Goal: Use online tool/utility: Utilize a website feature to perform a specific function

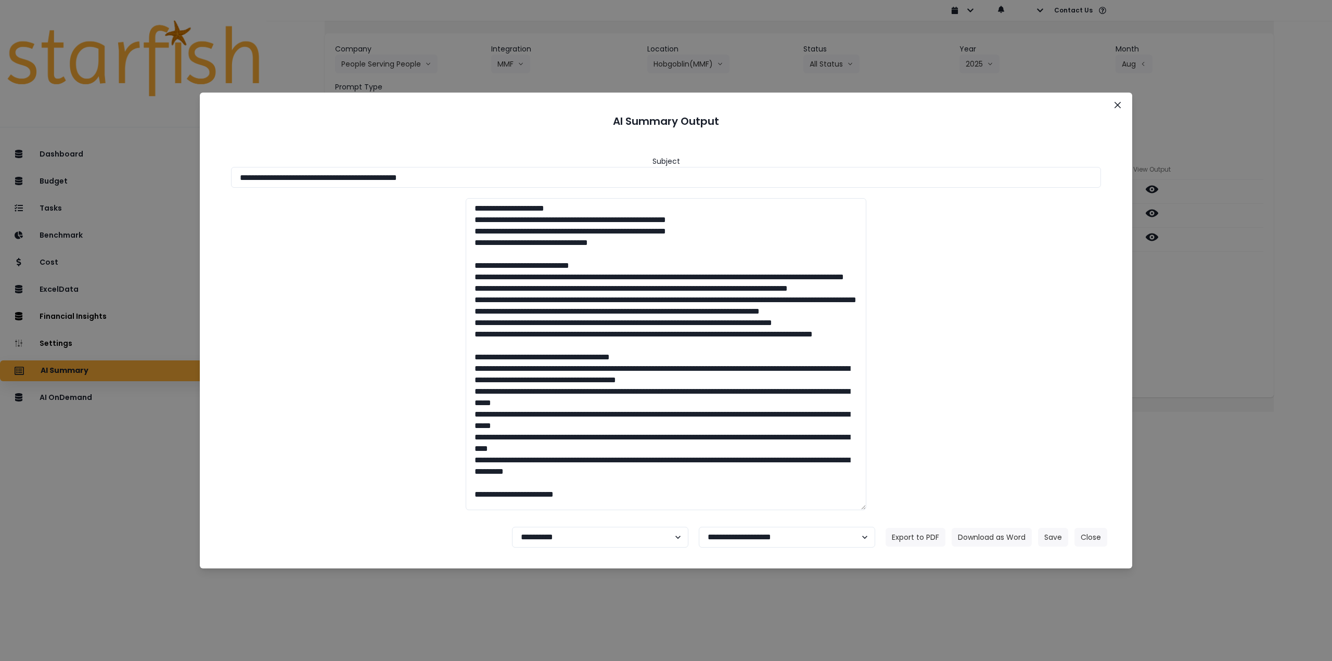
click at [1119, 103] on icon "Close" at bounding box center [1117, 105] width 6 height 6
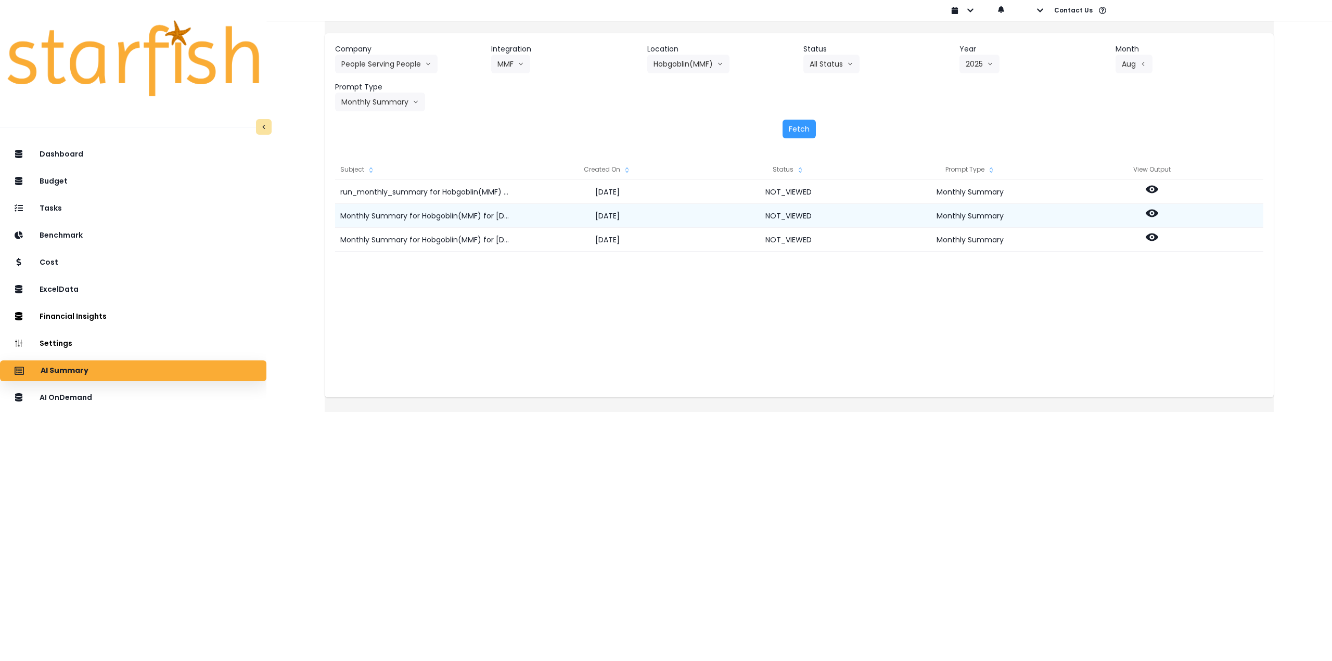
click at [1158, 211] on icon at bounding box center [1151, 214] width 12 height 8
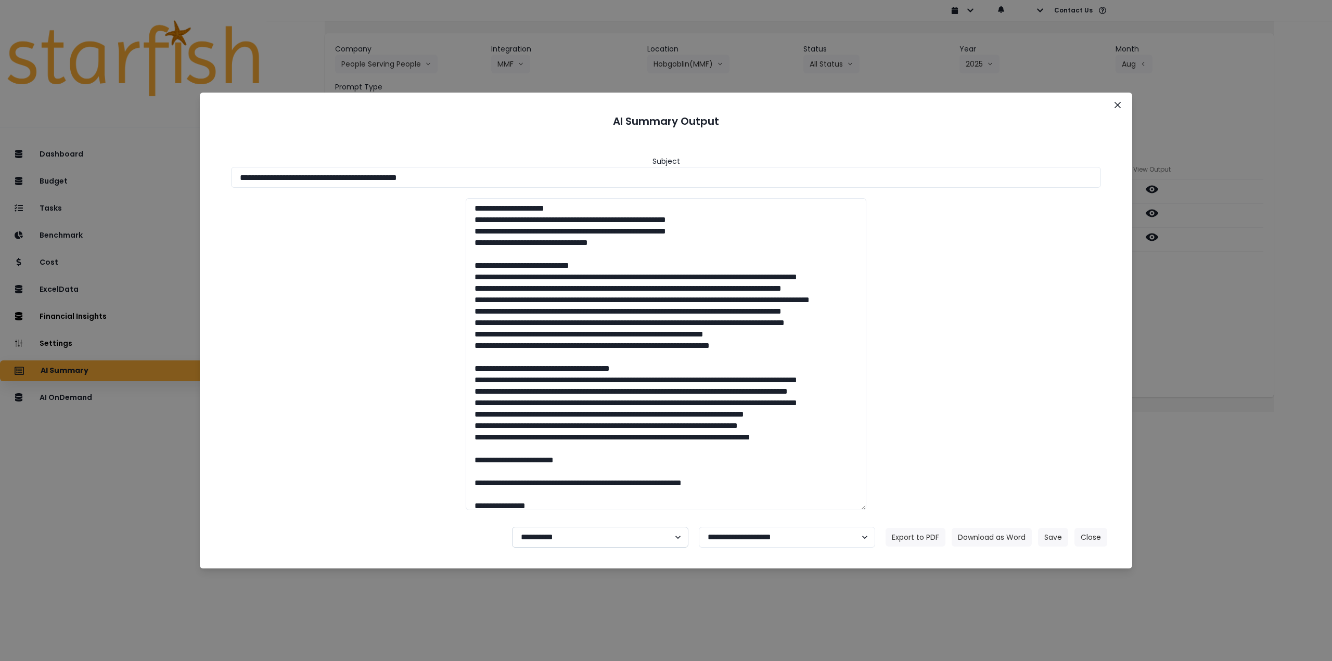
drag, startPoint x: 572, startPoint y: 539, endPoint x: 570, endPoint y: 547, distance: 8.5
click at [572, 539] on select "**********" at bounding box center [600, 537] width 176 height 21
select select "********"
click at [512, 527] on select "**********" at bounding box center [600, 537] width 176 height 21
click at [1057, 539] on button "Save" at bounding box center [1053, 537] width 30 height 19
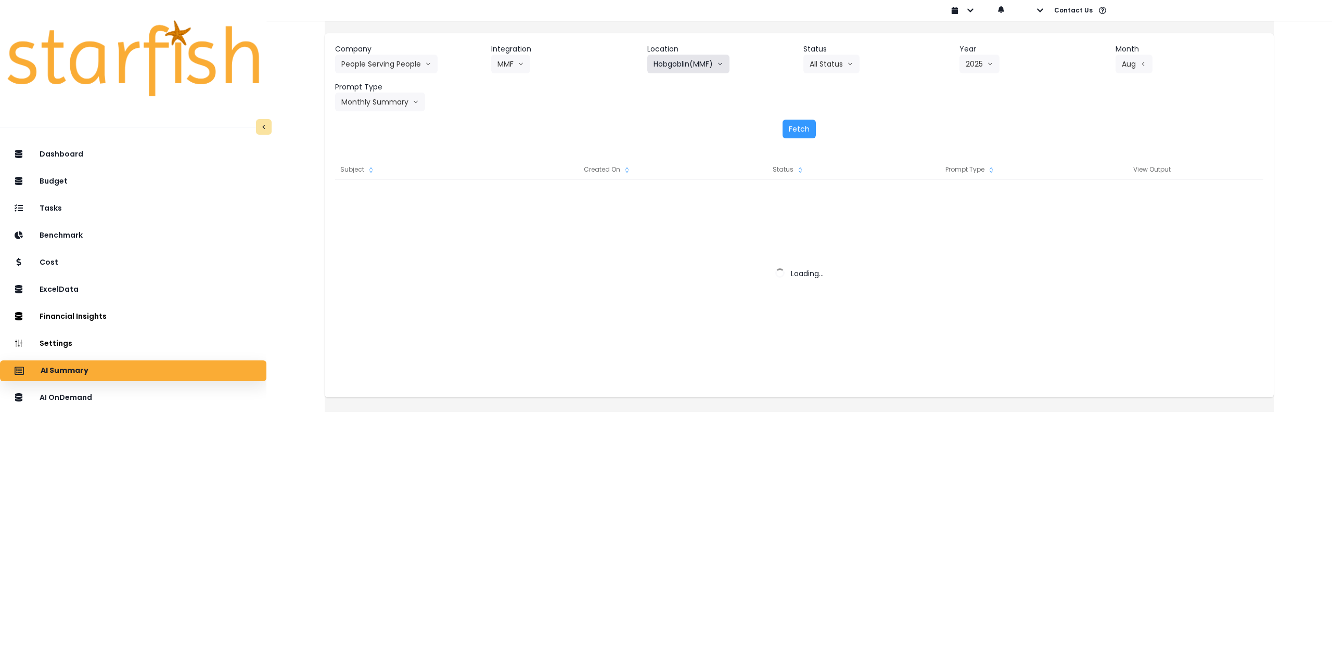
click at [689, 63] on button "Hobgoblin(MMF)" at bounding box center [688, 64] width 82 height 19
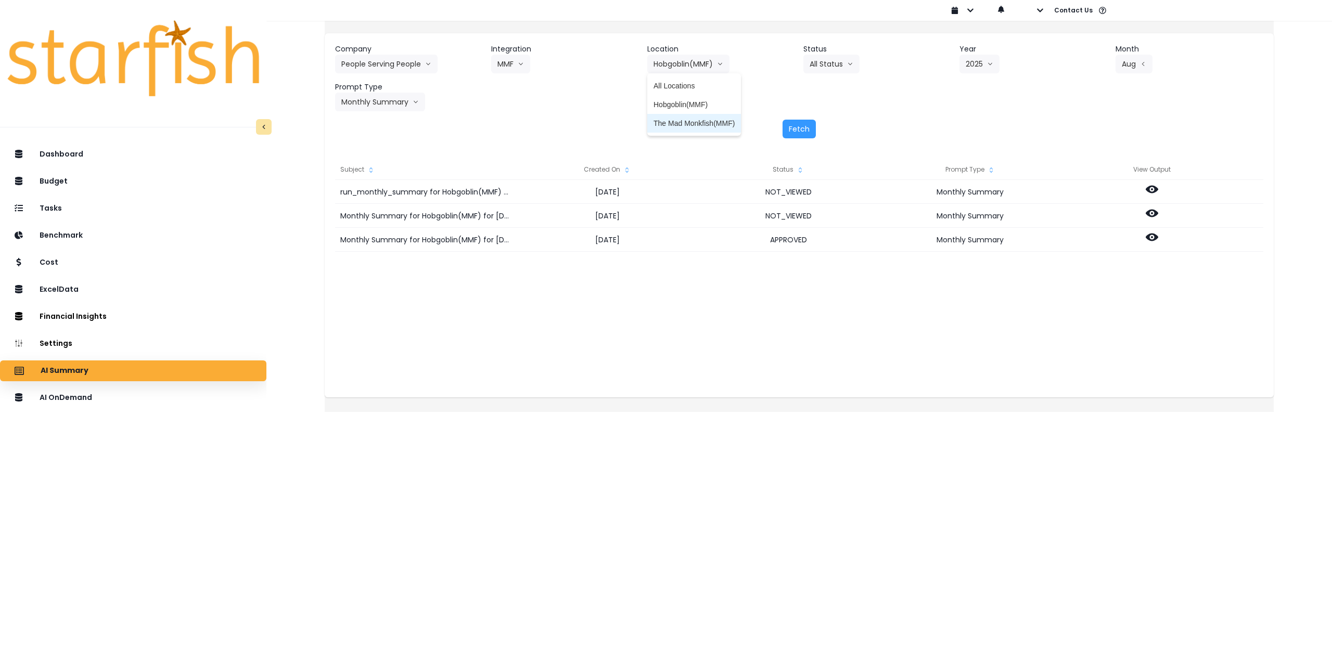
click at [695, 122] on span "The Mad Monkfish(MMF)" at bounding box center [693, 123] width 81 height 10
click at [804, 123] on button "Fetch" at bounding box center [798, 129] width 33 height 19
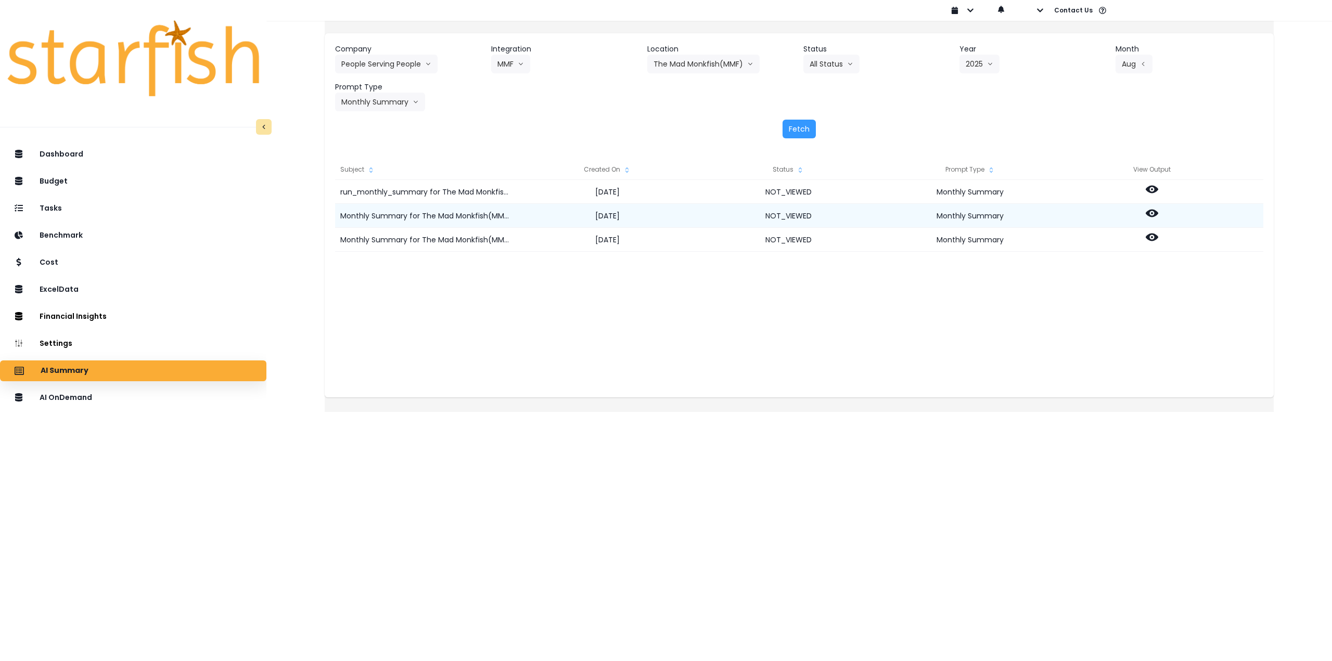
click at [1158, 213] on icon at bounding box center [1151, 214] width 12 height 8
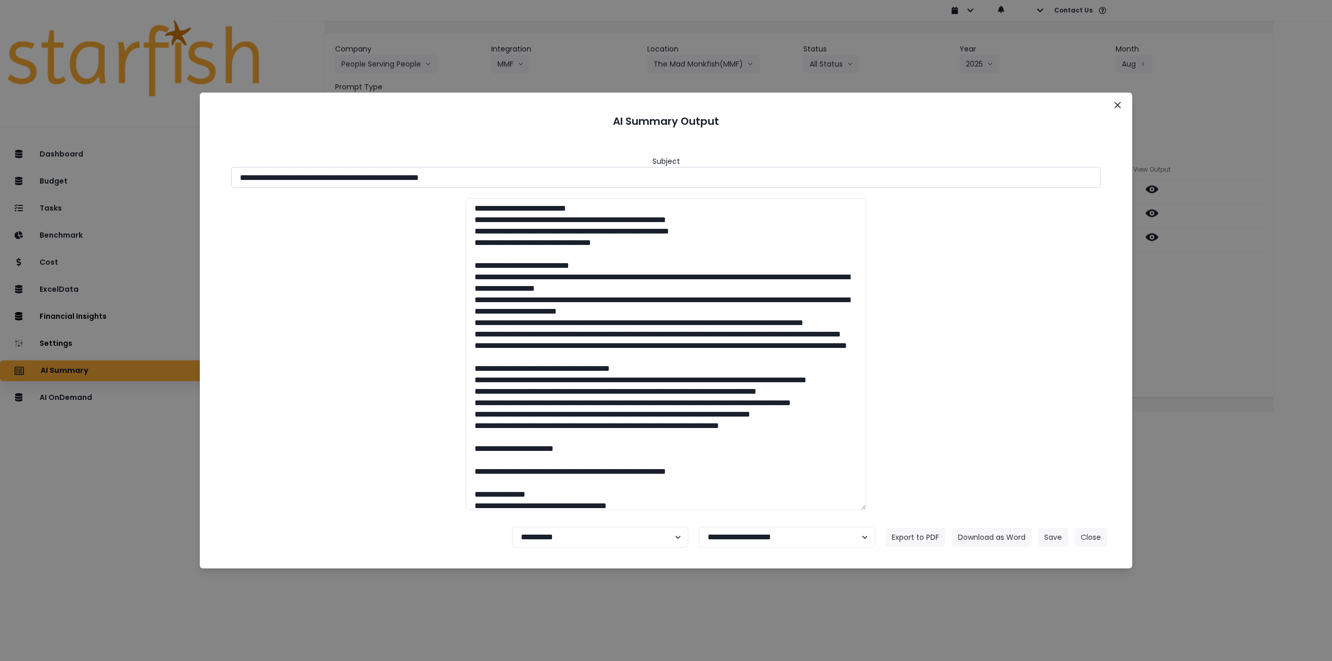
drag, startPoint x: 332, startPoint y: 176, endPoint x: 540, endPoint y: 169, distance: 208.2
click at [540, 169] on input "**********" at bounding box center [666, 177] width 870 height 21
click at [982, 534] on button "Download as Word" at bounding box center [991, 537] width 80 height 19
click at [1176, 328] on div "**********" at bounding box center [666, 330] width 1332 height 661
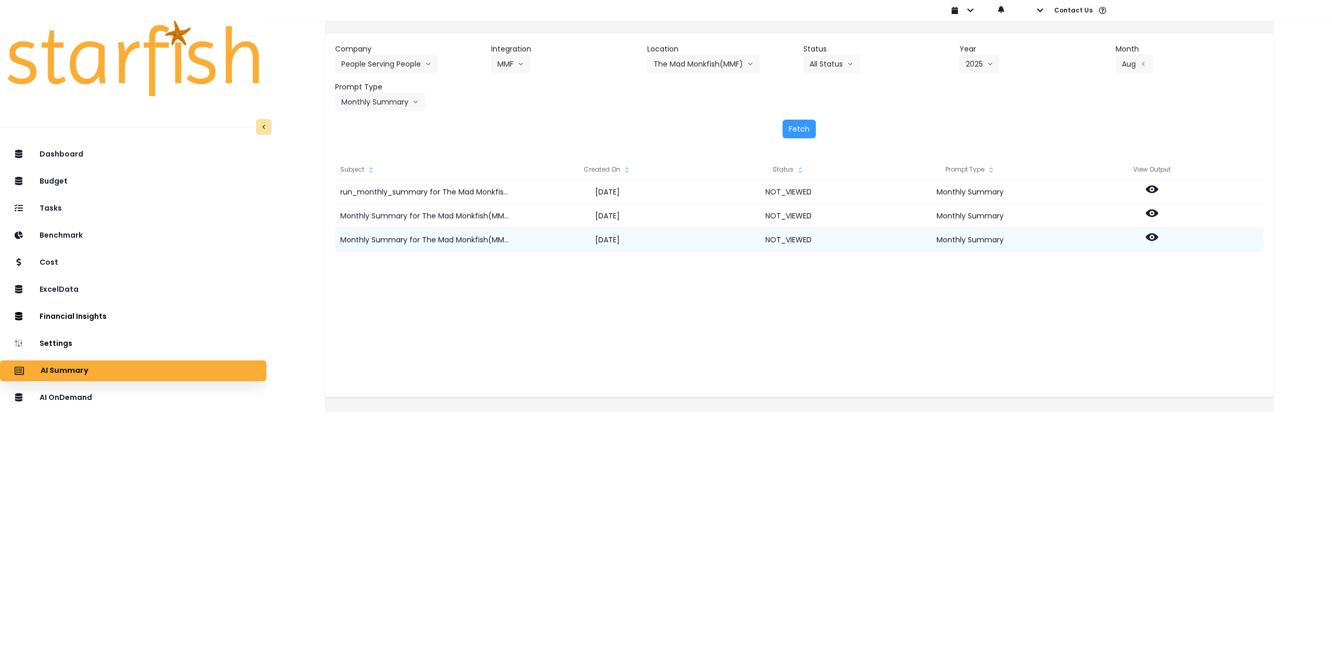
click at [1168, 239] on div at bounding box center [1152, 240] width 182 height 24
click at [1158, 235] on icon at bounding box center [1151, 237] width 12 height 12
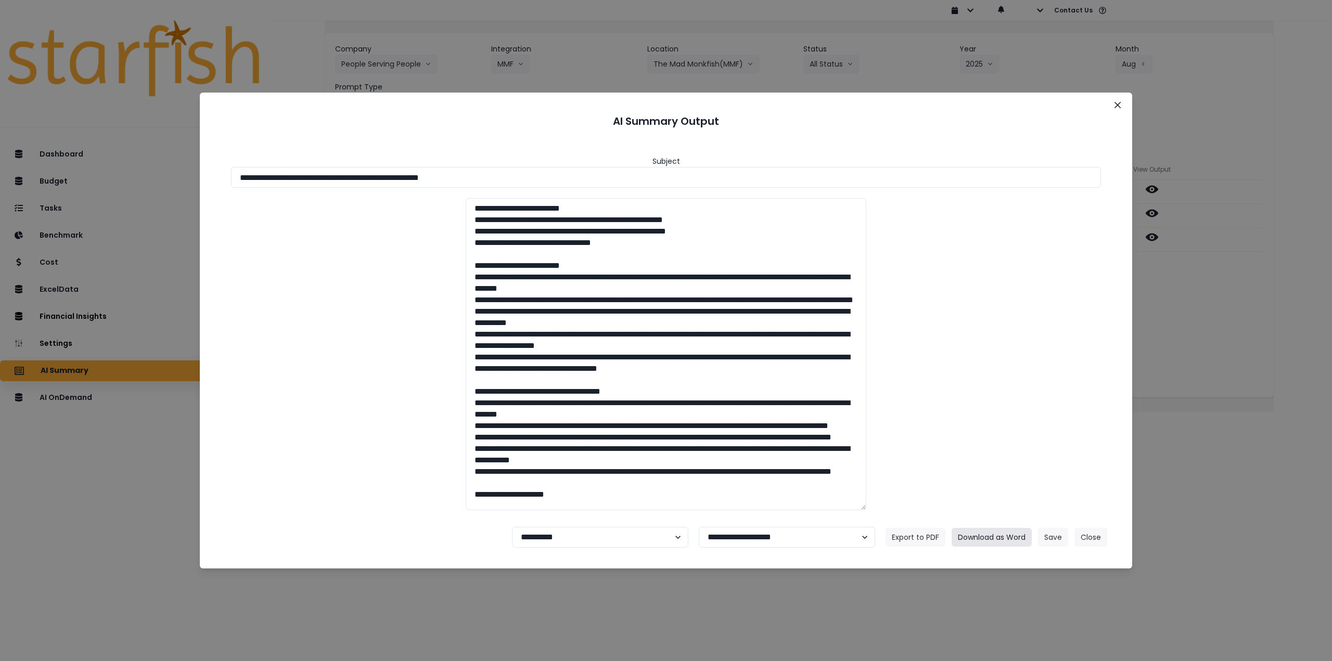
click at [1030, 536] on button "Download as Word" at bounding box center [991, 537] width 80 height 19
click at [1119, 102] on icon "Close" at bounding box center [1117, 105] width 6 height 6
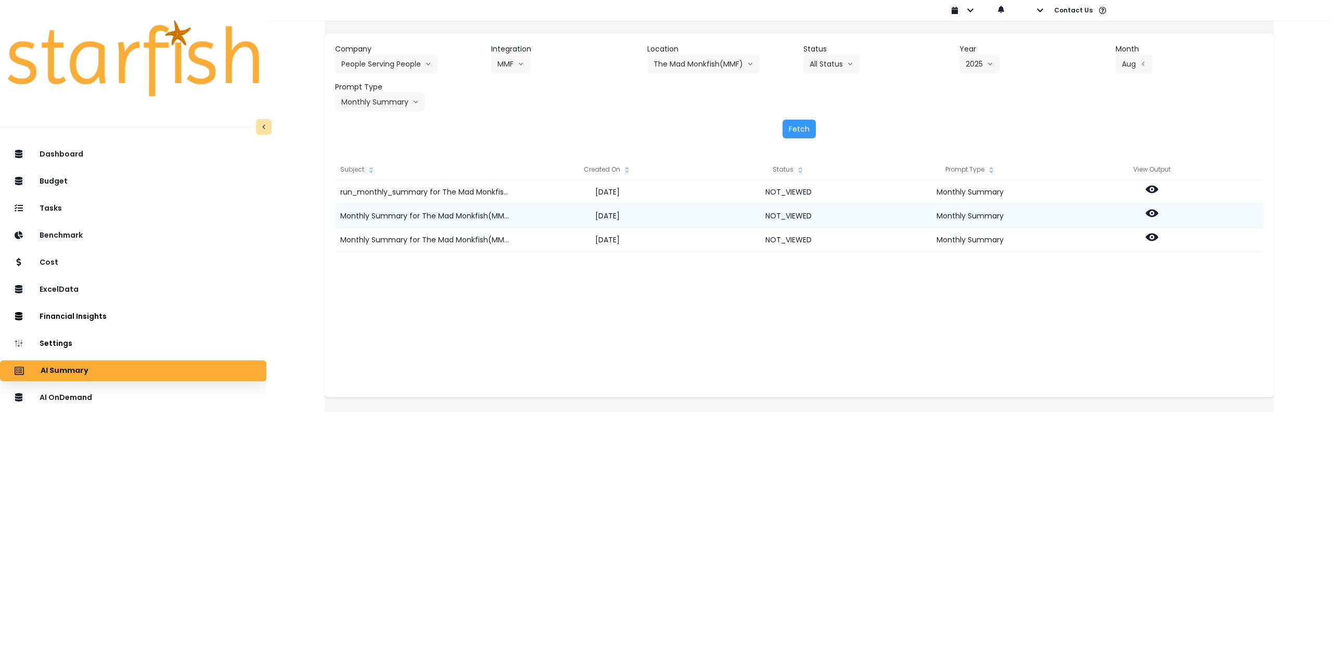
click at [1158, 215] on icon at bounding box center [1151, 213] width 12 height 12
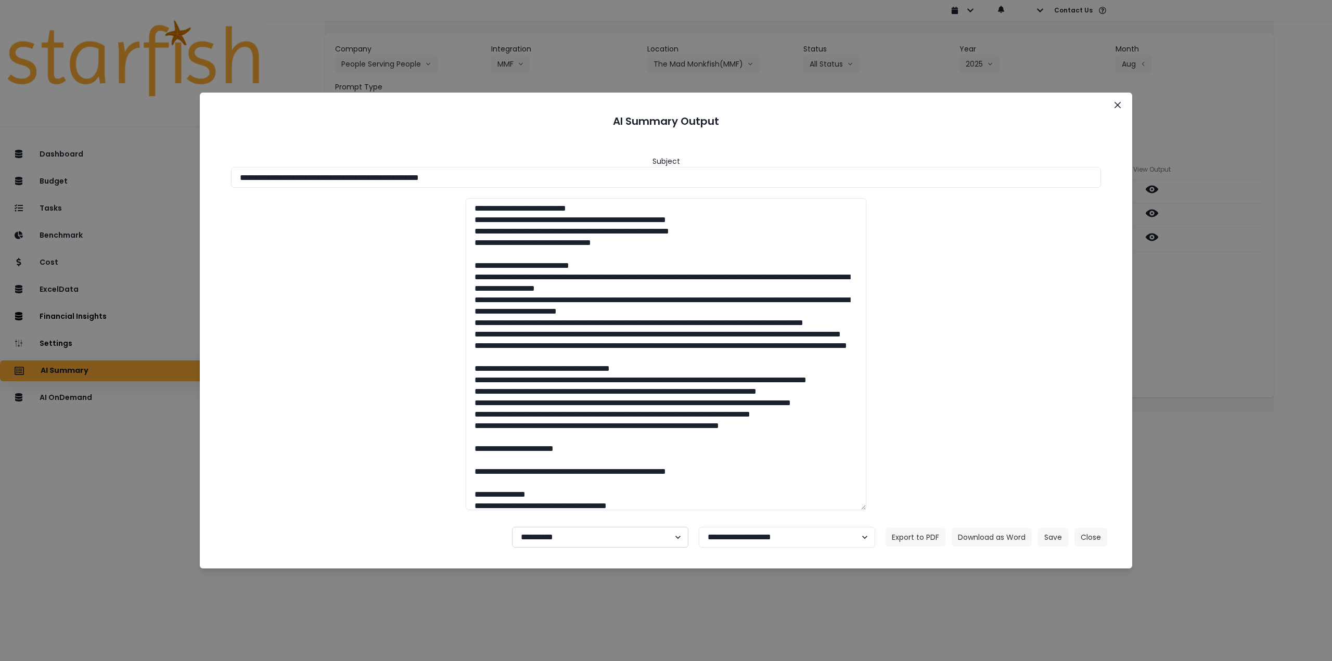
drag, startPoint x: 602, startPoint y: 538, endPoint x: 595, endPoint y: 547, distance: 11.1
click at [601, 542] on select "**********" at bounding box center [600, 537] width 176 height 21
select select "********"
click at [512, 527] on select "**********" at bounding box center [600, 537] width 176 height 21
click at [1053, 545] on button "Save" at bounding box center [1053, 537] width 30 height 19
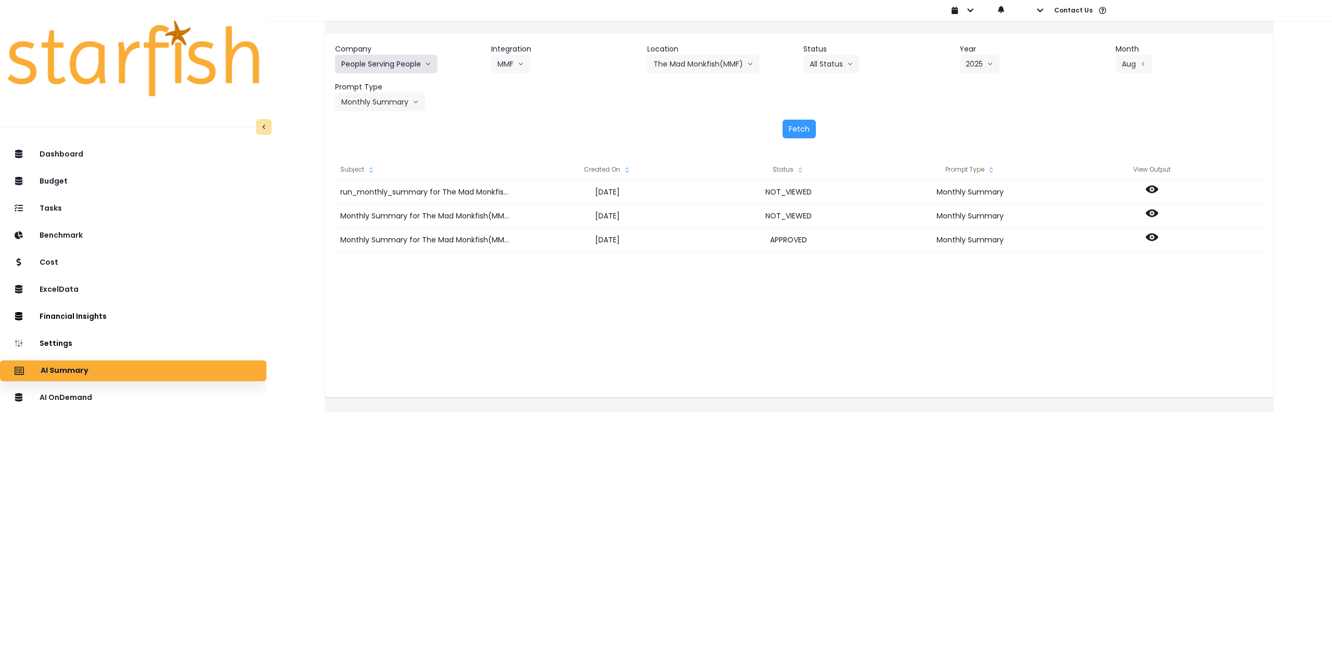
click at [400, 65] on button "People Serving People" at bounding box center [386, 64] width 102 height 19
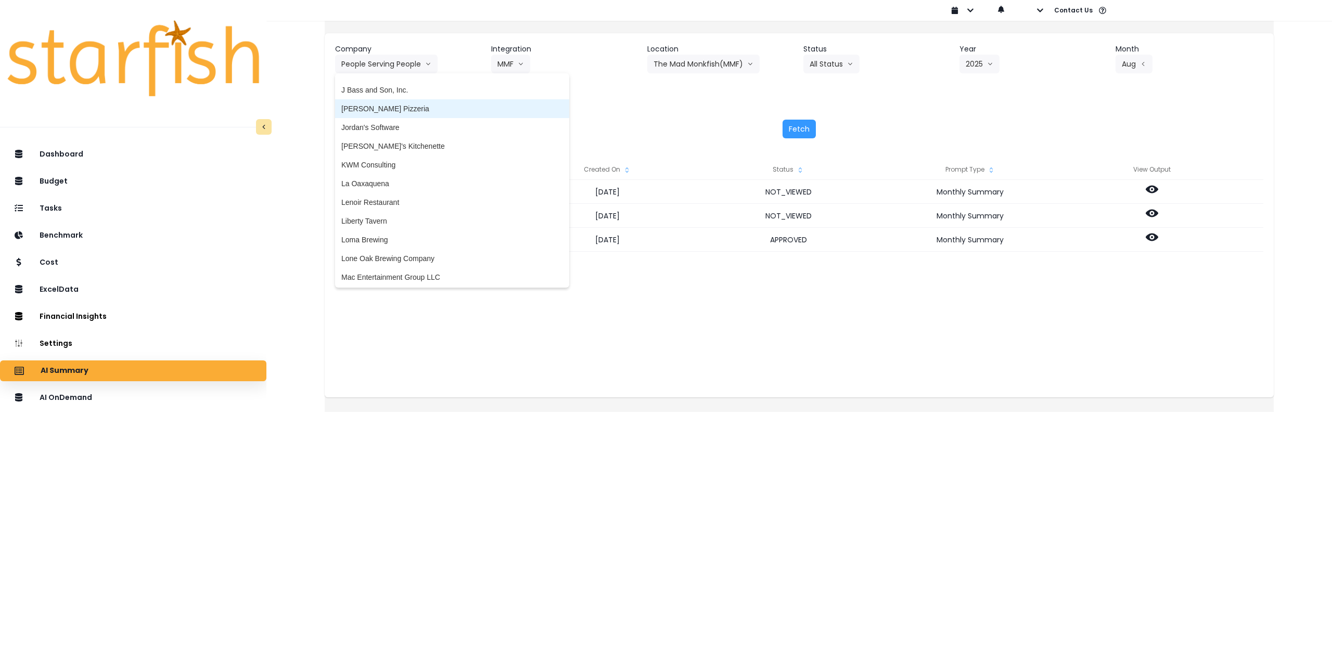
scroll to position [1296, 0]
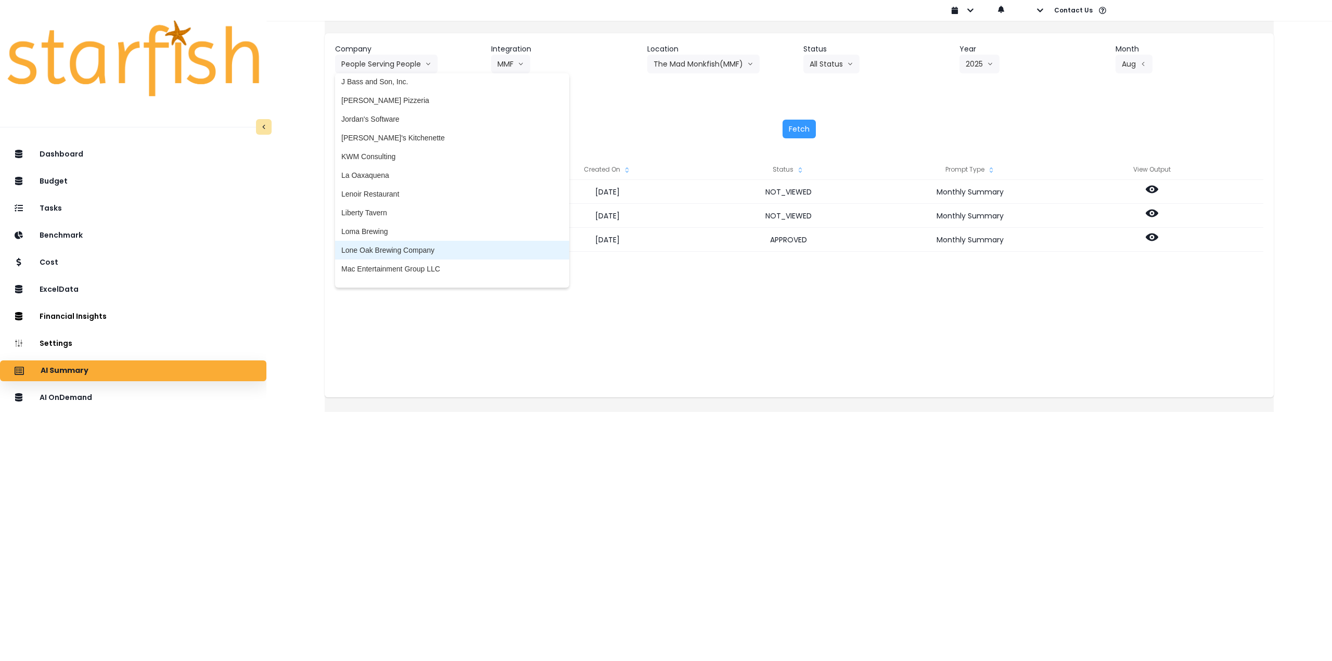
click at [411, 246] on span "Lone Oak Brewing Company" at bounding box center [452, 250] width 222 height 10
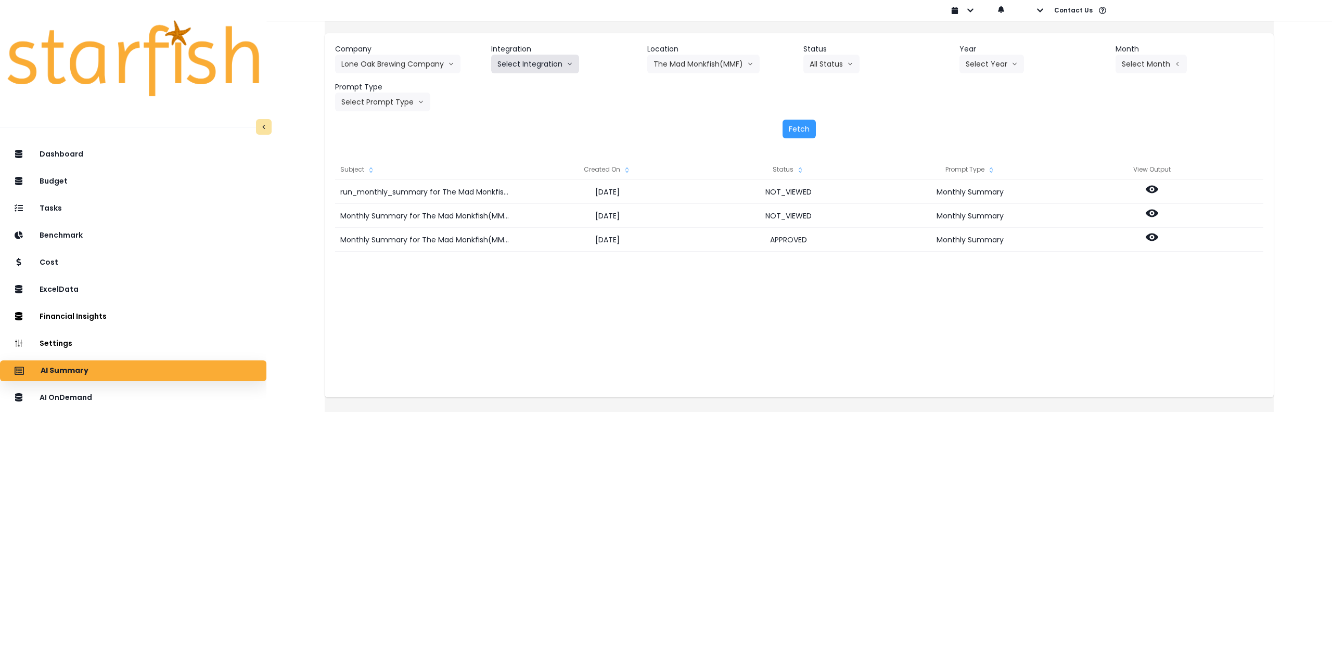
click at [533, 68] on button "Select Integration" at bounding box center [535, 64] width 88 height 19
drag, startPoint x: 531, startPoint y: 84, endPoint x: 541, endPoint y: 85, distance: 9.9
click at [534, 85] on span "Lone Oak Brewing Company, LLC" at bounding box center [552, 86] width 110 height 10
click at [689, 57] on button "Select Location" at bounding box center [686, 64] width 79 height 19
click at [1005, 57] on button "Select Year" at bounding box center [991, 64] width 65 height 19
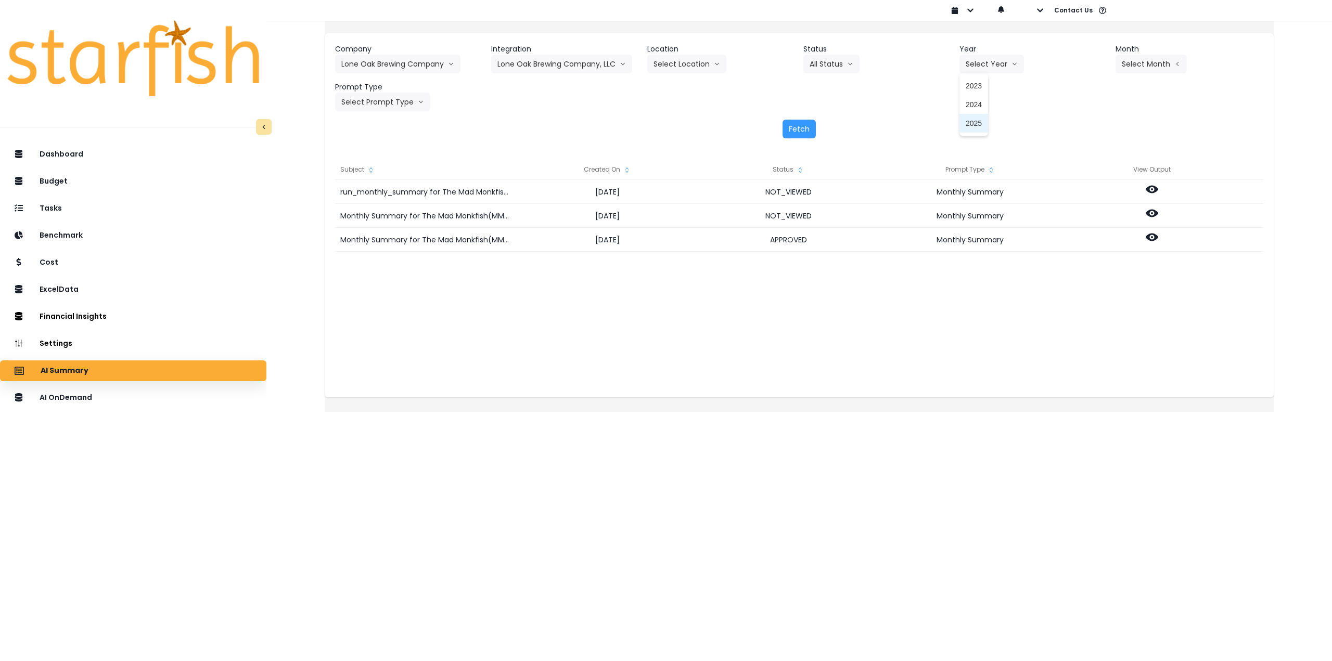
drag, startPoint x: 976, startPoint y: 124, endPoint x: 985, endPoint y: 122, distance: 9.0
click at [976, 124] on span "2025" at bounding box center [973, 123] width 16 height 10
click at [1115, 64] on button "Select Month" at bounding box center [1150, 64] width 71 height 19
click at [1089, 199] on span "Aug" at bounding box center [1099, 198] width 20 height 10
click at [403, 101] on button "Select Prompt Type" at bounding box center [382, 102] width 95 height 19
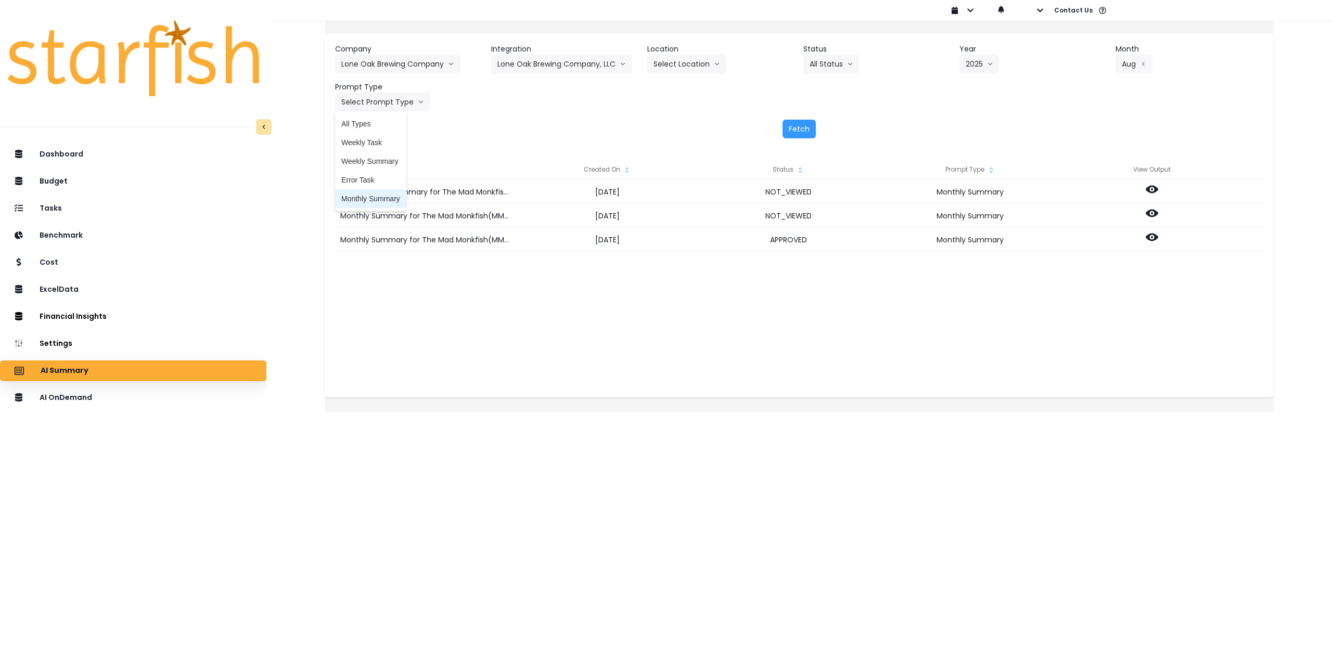
click at [377, 199] on span "Monthly Summary" at bounding box center [370, 199] width 59 height 10
click at [1140, 62] on icon "arrow left line" at bounding box center [1143, 64] width 6 height 10
click at [1089, 181] on span "July" at bounding box center [1099, 179] width 20 height 10
click at [793, 130] on button "Fetch" at bounding box center [798, 129] width 33 height 19
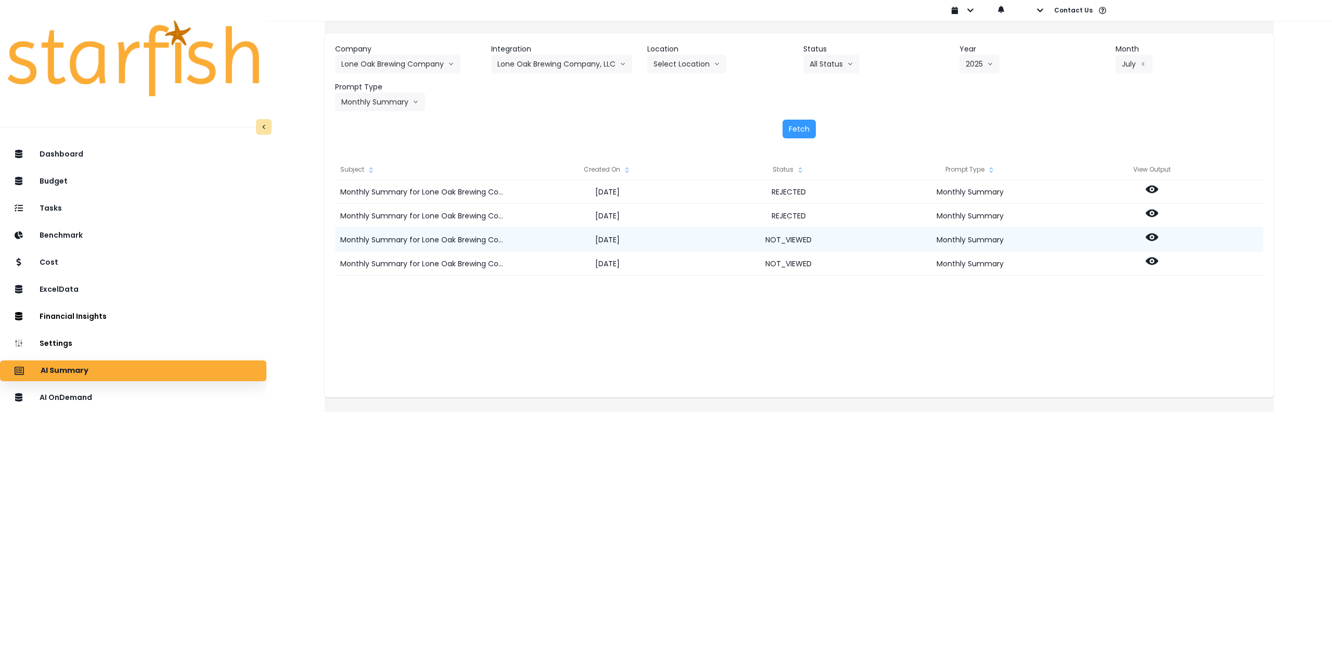
click at [1158, 239] on icon at bounding box center [1151, 237] width 12 height 12
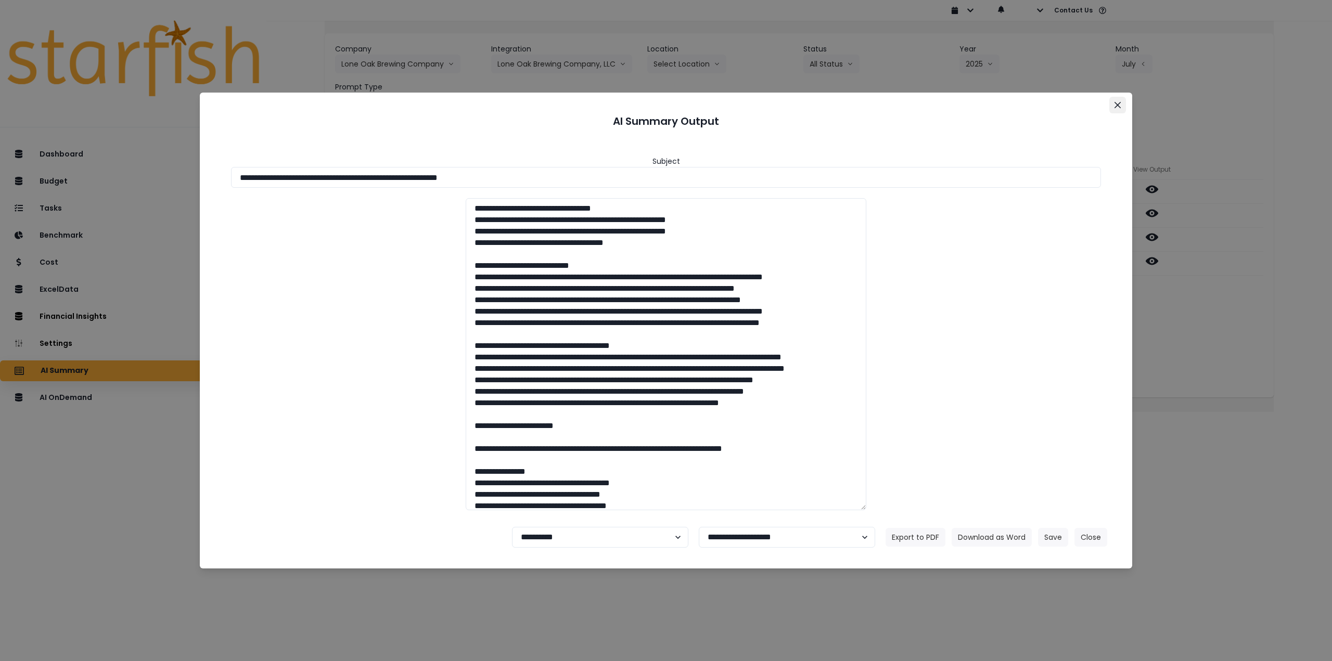
click at [1116, 105] on icon "Close" at bounding box center [1117, 105] width 6 height 6
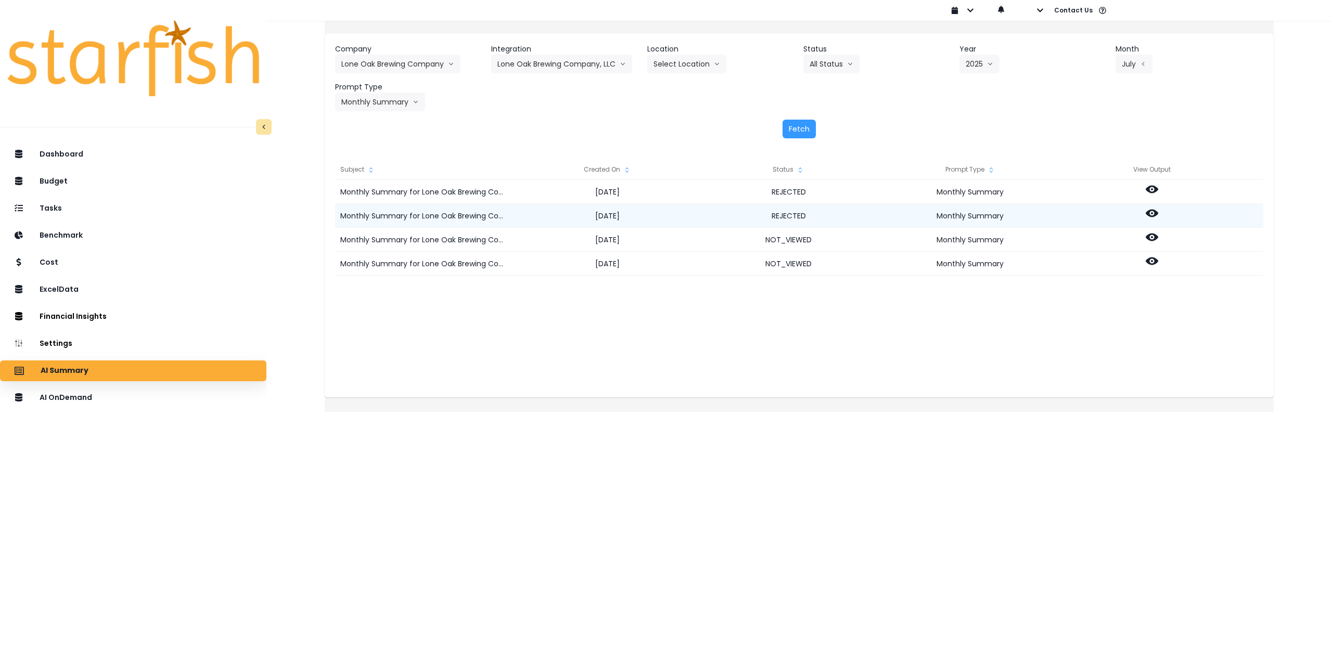
click at [1158, 215] on icon at bounding box center [1151, 214] width 12 height 8
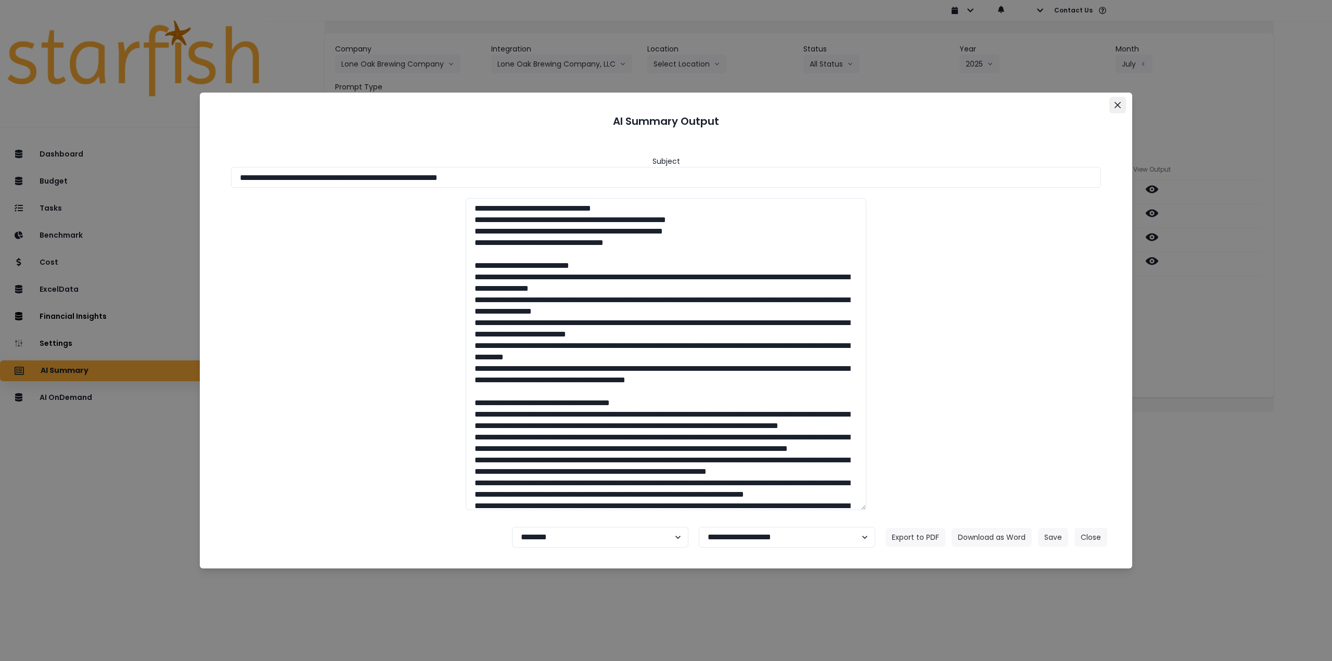
click at [1119, 105] on icon "Close" at bounding box center [1117, 105] width 6 height 6
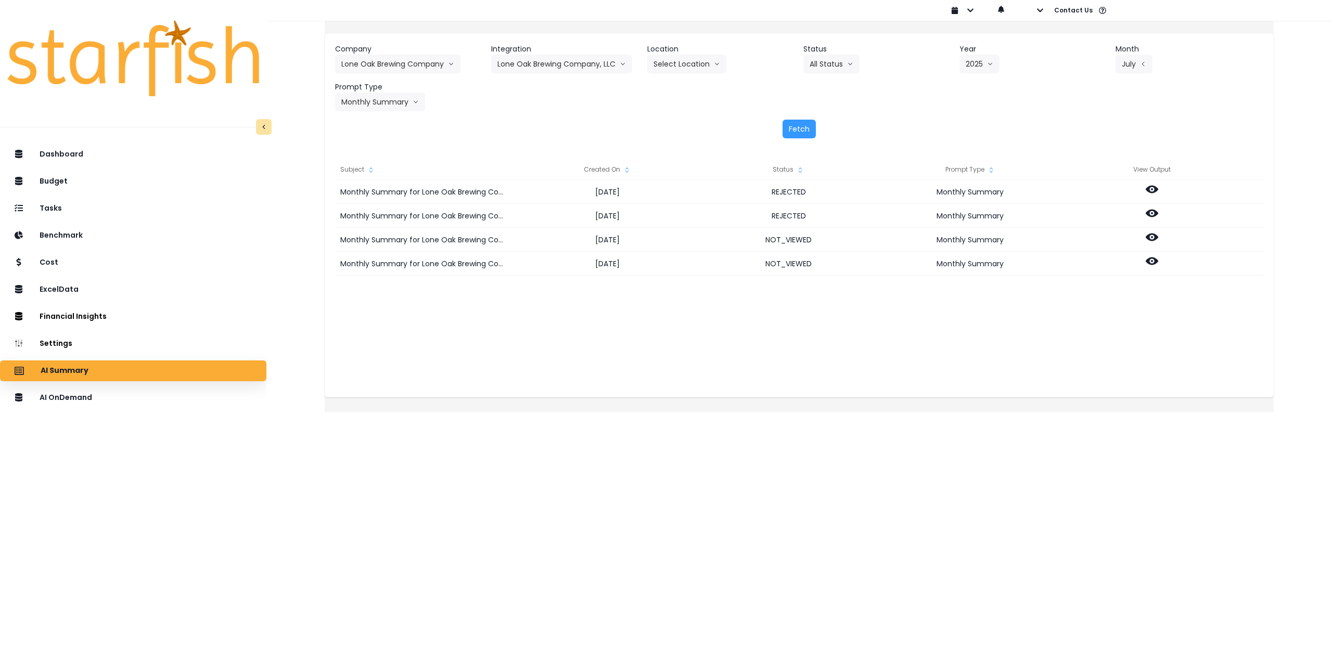
click at [167, 368] on div "AI Summary" at bounding box center [133, 371] width 250 height 22
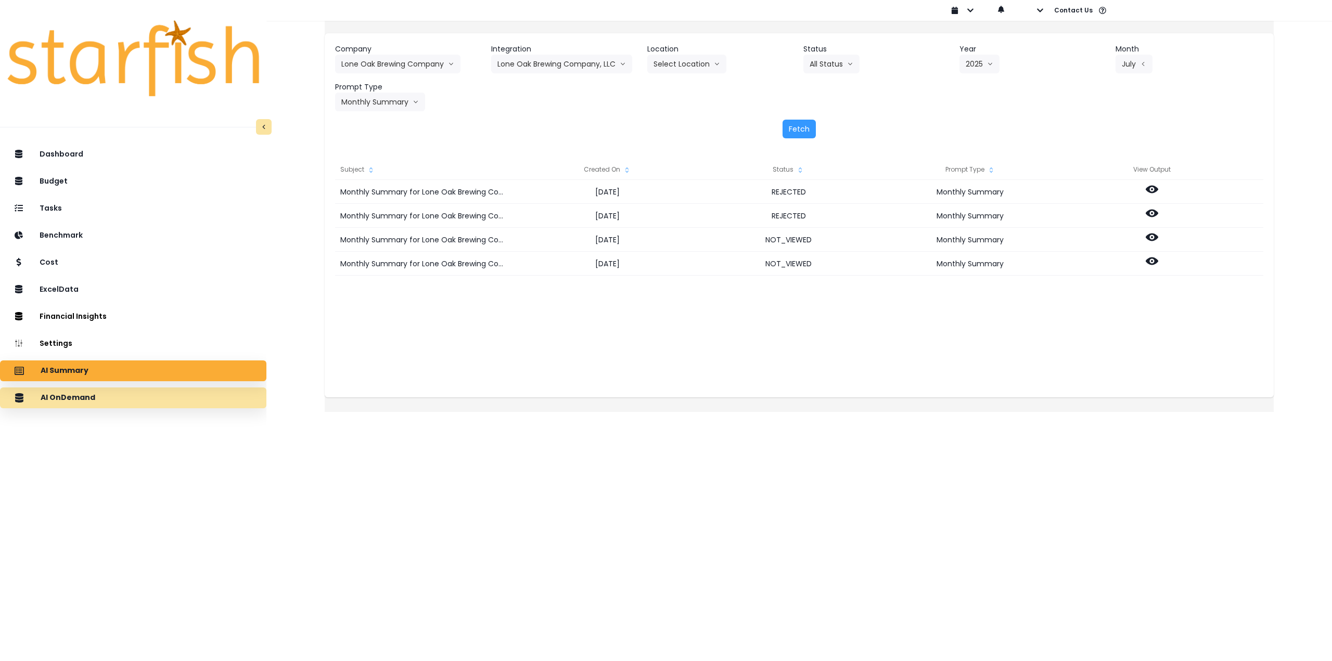
click at [148, 400] on div "AI OnDemand" at bounding box center [133, 398] width 250 height 22
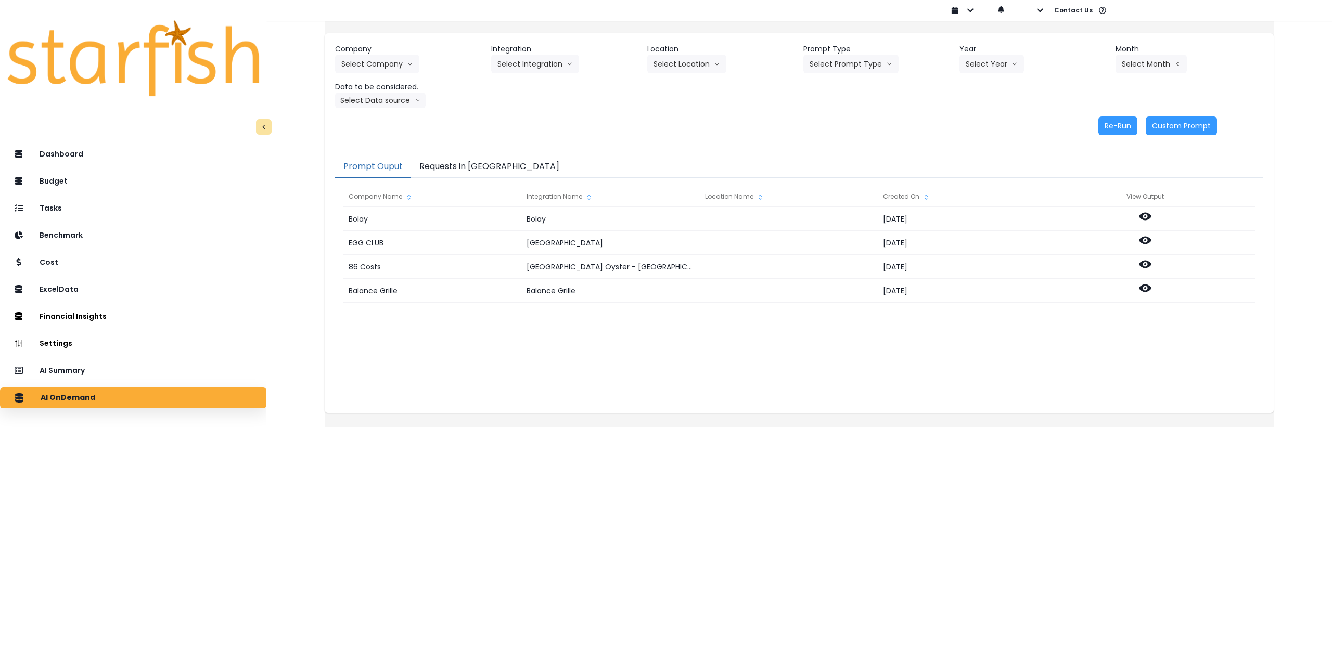
click at [640, 381] on div "Bolay Bolay 2024-12-22 EGG CLUB North York 2024-11-22 86 Costs Broad Street Oys…" at bounding box center [798, 311] width 911 height 208
click at [466, 173] on button "Requests in [GEOGRAPHIC_DATA]" at bounding box center [489, 167] width 157 height 22
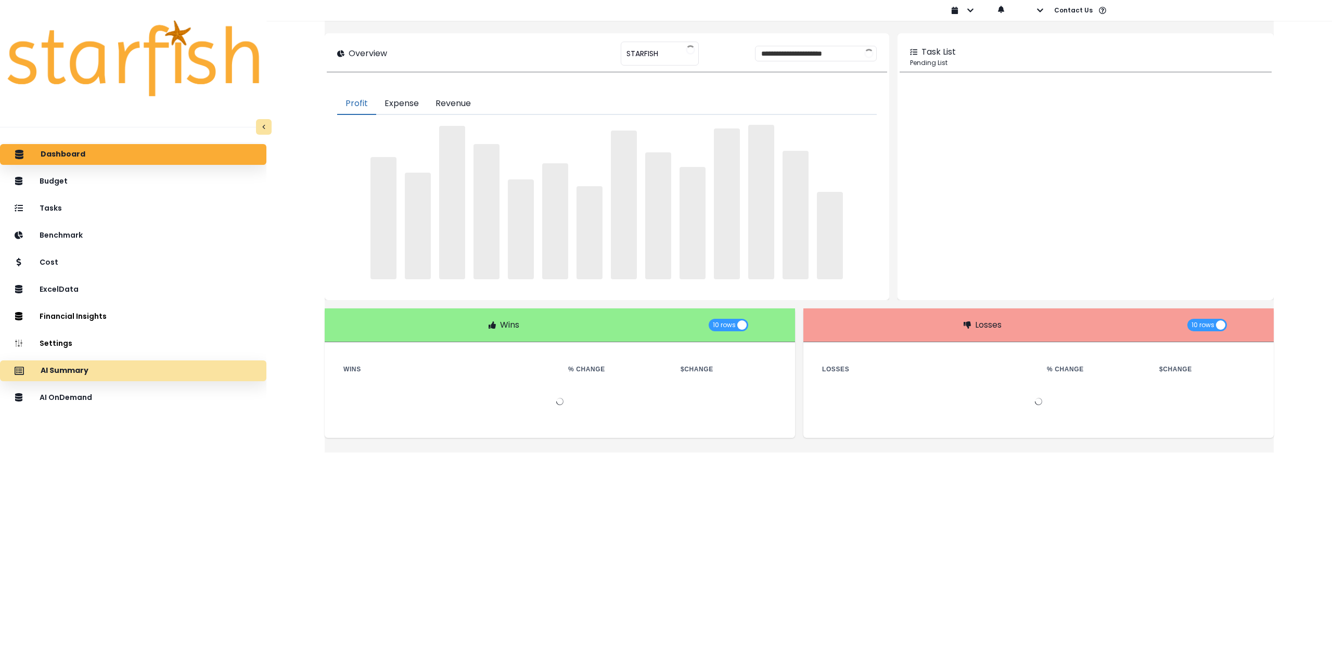
click at [105, 372] on div "AI Summary" at bounding box center [133, 371] width 250 height 22
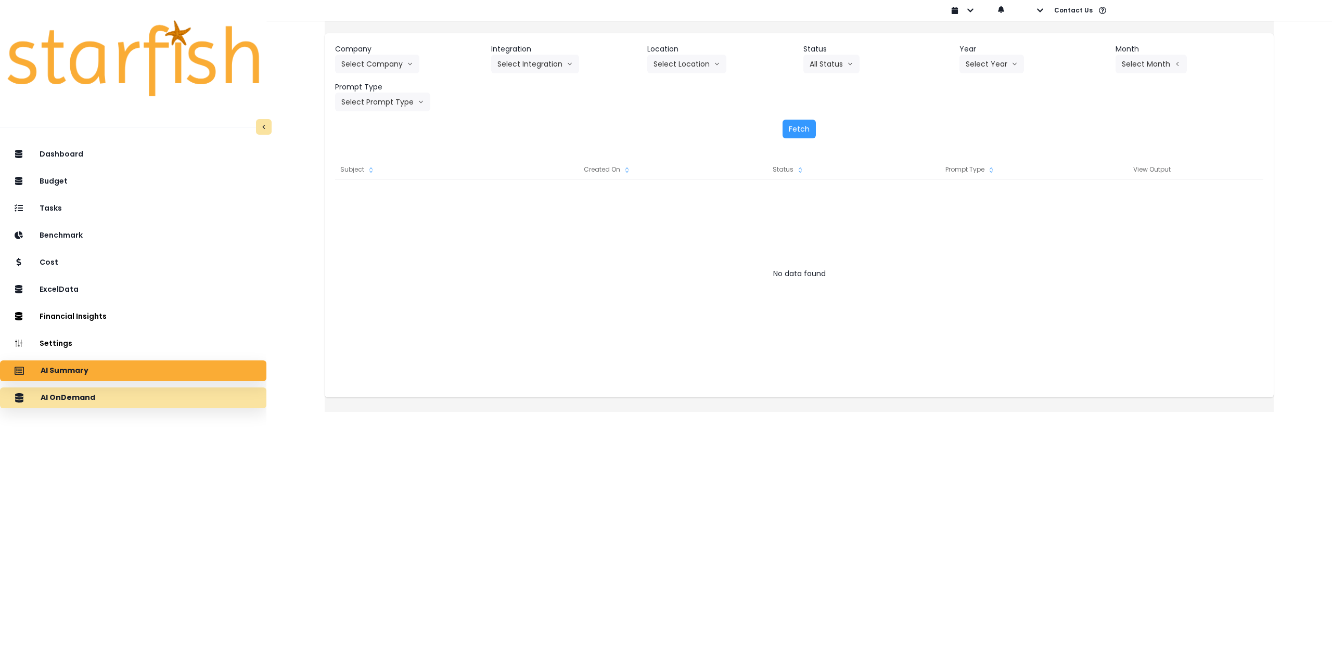
click at [118, 391] on div "AI OnDemand" at bounding box center [133, 398] width 250 height 22
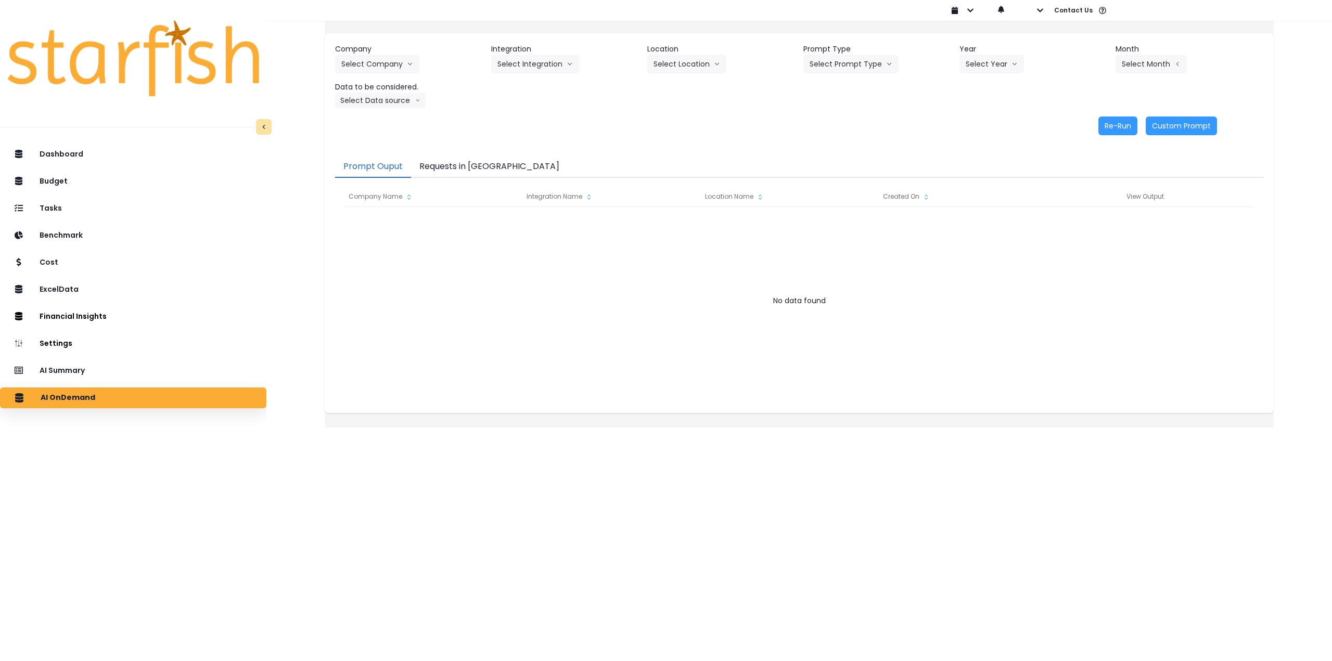
click at [461, 160] on button "Requests in [GEOGRAPHIC_DATA]" at bounding box center [489, 167] width 157 height 22
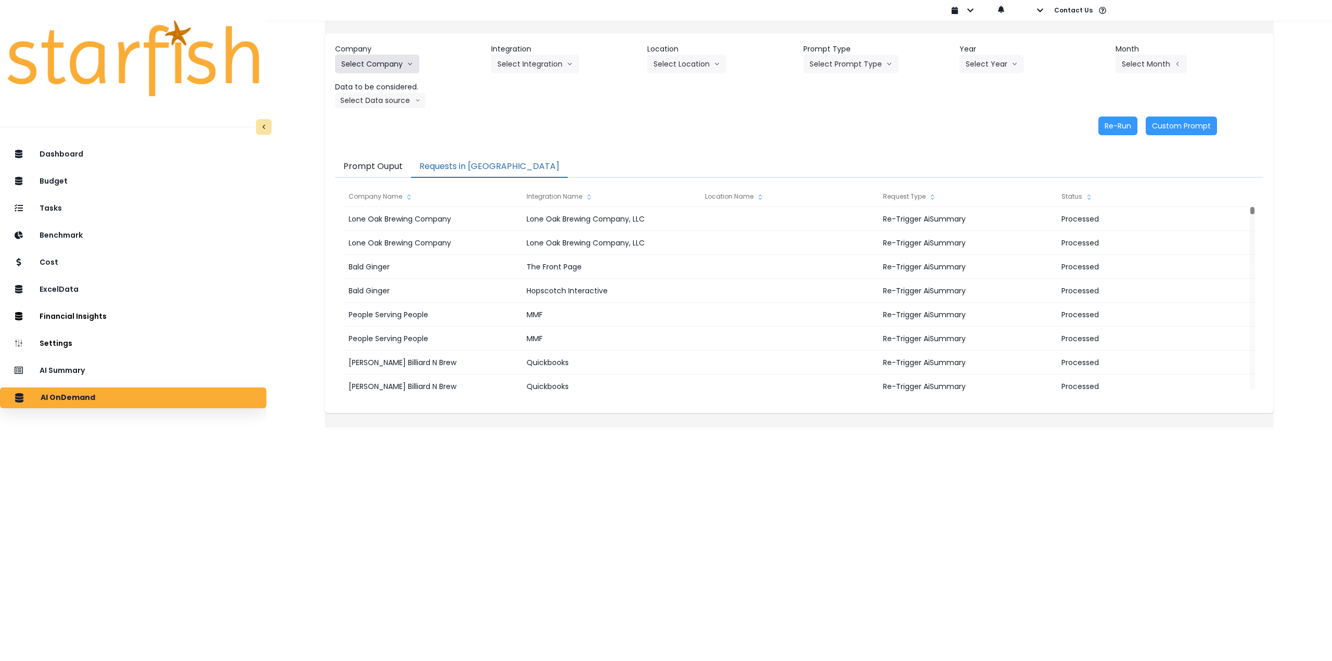
click at [408, 70] on button "Select Company" at bounding box center [377, 64] width 84 height 19
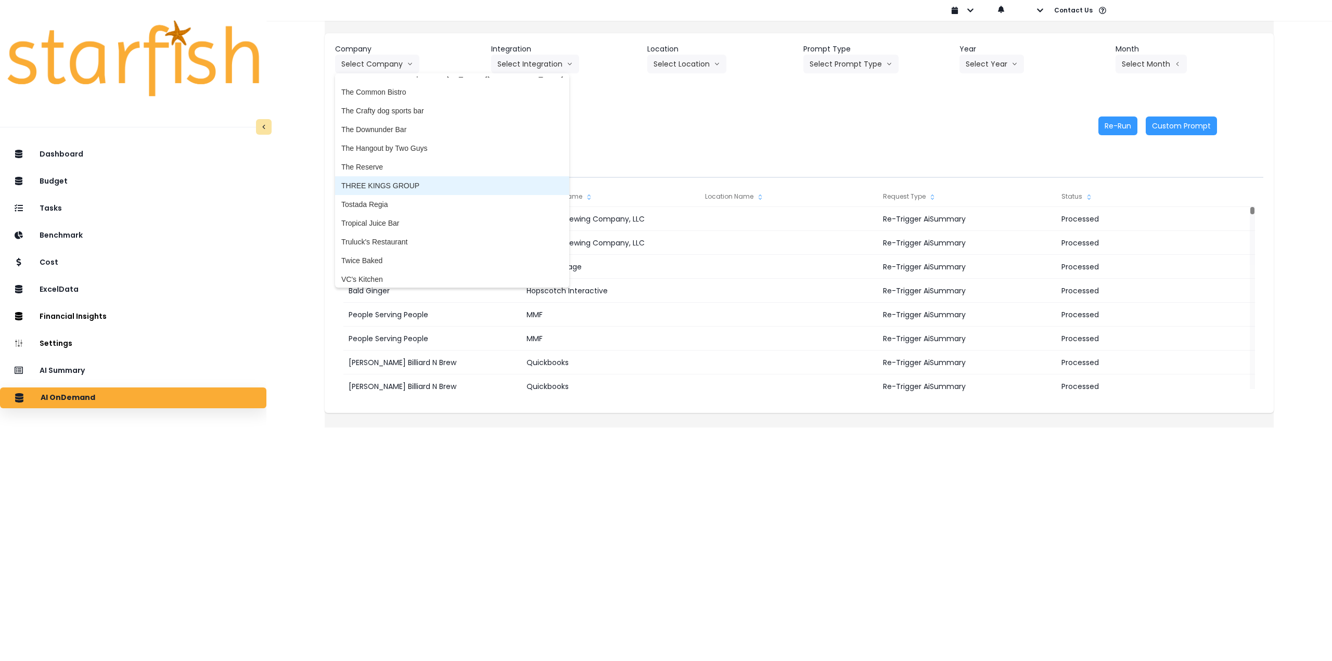
scroll to position [2445, 0]
click at [427, 205] on span "Truluck's Restaurant" at bounding box center [452, 206] width 222 height 10
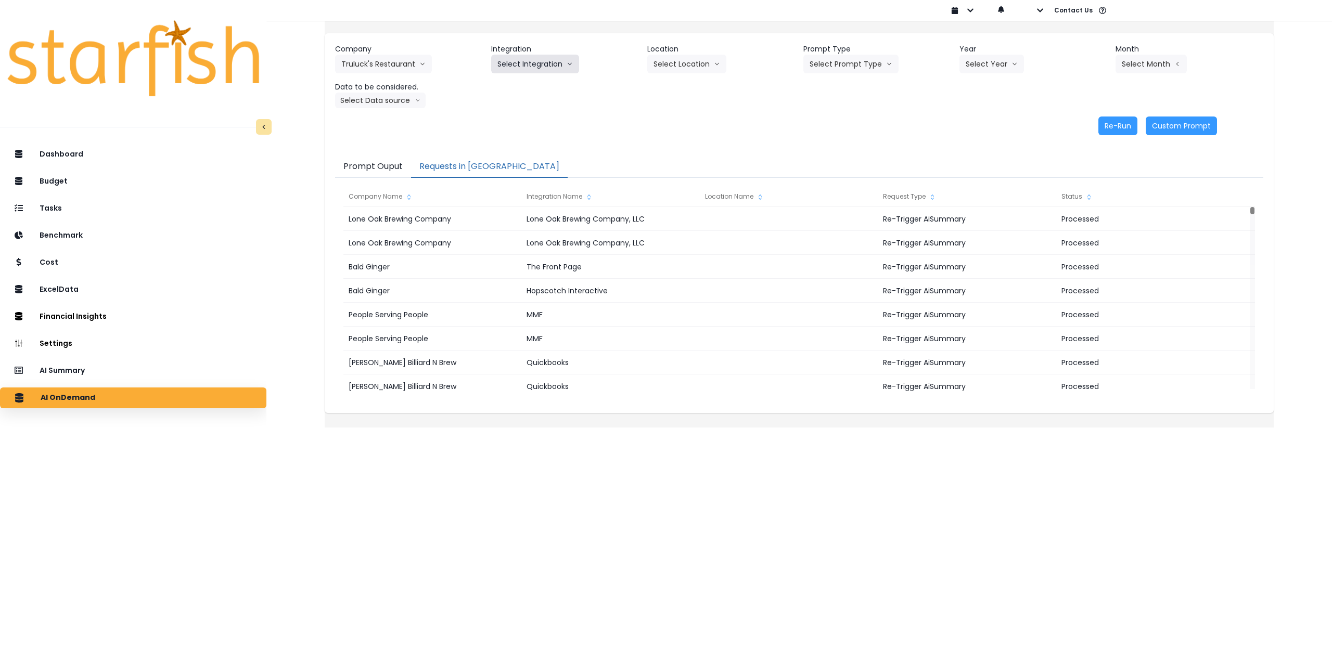
click at [536, 62] on button "Select Integration" at bounding box center [535, 64] width 88 height 19
click at [514, 85] on span "R365" at bounding box center [505, 86] width 17 height 10
click at [682, 71] on button "Select Location" at bounding box center [686, 64] width 79 height 19
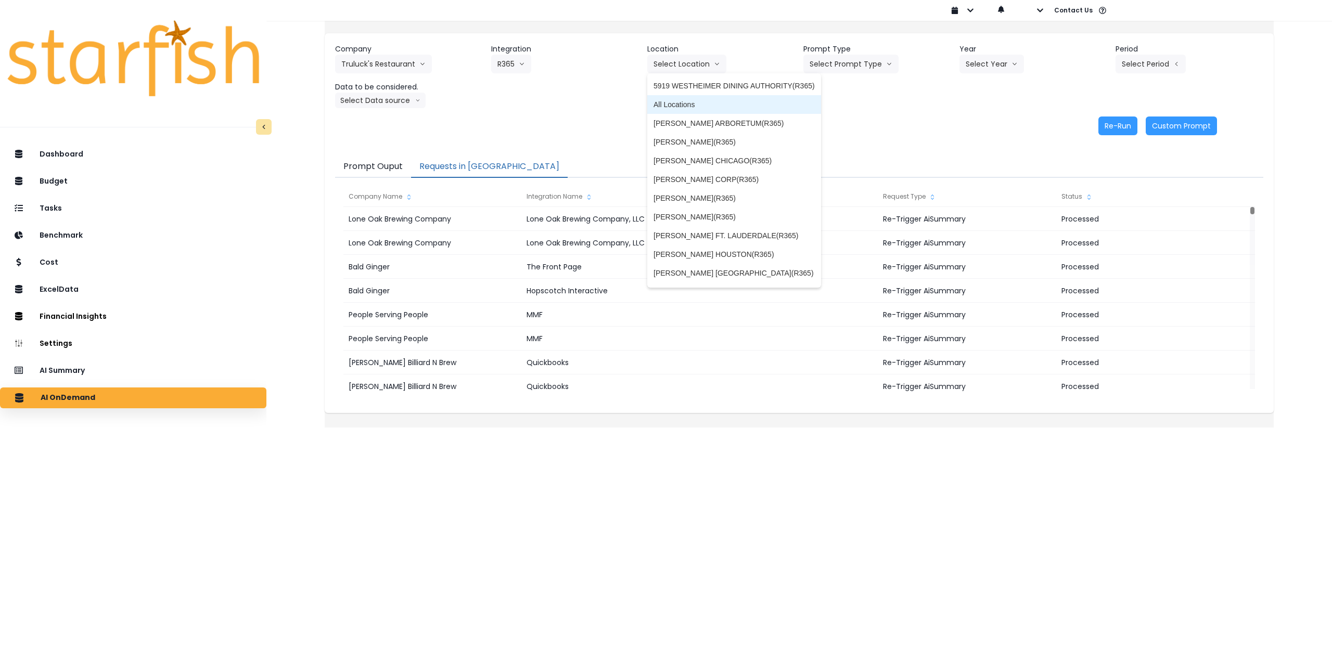
click at [717, 110] on li "All Locations" at bounding box center [734, 104] width 174 height 19
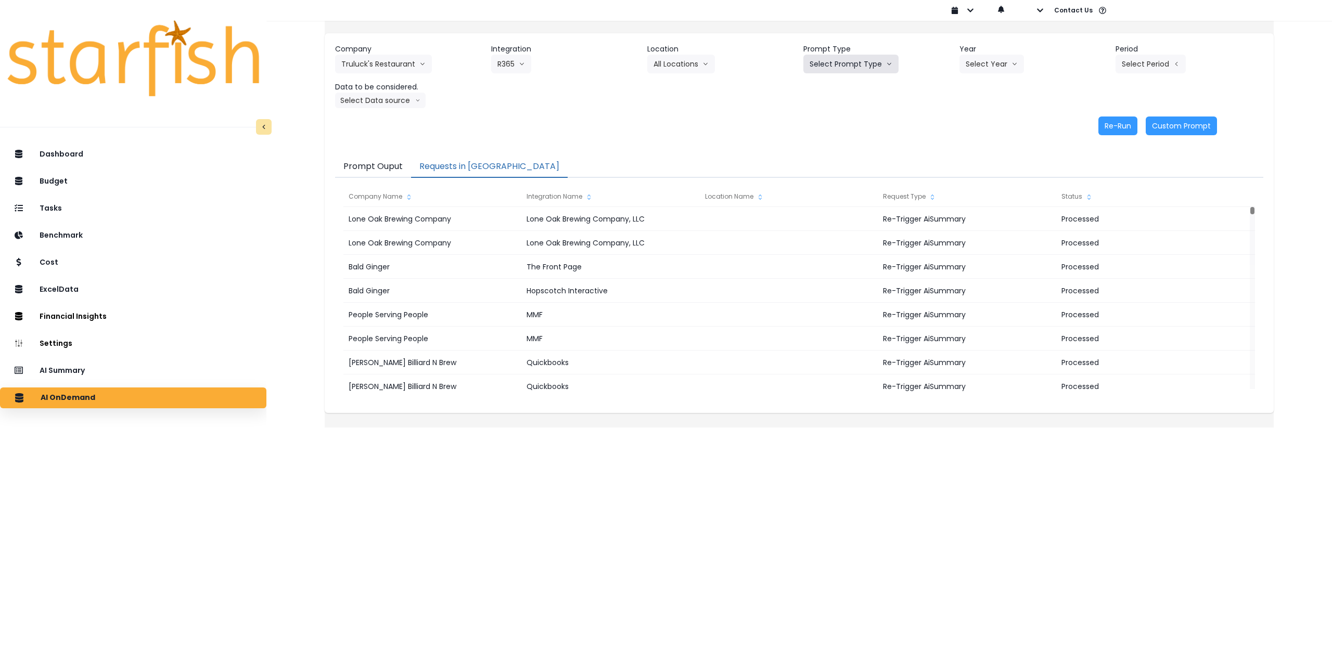
click at [855, 66] on button "Select Prompt Type" at bounding box center [850, 64] width 95 height 19
click at [841, 146] on span "Monthly Summary" at bounding box center [838, 142] width 59 height 10
click at [978, 65] on button "Select Year" at bounding box center [991, 64] width 65 height 19
drag, startPoint x: 965, startPoint y: 126, endPoint x: 1062, endPoint y: 94, distance: 102.2
click at [966, 127] on span "2025" at bounding box center [973, 123] width 16 height 10
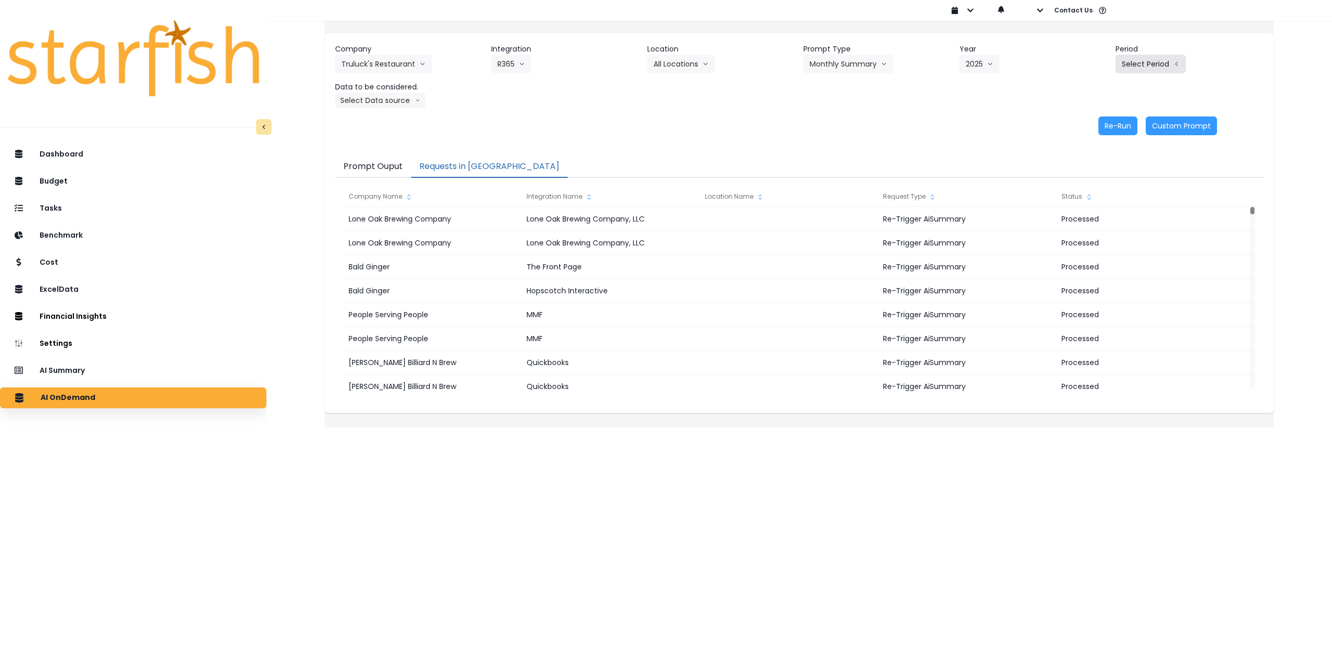
click at [1138, 62] on button "Select Period" at bounding box center [1150, 64] width 70 height 19
click at [1095, 195] on li "P8" at bounding box center [1102, 198] width 25 height 19
click at [412, 99] on button "Select Data source" at bounding box center [380, 101] width 91 height 16
click at [410, 122] on span "Comparison overtime" at bounding box center [375, 120] width 69 height 10
click at [389, 100] on button "Comparison overtime" at bounding box center [385, 101] width 101 height 16
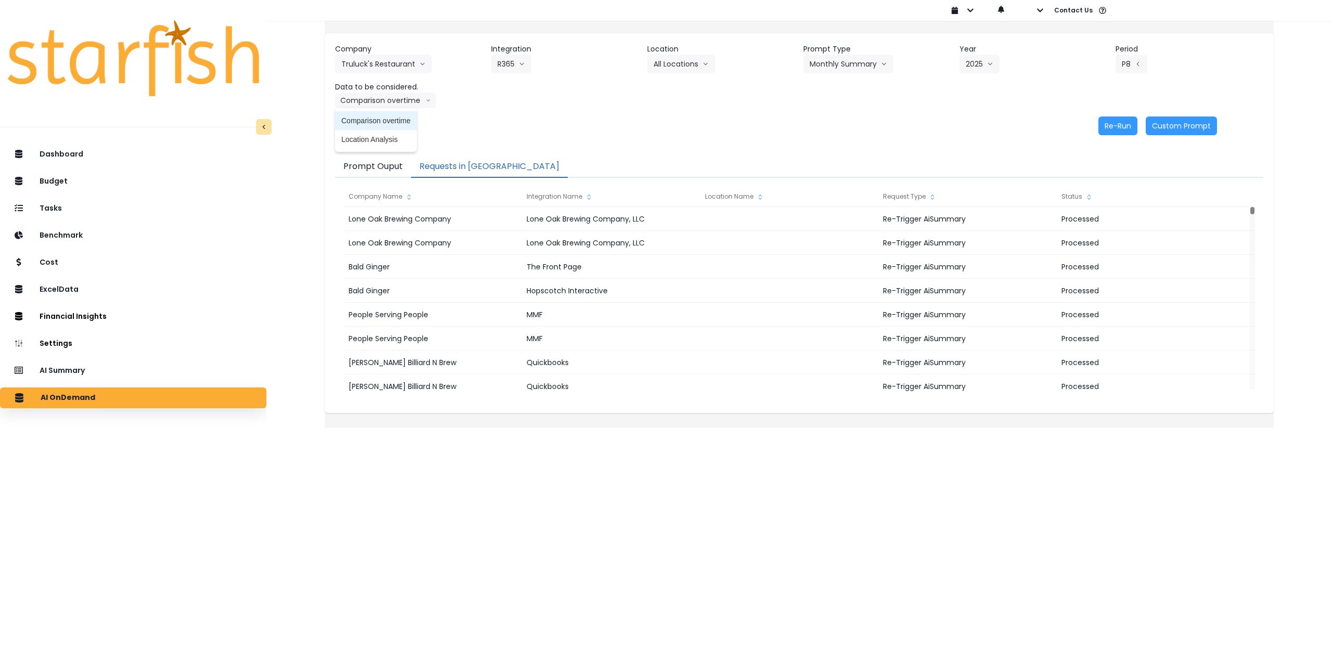
click at [388, 118] on span "Comparison overtime" at bounding box center [375, 120] width 69 height 10
drag, startPoint x: 1102, startPoint y: 127, endPoint x: 498, endPoint y: 105, distance: 603.8
click at [513, 106] on div "Company Truluck's Restaurant 86 Costs Asti Bagel Cafe Balance Grille Bald Ginge…" at bounding box center [799, 89] width 949 height 112
click at [493, 105] on div "Company Truluck's Restaurant 86 Costs Asti Bagel Cafe Balance Grille Bald Ginge…" at bounding box center [799, 76] width 928 height 65
click at [422, 100] on button "Comparison overtime" at bounding box center [385, 101] width 101 height 16
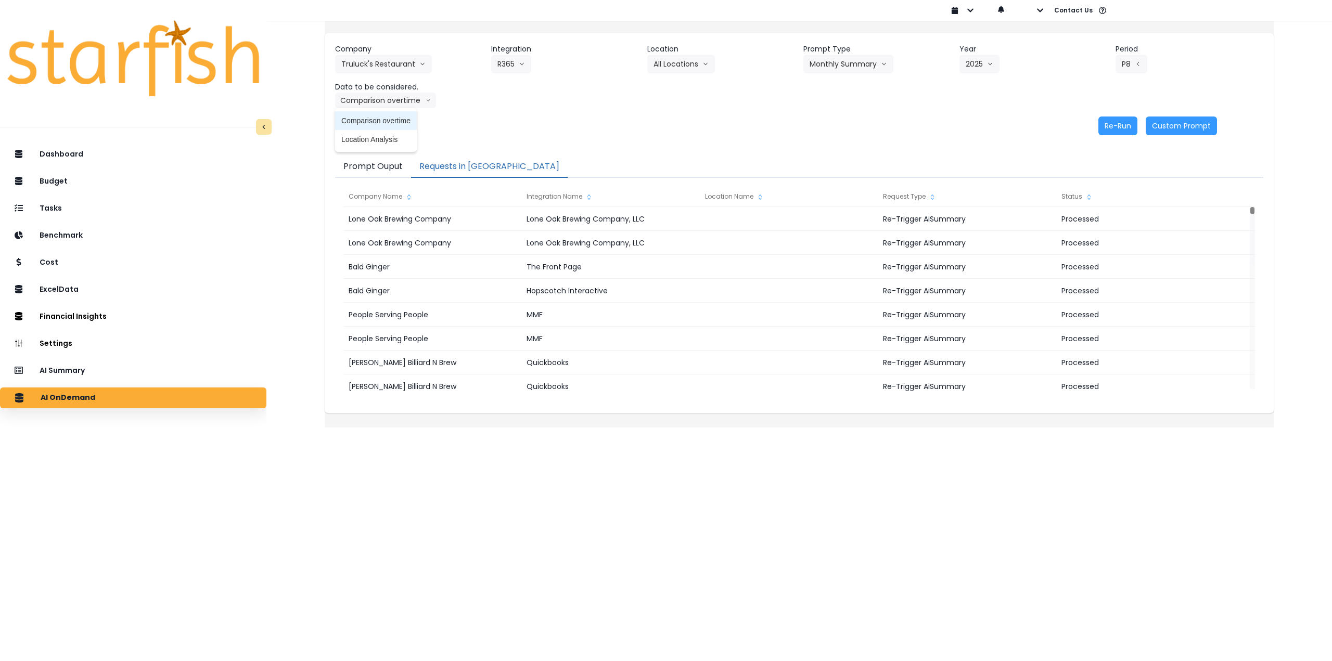
click at [404, 121] on span "Comparison overtime" at bounding box center [375, 120] width 69 height 10
click at [1105, 123] on button "Re-Run" at bounding box center [1117, 126] width 39 height 19
click at [402, 94] on button "Comparison overtime" at bounding box center [385, 101] width 101 height 16
click at [399, 139] on span "Location Analysis" at bounding box center [375, 139] width 69 height 10
click at [614, 131] on div "Re-Run Custom Prompt" at bounding box center [776, 126] width 882 height 19
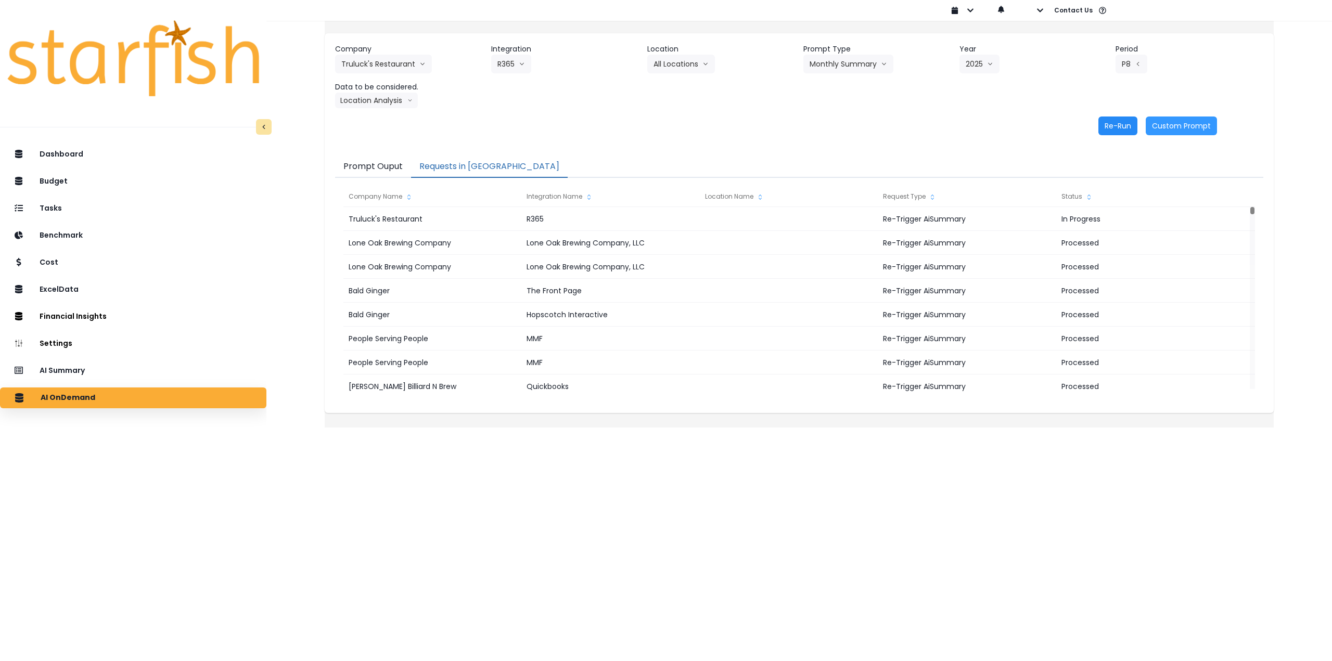
click at [1103, 125] on button "Re-Run" at bounding box center [1117, 126] width 39 height 19
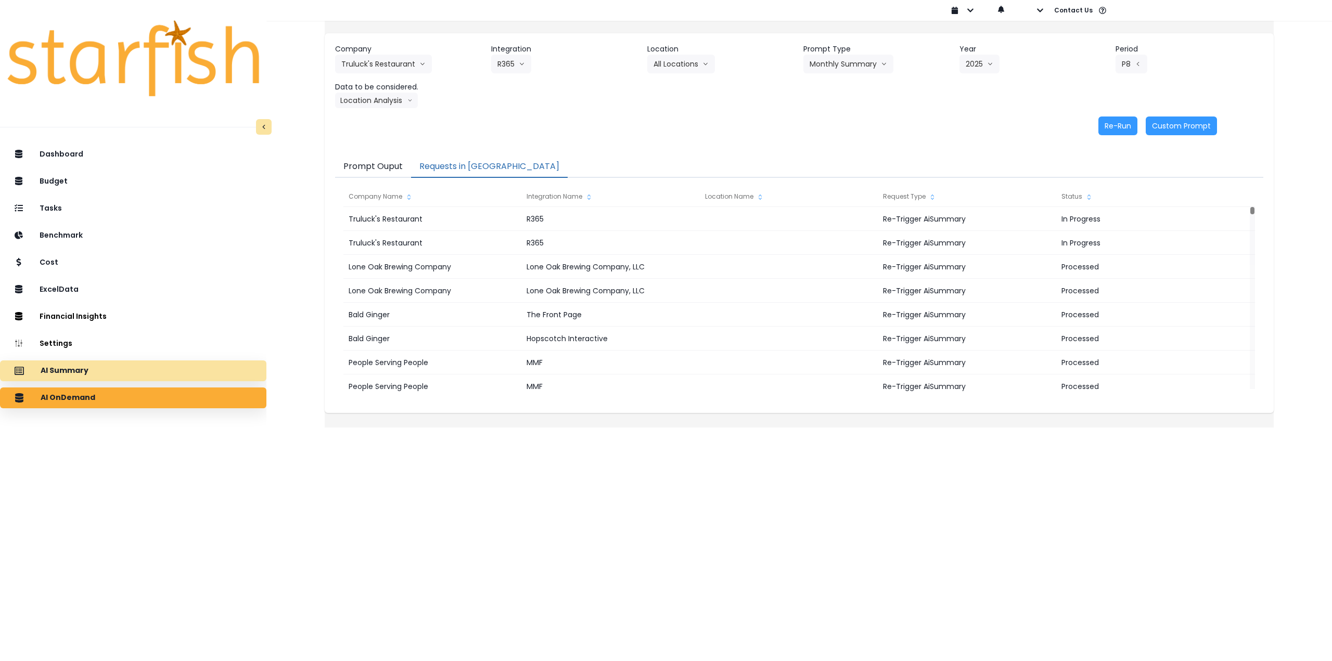
click at [104, 370] on div "AI Summary" at bounding box center [133, 371] width 250 height 22
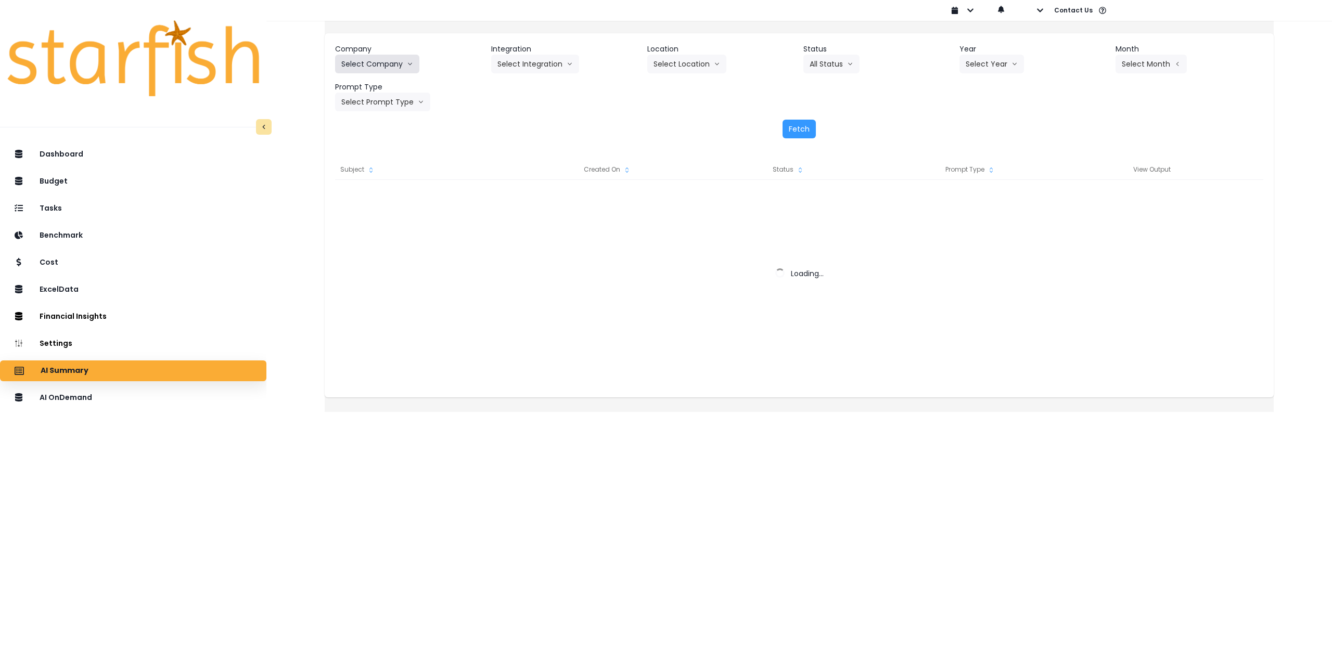
click at [384, 57] on button "Select Company" at bounding box center [377, 64] width 84 height 19
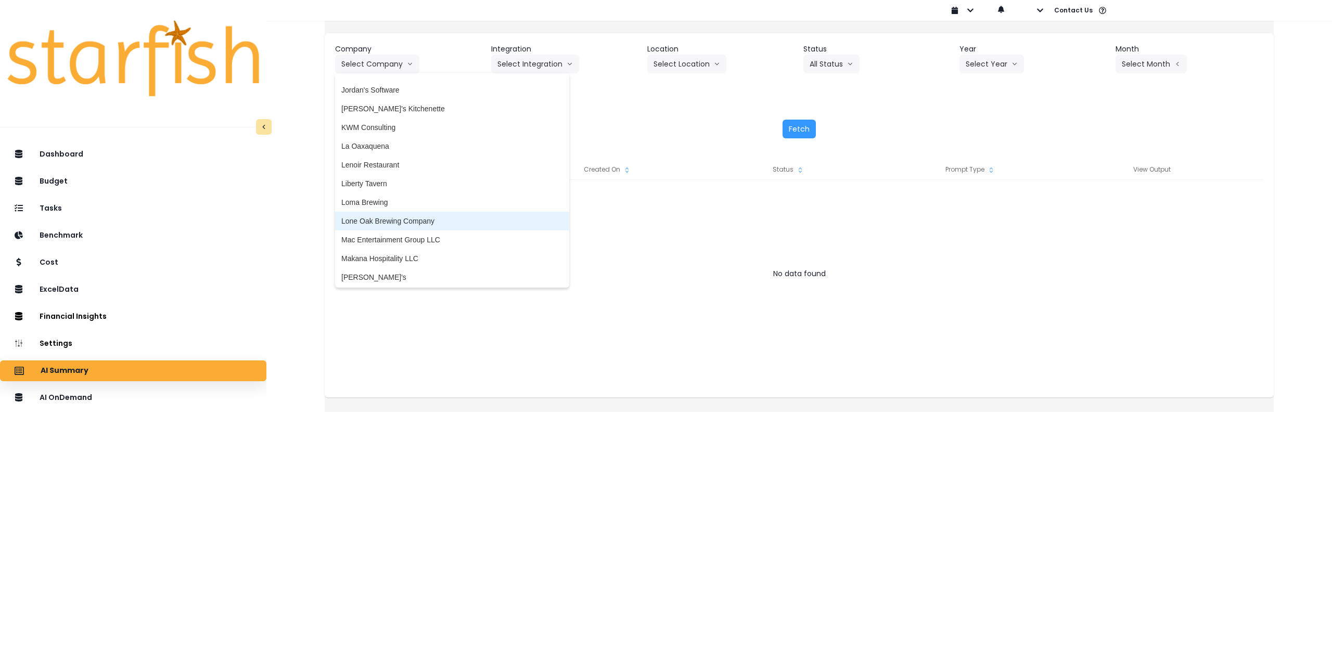
click at [455, 218] on span "Lone Oak Brewing Company" at bounding box center [452, 221] width 222 height 10
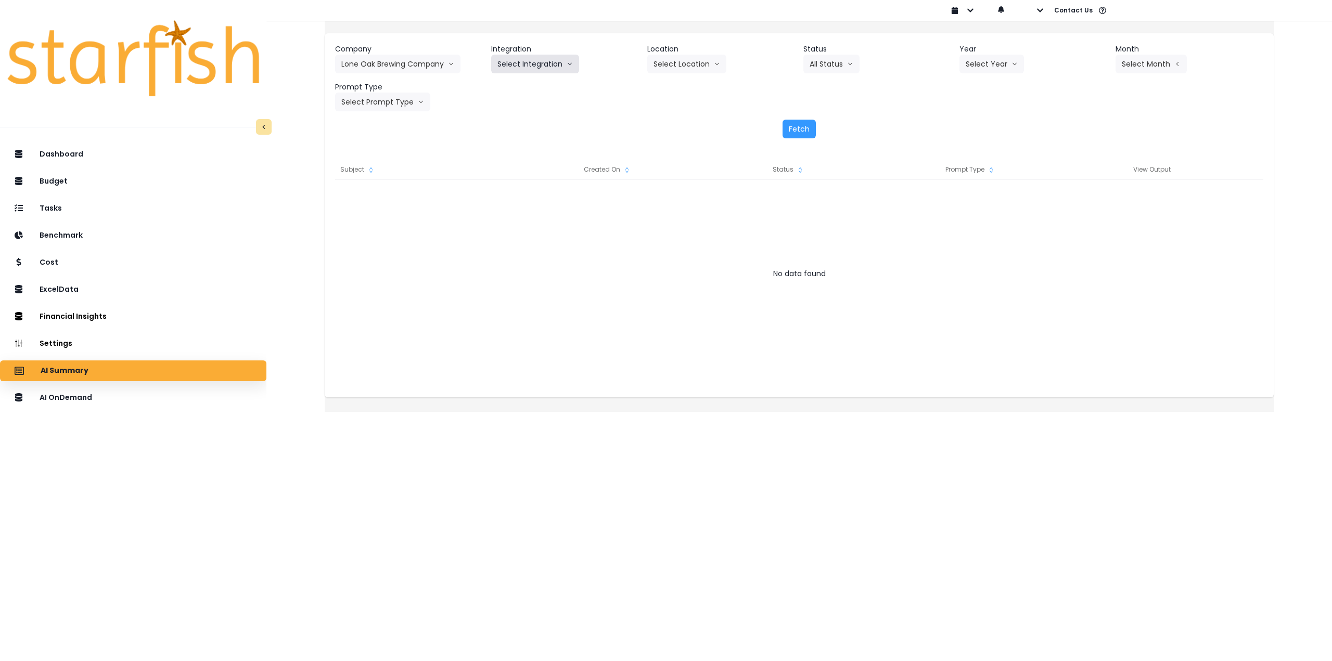
click at [558, 61] on button "Select Integration" at bounding box center [535, 64] width 88 height 19
drag, startPoint x: 535, startPoint y: 87, endPoint x: 606, endPoint y: 79, distance: 71.7
click at [535, 87] on span "Lone Oak Brewing Company, LLC" at bounding box center [552, 86] width 110 height 10
click at [665, 71] on button "Select Location" at bounding box center [686, 64] width 79 height 19
click at [969, 65] on button "Select Year" at bounding box center [991, 64] width 65 height 19
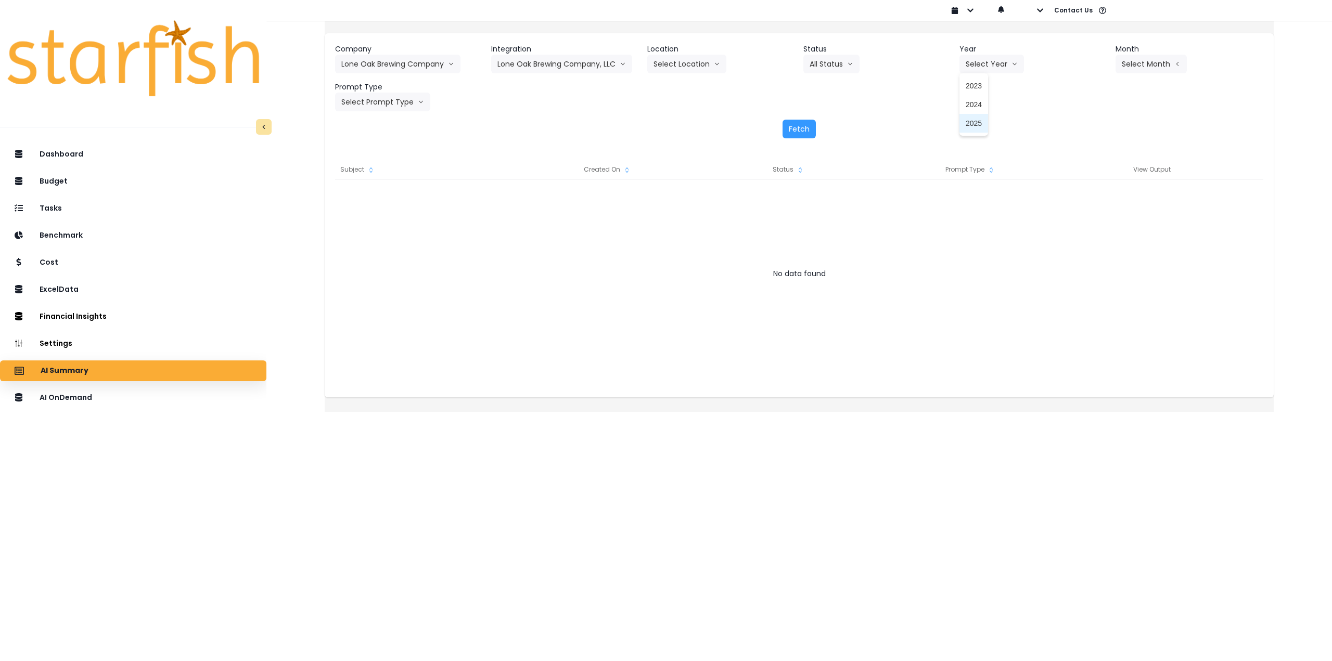
drag, startPoint x: 963, startPoint y: 125, endPoint x: 1031, endPoint y: 100, distance: 71.9
click at [965, 125] on span "2025" at bounding box center [973, 123] width 16 height 10
click at [1129, 66] on button "Select Month" at bounding box center [1150, 64] width 71 height 19
click at [1089, 199] on span "Aug" at bounding box center [1099, 198] width 20 height 10
click at [409, 106] on button "Select Prompt Type" at bounding box center [382, 102] width 95 height 19
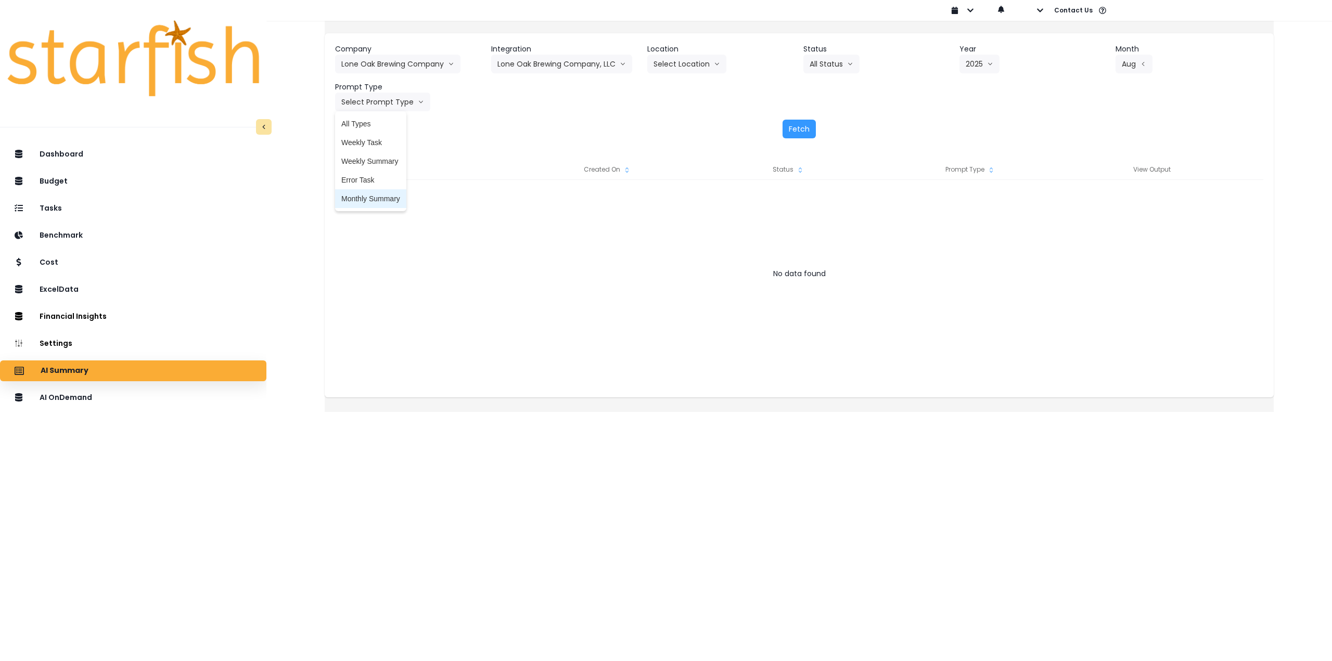
click at [392, 202] on span "Monthly Summary" at bounding box center [370, 199] width 59 height 10
click at [1132, 65] on button "Aug" at bounding box center [1133, 64] width 37 height 19
click at [1092, 176] on span "July" at bounding box center [1099, 179] width 20 height 10
click at [692, 66] on button "Select Location" at bounding box center [686, 64] width 79 height 19
click at [686, 87] on span "All Locations" at bounding box center [673, 86] width 41 height 10
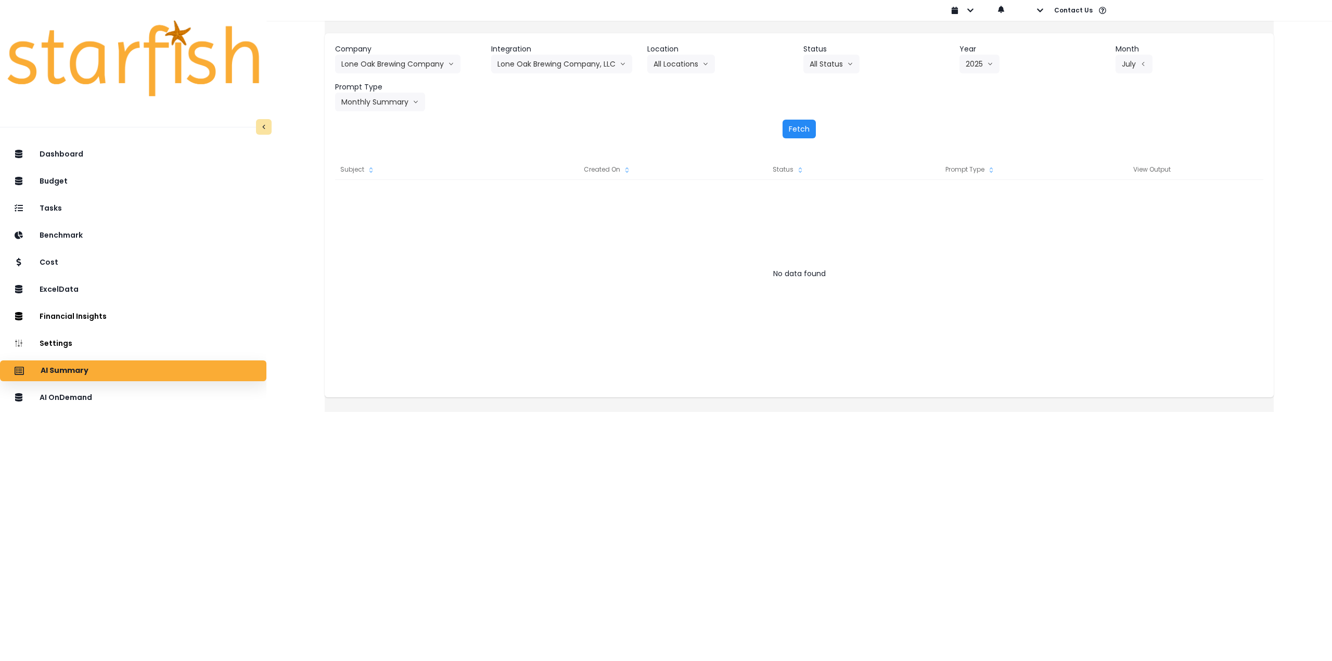
click at [797, 129] on button "Fetch" at bounding box center [798, 129] width 33 height 19
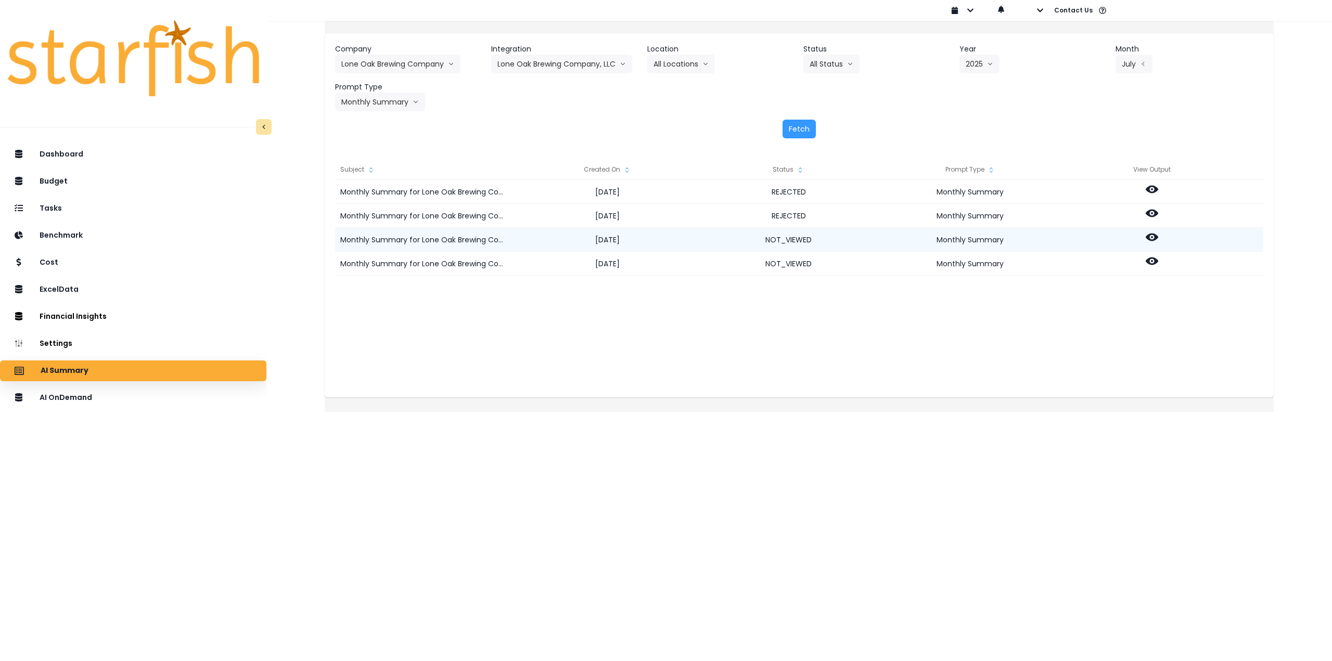
click at [1158, 239] on icon at bounding box center [1151, 238] width 12 height 8
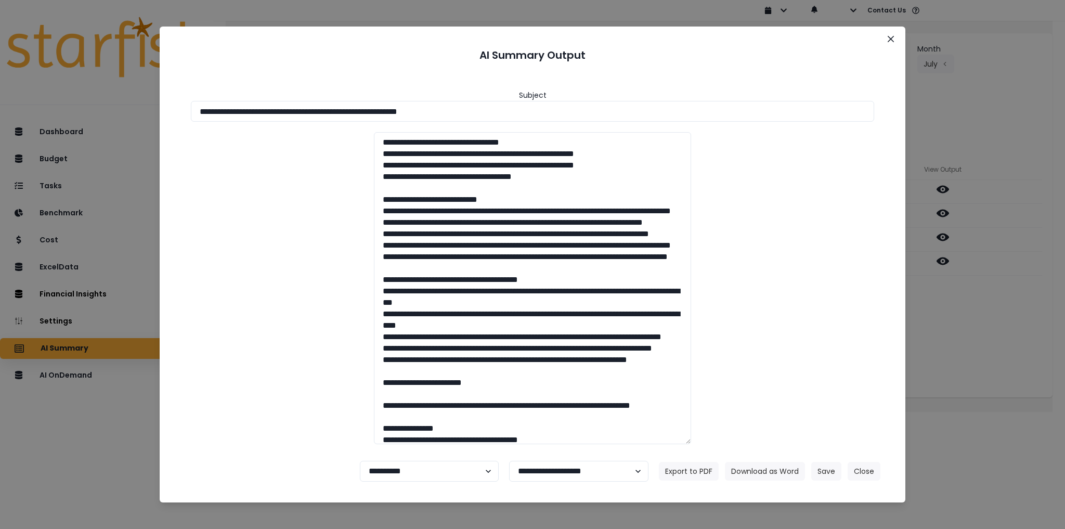
click at [953, 300] on div "**********" at bounding box center [532, 264] width 1065 height 529
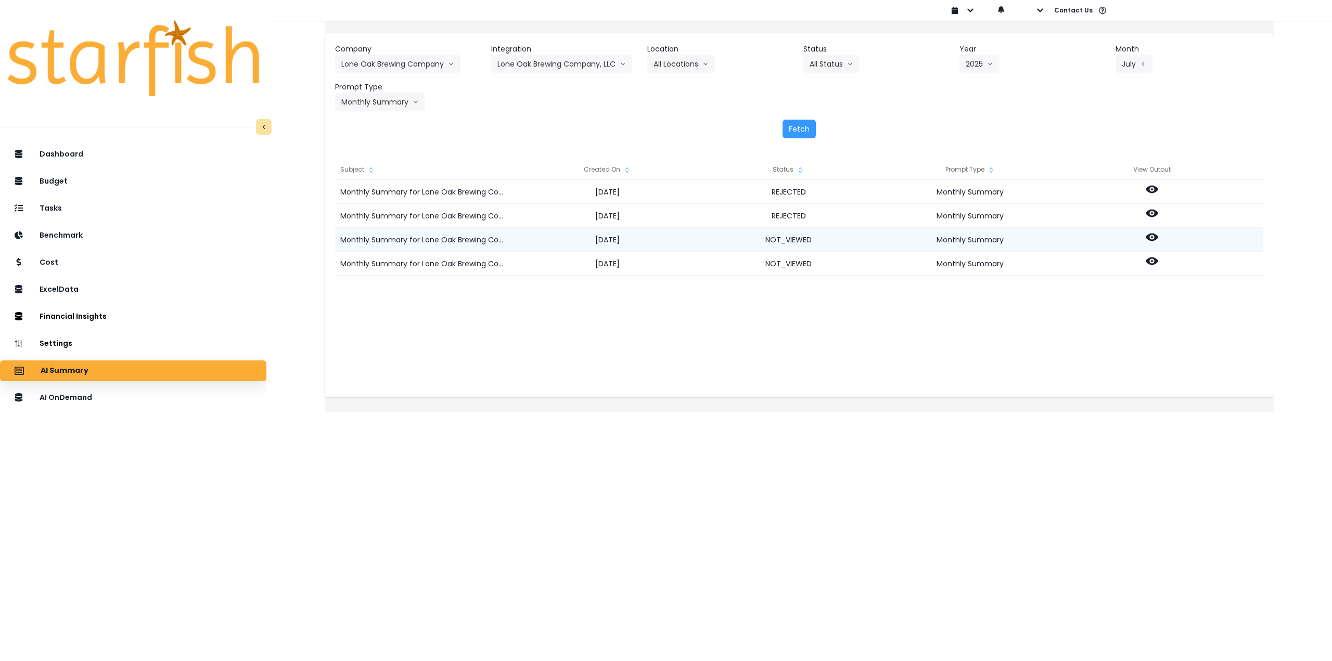
click at [1158, 231] on icon at bounding box center [1151, 237] width 12 height 12
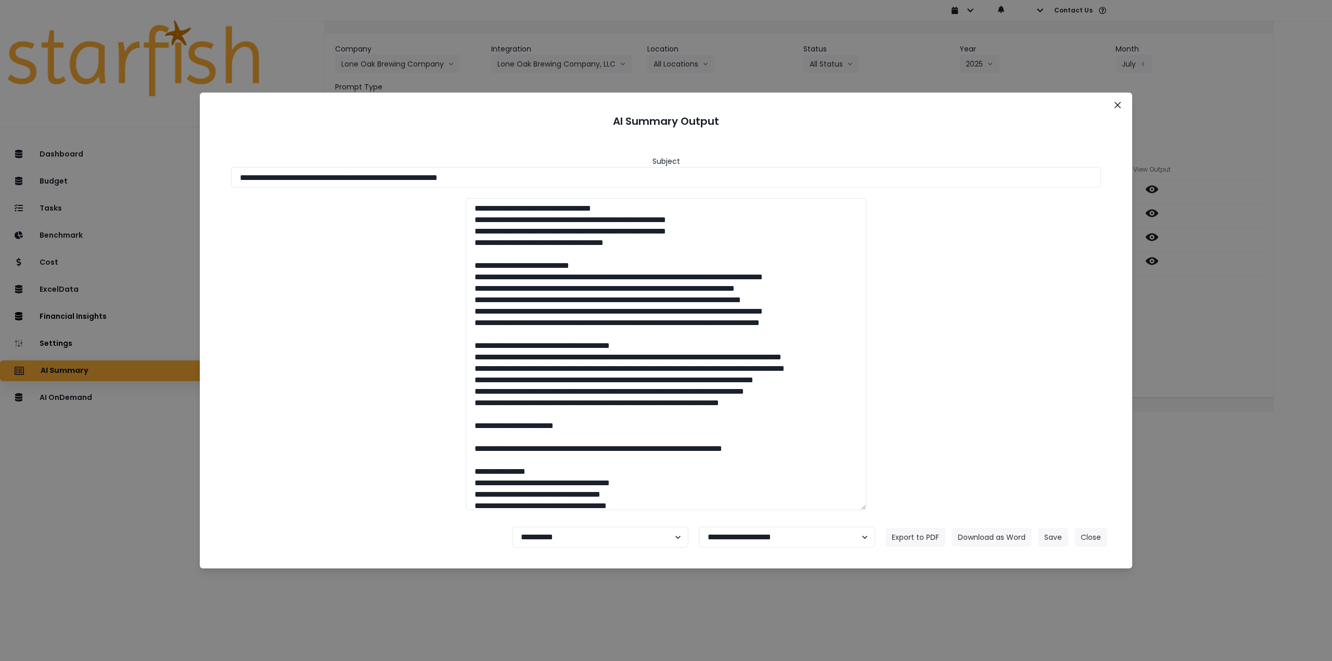
drag, startPoint x: 332, startPoint y: 176, endPoint x: 674, endPoint y: 208, distance: 343.2
click at [615, 166] on div "**********" at bounding box center [666, 172] width 870 height 32
click at [1000, 539] on button "Download as Word" at bounding box center [991, 537] width 80 height 19
click at [1184, 308] on div "**********" at bounding box center [666, 330] width 1332 height 661
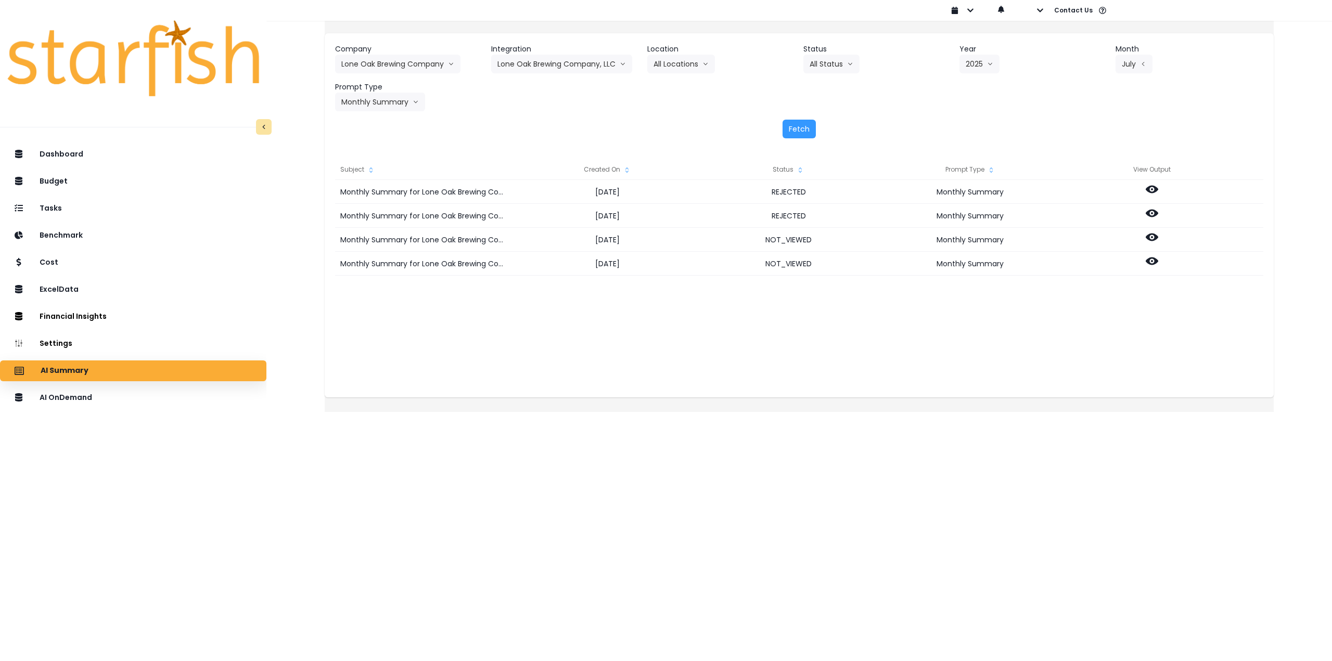
click at [395, 397] on html "Dashboard Budget Tasks Benchmark Cost ExcelData Financial Insights Location Ana…" at bounding box center [666, 198] width 1332 height 397
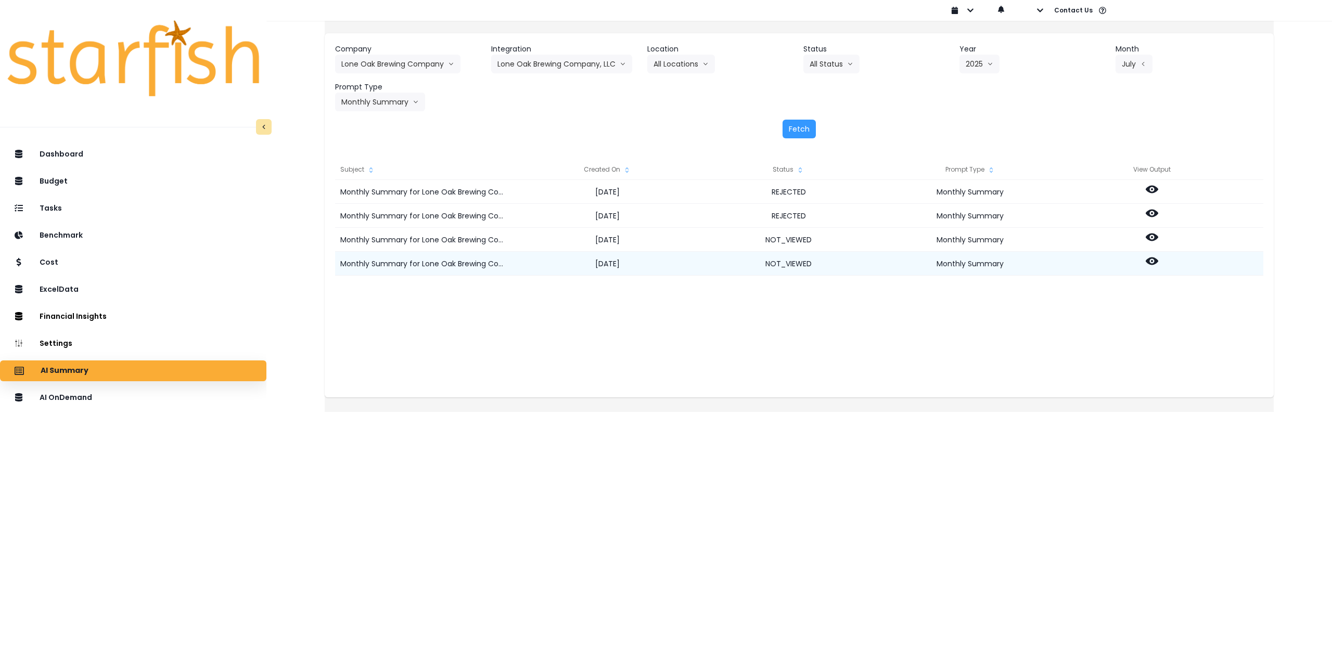
click at [1158, 258] on icon at bounding box center [1151, 261] width 12 height 8
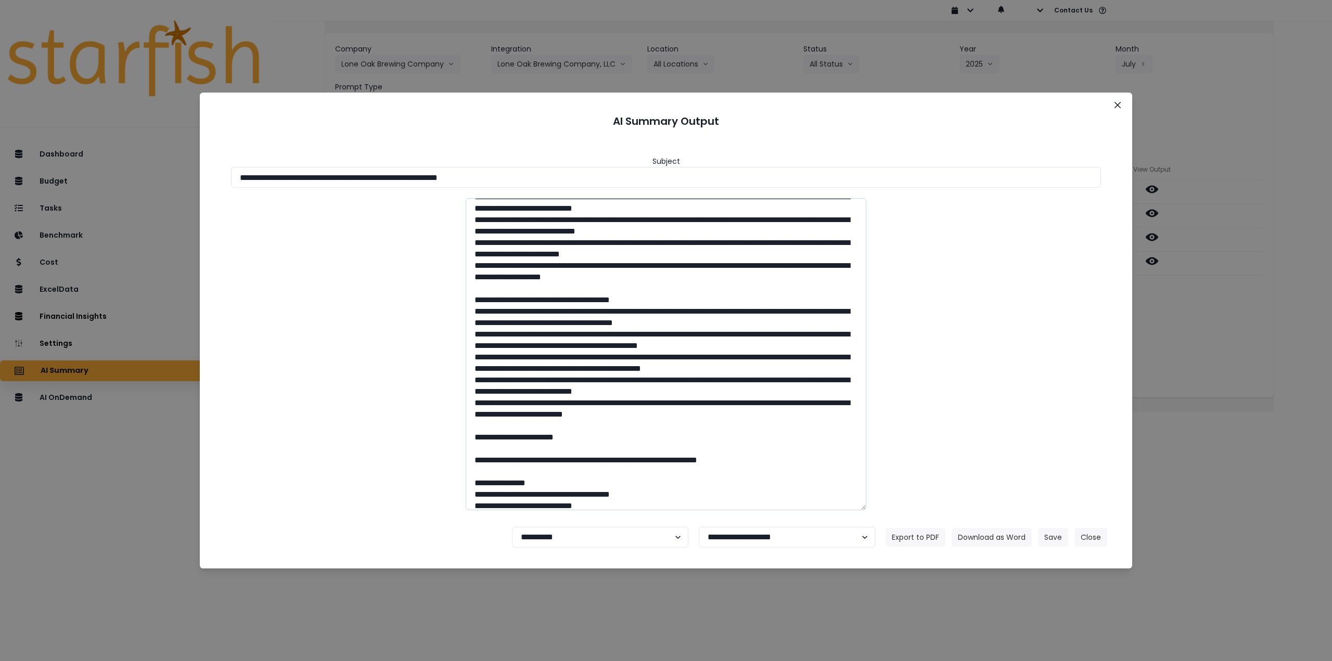
scroll to position [104, 0]
click at [984, 533] on button "Download as Word" at bounding box center [991, 537] width 80 height 19
click at [575, 540] on select "**********" at bounding box center [600, 537] width 176 height 21
select select "********"
click at [512, 527] on select "**********" at bounding box center [600, 537] width 176 height 21
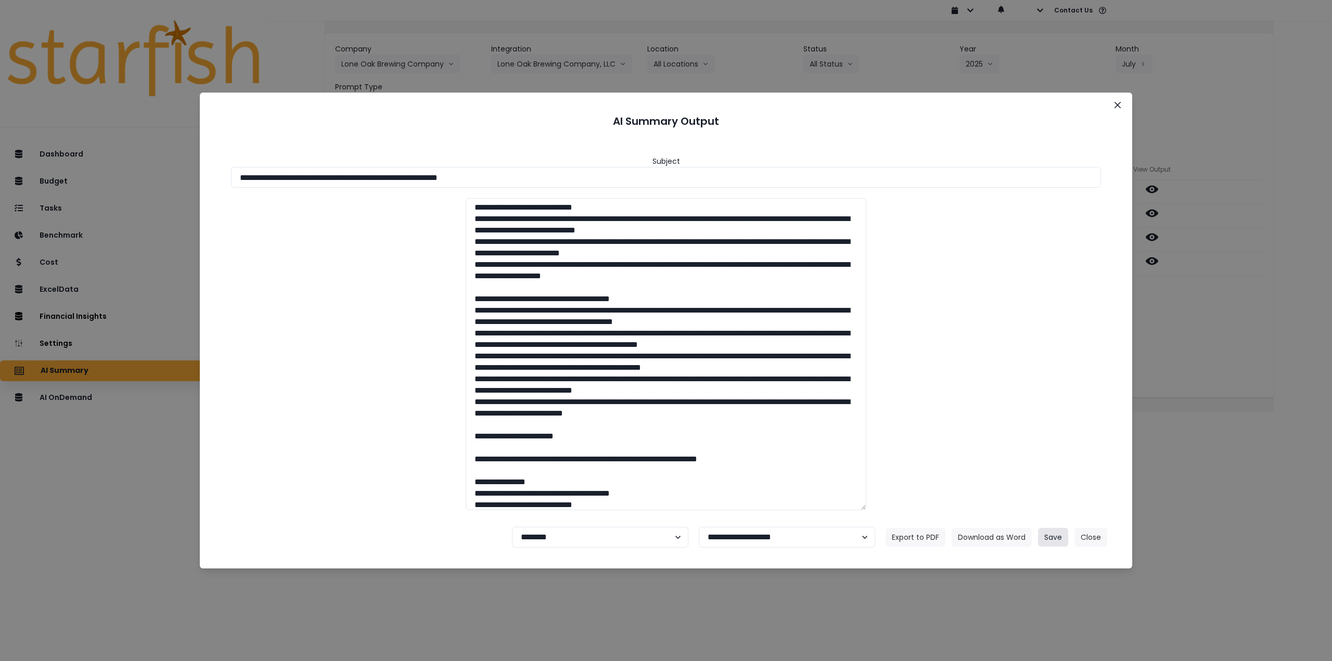
click at [1057, 537] on button "Save" at bounding box center [1053, 537] width 30 height 19
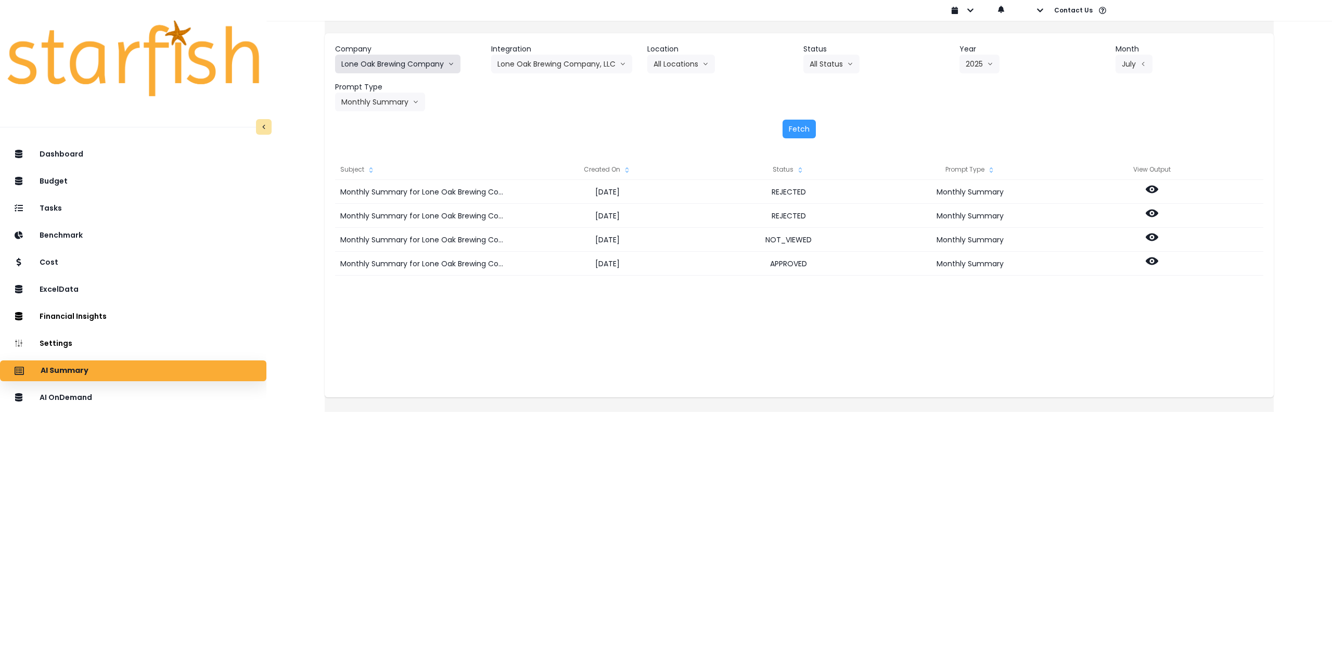
click at [387, 63] on button "Lone Oak Brewing Company" at bounding box center [397, 64] width 125 height 19
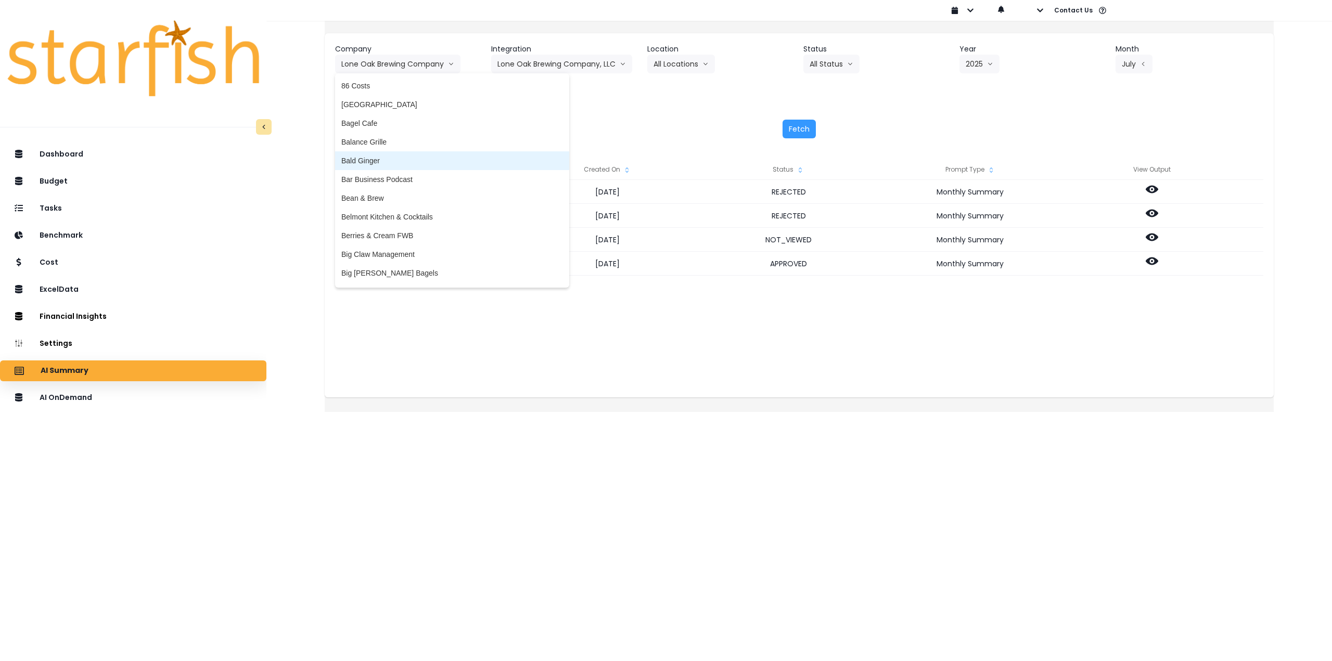
click at [398, 162] on span "Bald Ginger" at bounding box center [452, 161] width 222 height 10
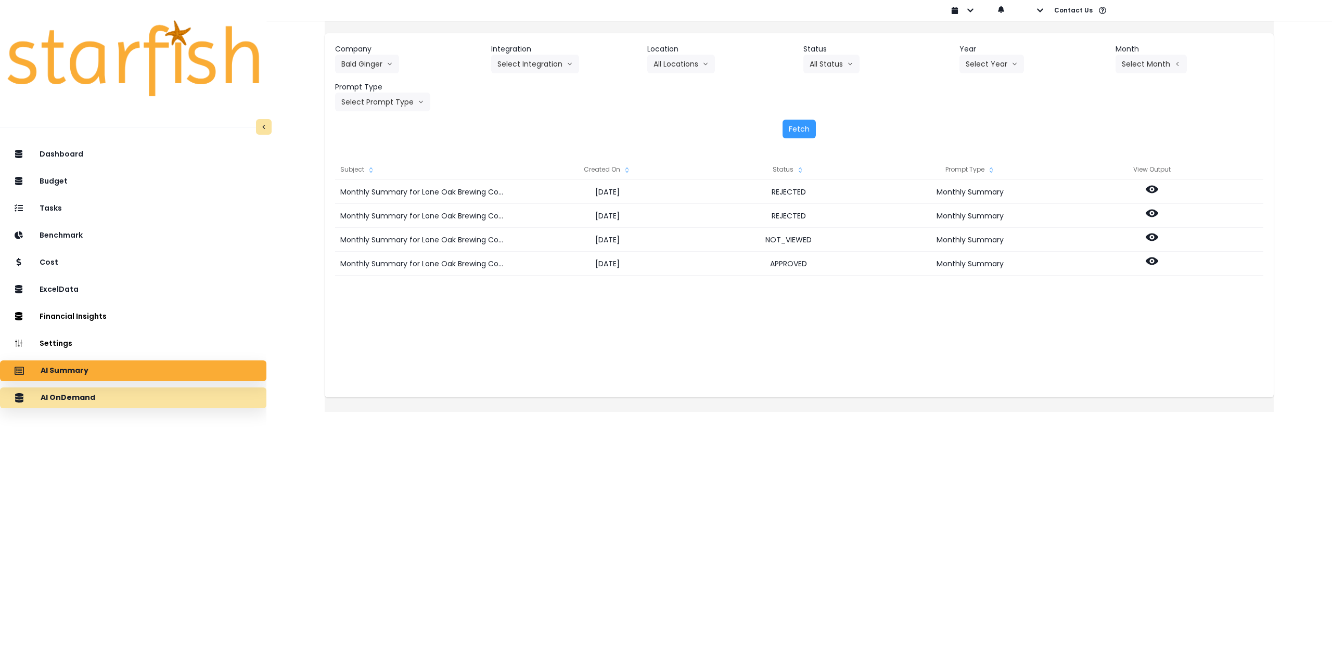
click at [122, 393] on div "AI OnDemand" at bounding box center [133, 398] width 250 height 22
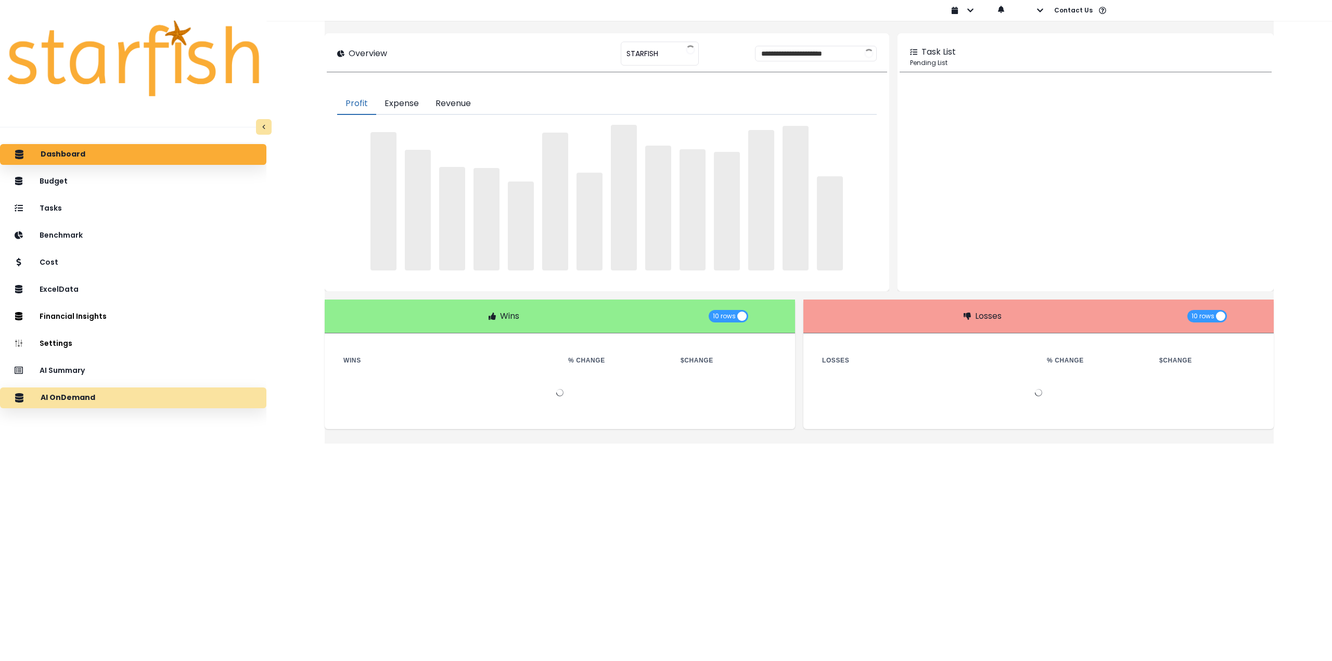
click at [134, 399] on div "AI OnDemand" at bounding box center [133, 398] width 250 height 22
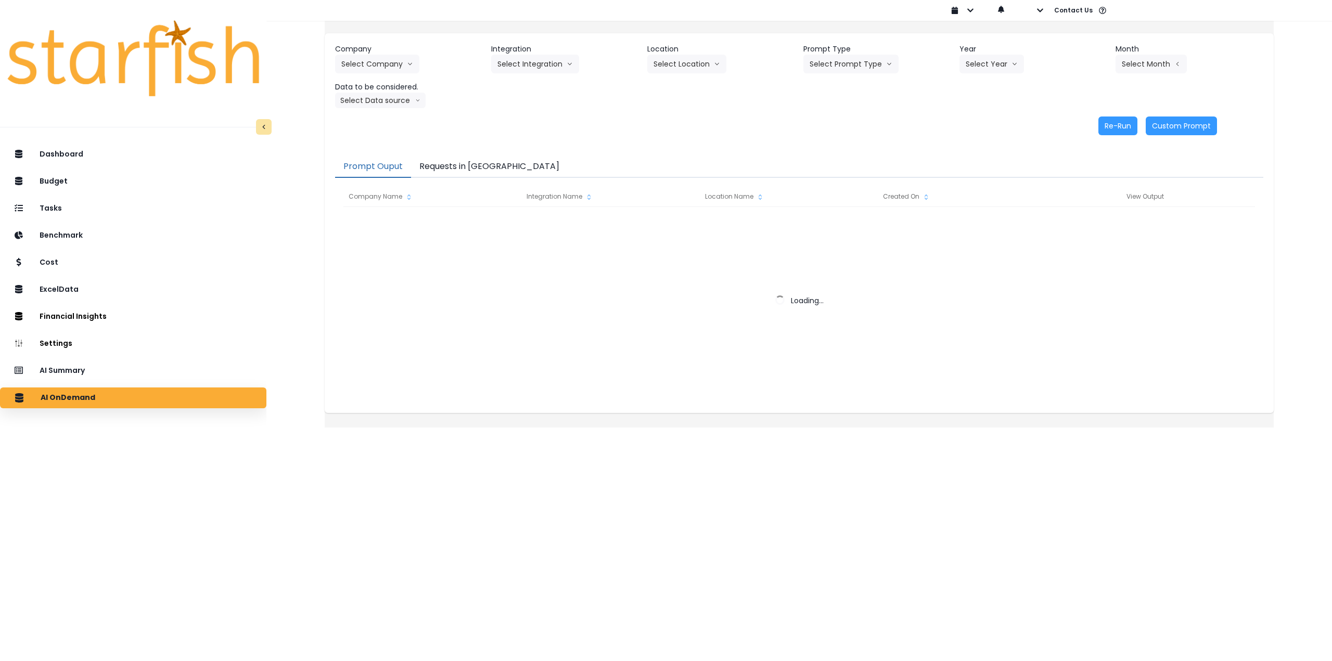
click at [470, 167] on button "Requests in [GEOGRAPHIC_DATA]" at bounding box center [489, 167] width 157 height 22
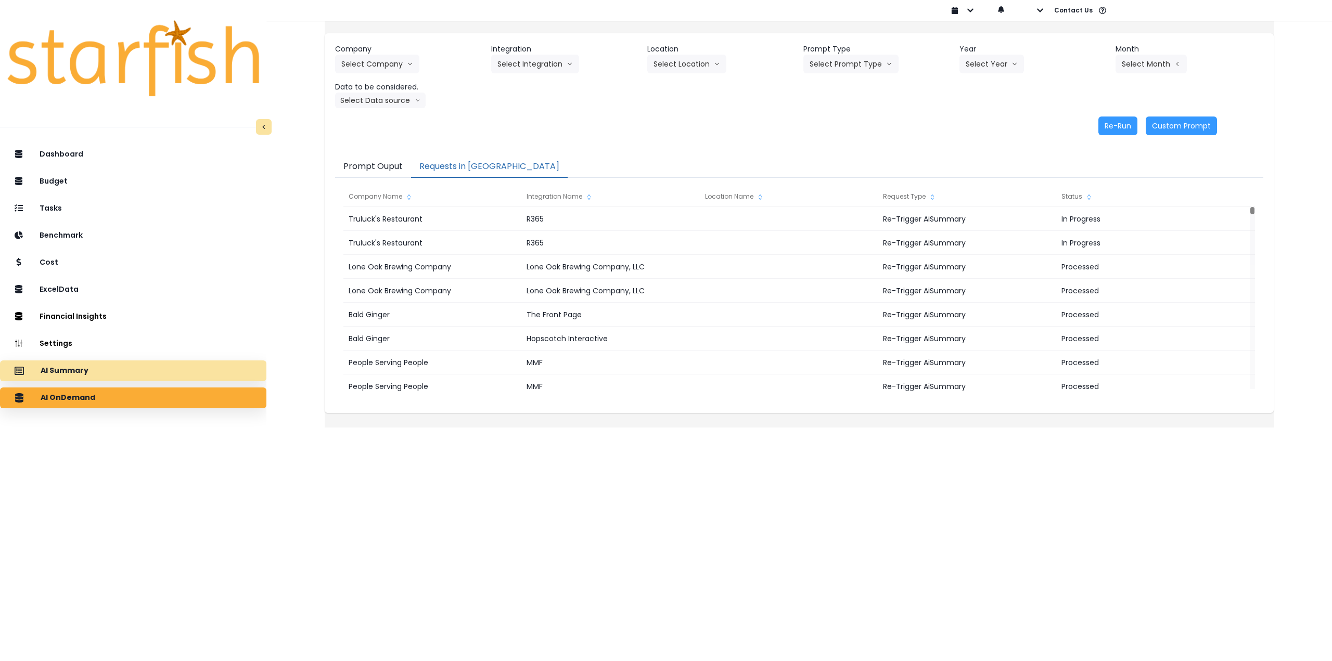
click at [113, 372] on div "AI Summary" at bounding box center [133, 371] width 250 height 22
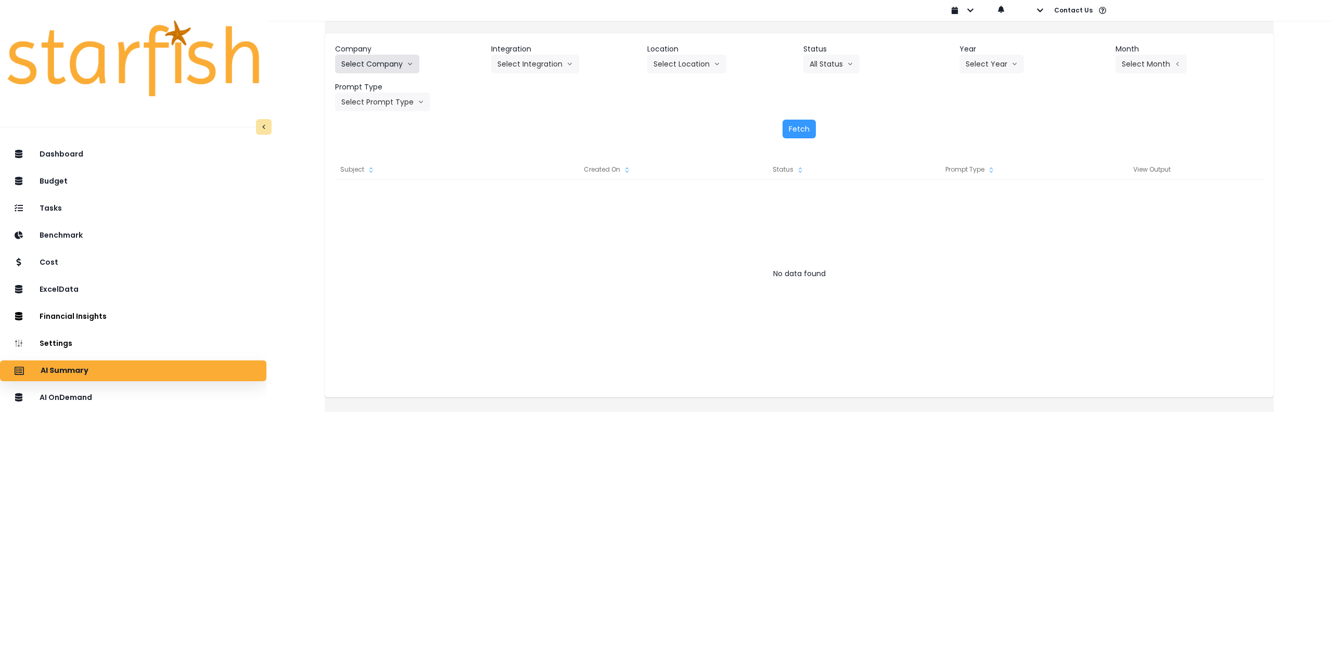
click at [402, 65] on button "Select Company" at bounding box center [377, 64] width 84 height 19
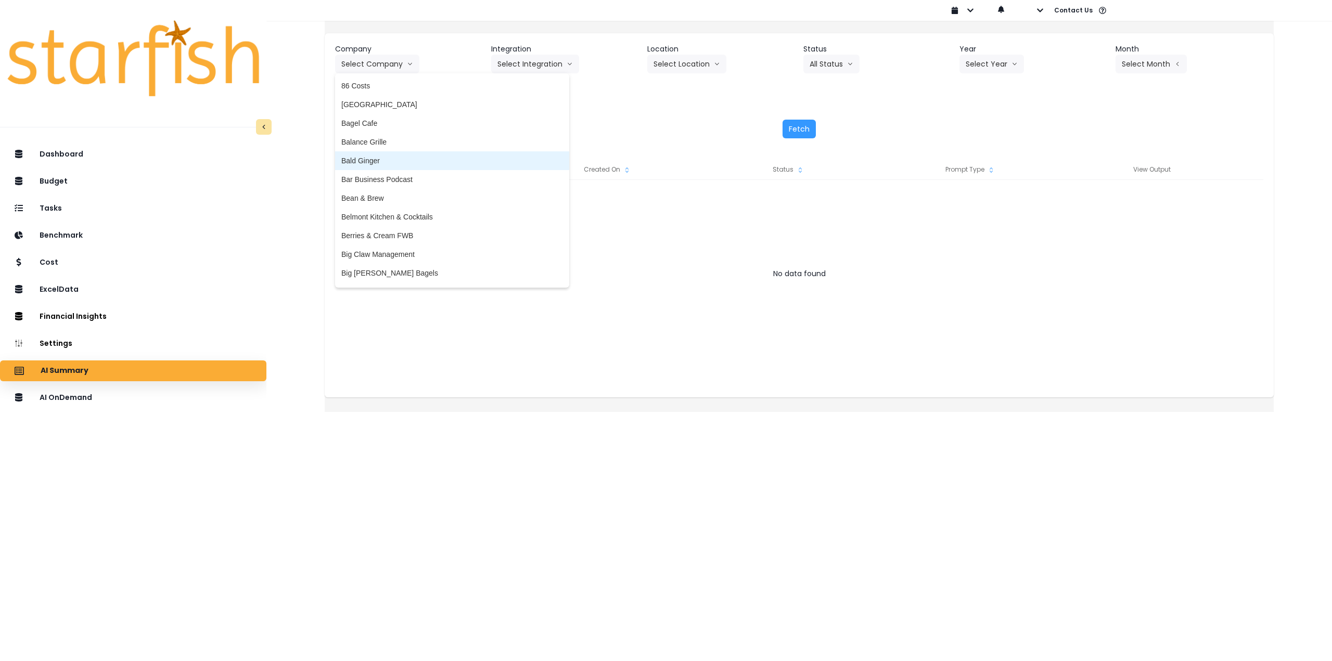
click at [390, 163] on span "Bald Ginger" at bounding box center [452, 161] width 222 height 10
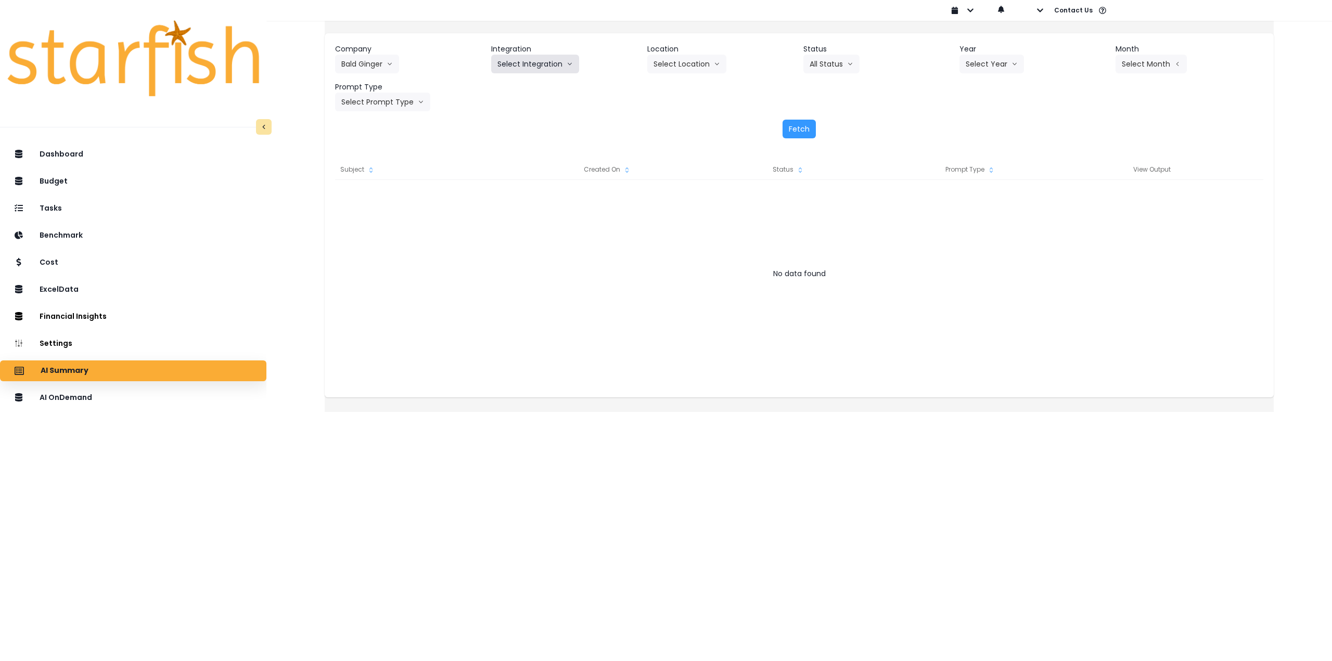
click at [540, 62] on button "Select Integration" at bounding box center [535, 64] width 88 height 19
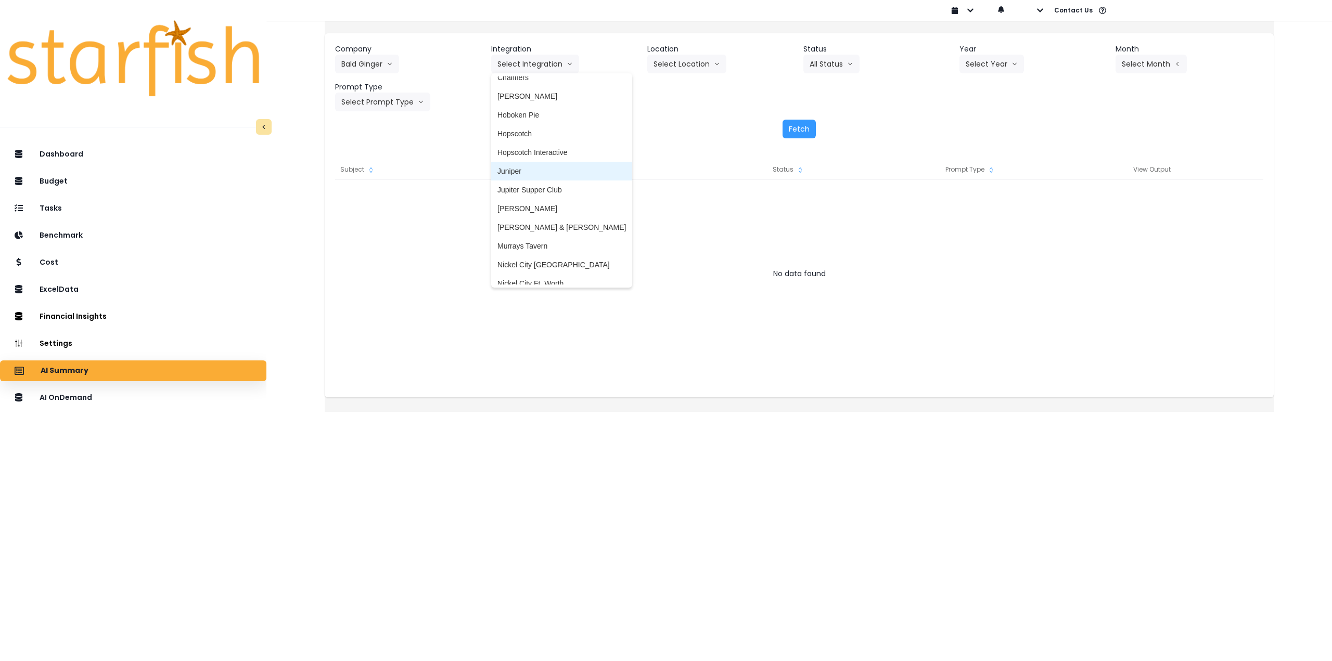
scroll to position [52, 0]
click at [566, 150] on span "Hopscotch Interactive" at bounding box center [561, 146] width 128 height 10
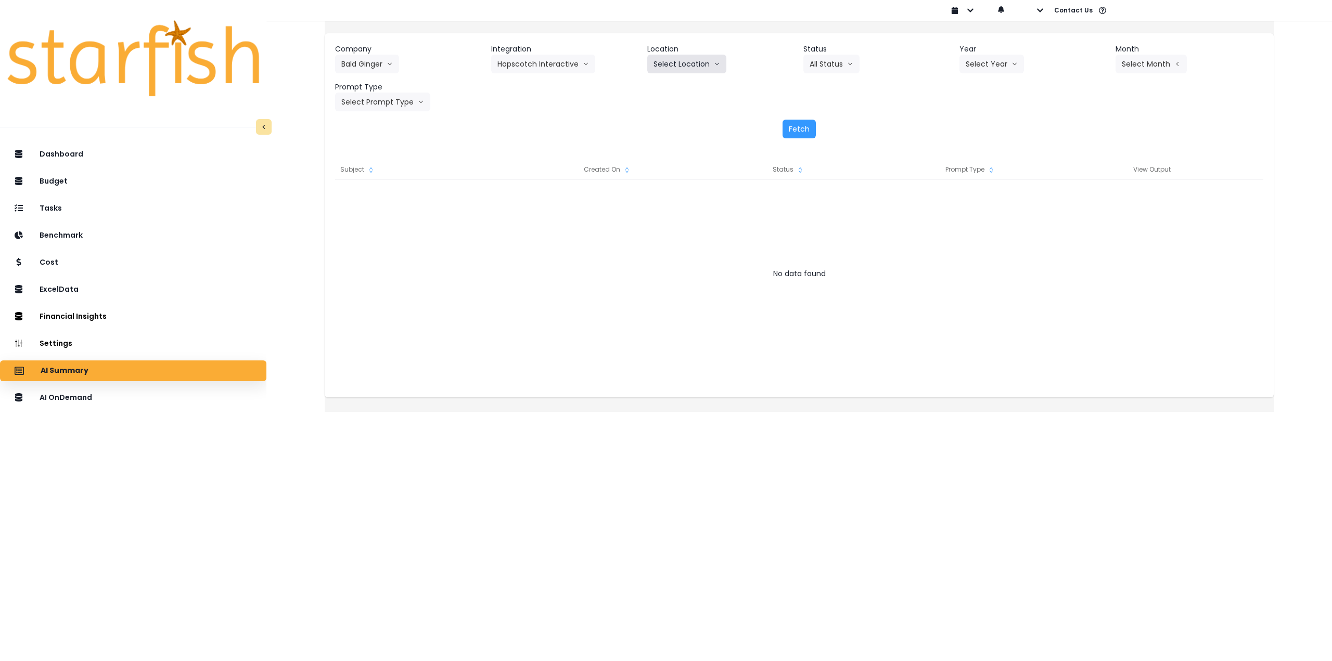
click at [697, 64] on button "Select Location" at bounding box center [686, 64] width 79 height 19
click at [688, 89] on span "All Locations" at bounding box center [673, 86] width 41 height 10
click at [986, 64] on button "Select Year" at bounding box center [991, 64] width 65 height 19
click at [973, 121] on span "2025" at bounding box center [973, 123] width 16 height 10
click at [1126, 58] on button "Select Month" at bounding box center [1150, 64] width 71 height 19
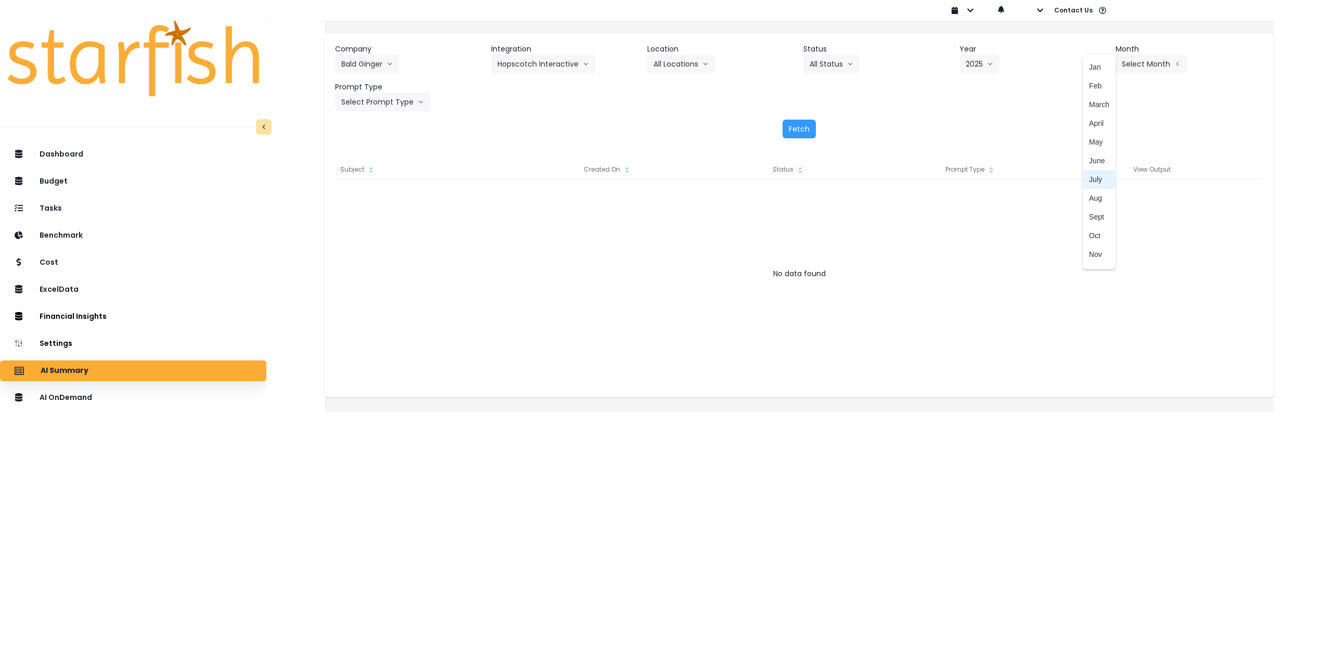
click at [1089, 196] on span "Aug" at bounding box center [1099, 198] width 20 height 10
click at [393, 107] on button "Select Prompt Type" at bounding box center [382, 102] width 95 height 19
click at [389, 177] on span "Error Task" at bounding box center [370, 180] width 59 height 10
click at [791, 124] on button "Fetch" at bounding box center [798, 129] width 33 height 19
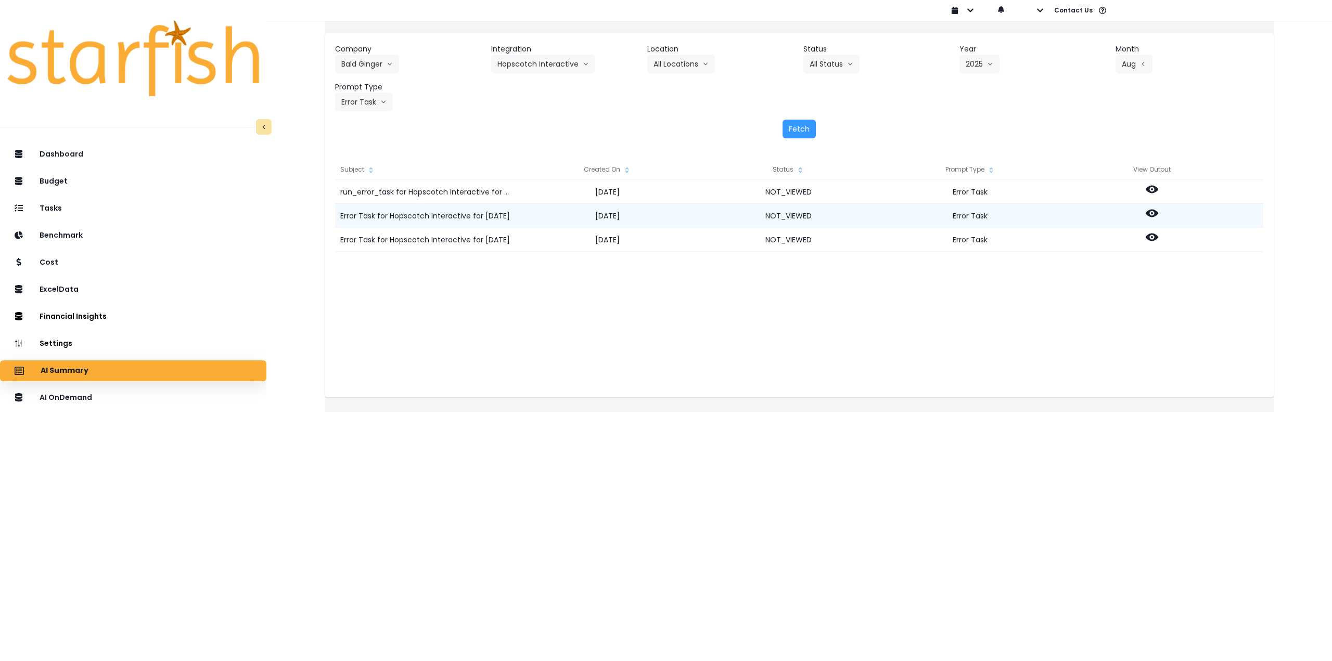
click at [1158, 211] on icon at bounding box center [1151, 214] width 12 height 8
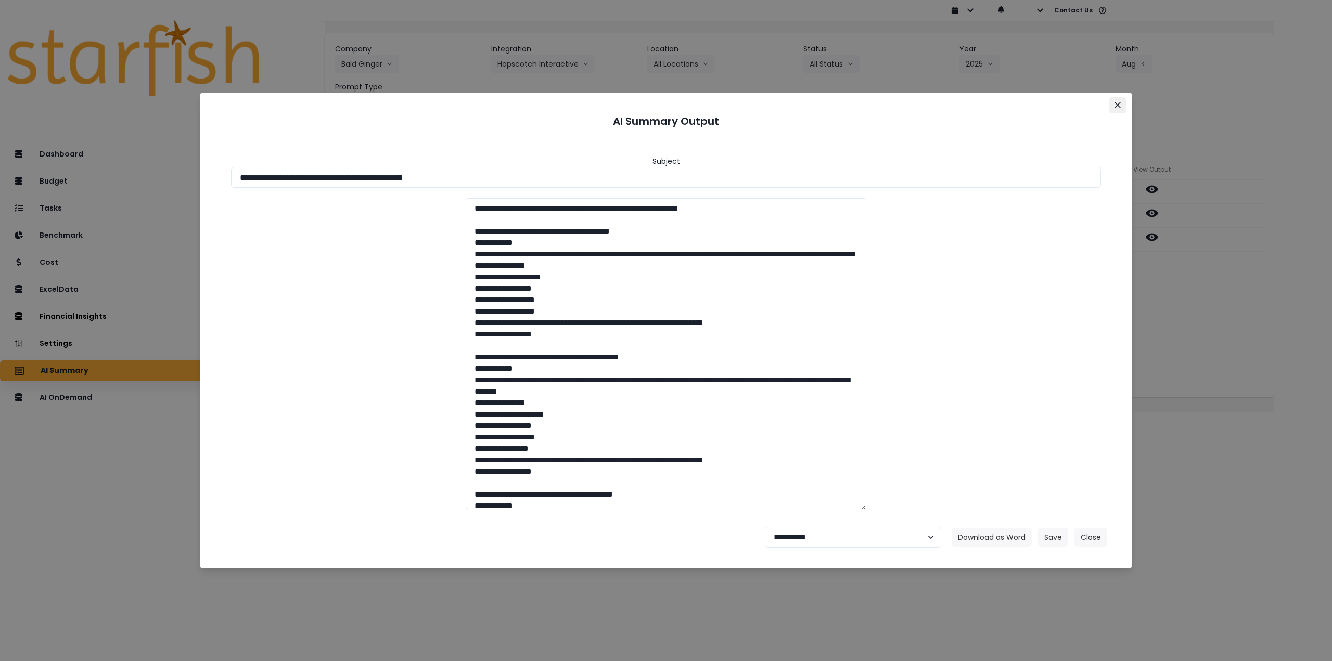
click at [1120, 108] on button "Close" at bounding box center [1117, 105] width 17 height 17
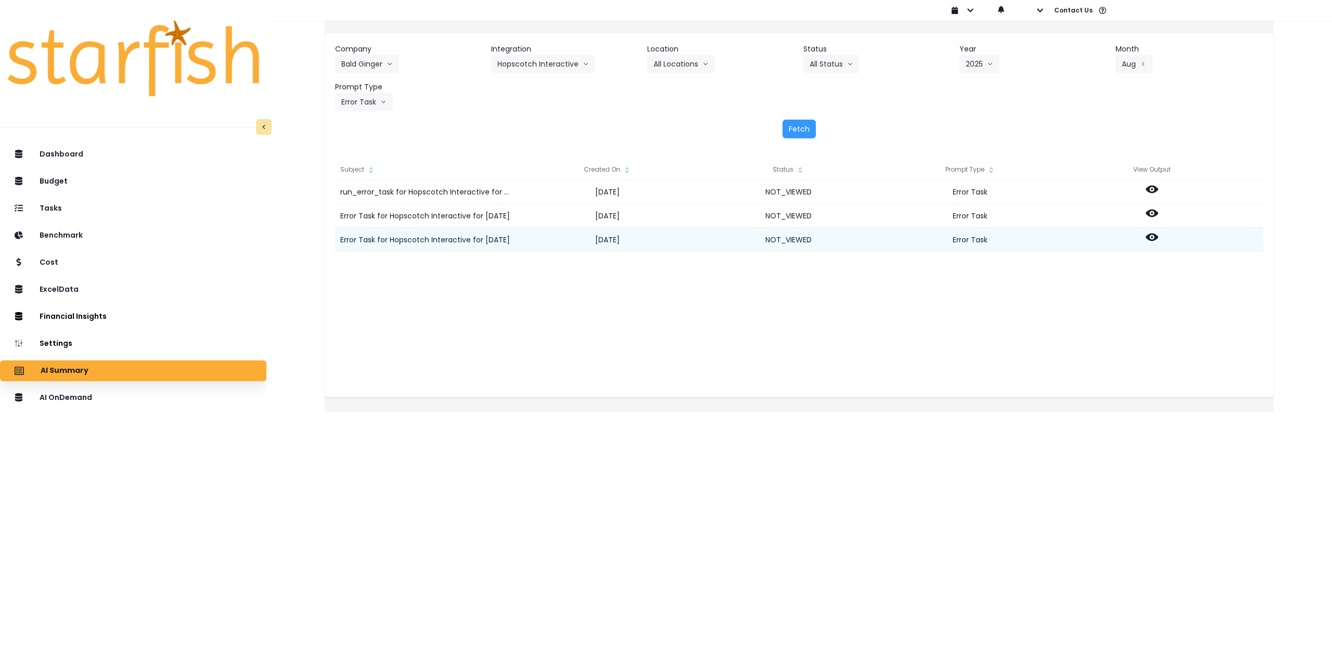
click at [1158, 231] on icon at bounding box center [1151, 237] width 12 height 12
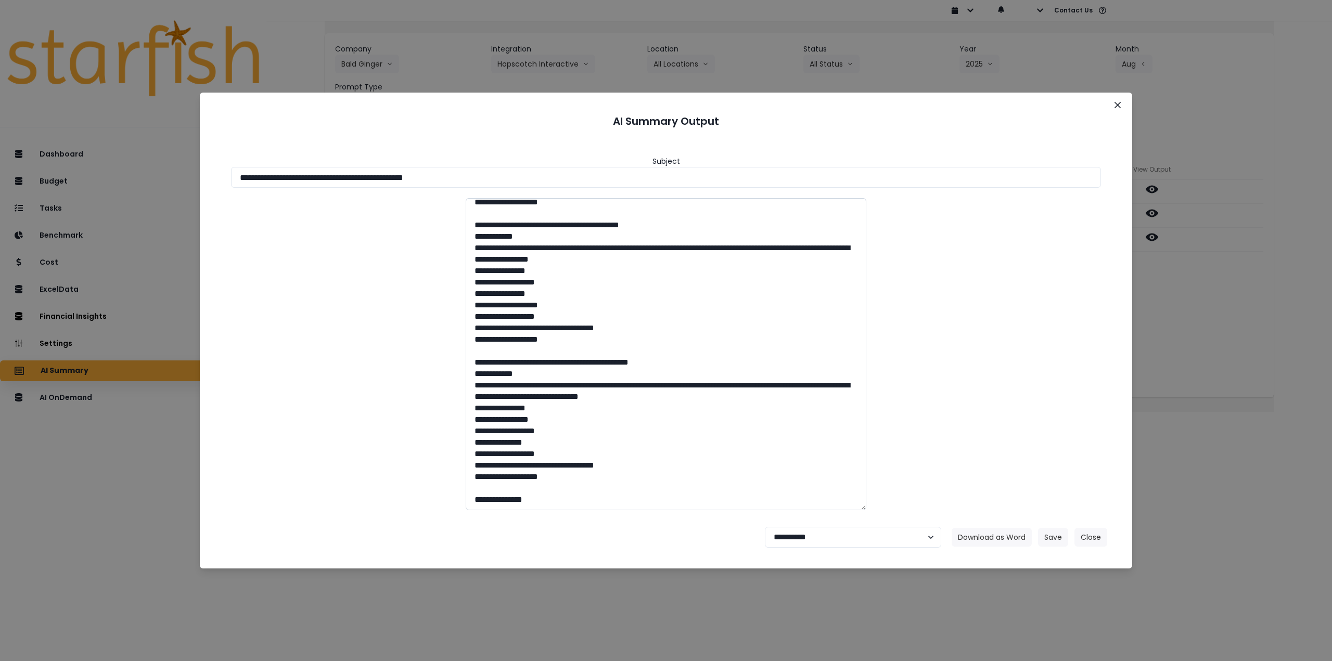
scroll to position [3840, 0]
click at [1117, 97] on button "Close" at bounding box center [1117, 105] width 17 height 17
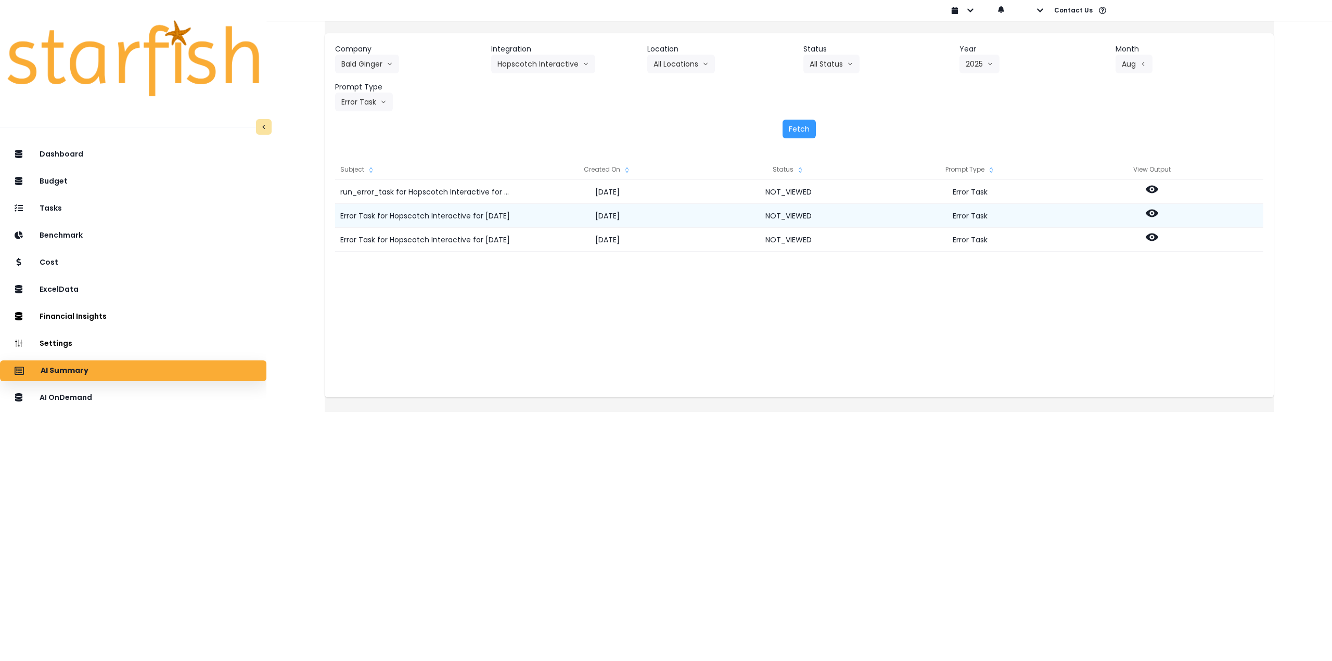
click at [1158, 214] on icon at bounding box center [1151, 214] width 12 height 8
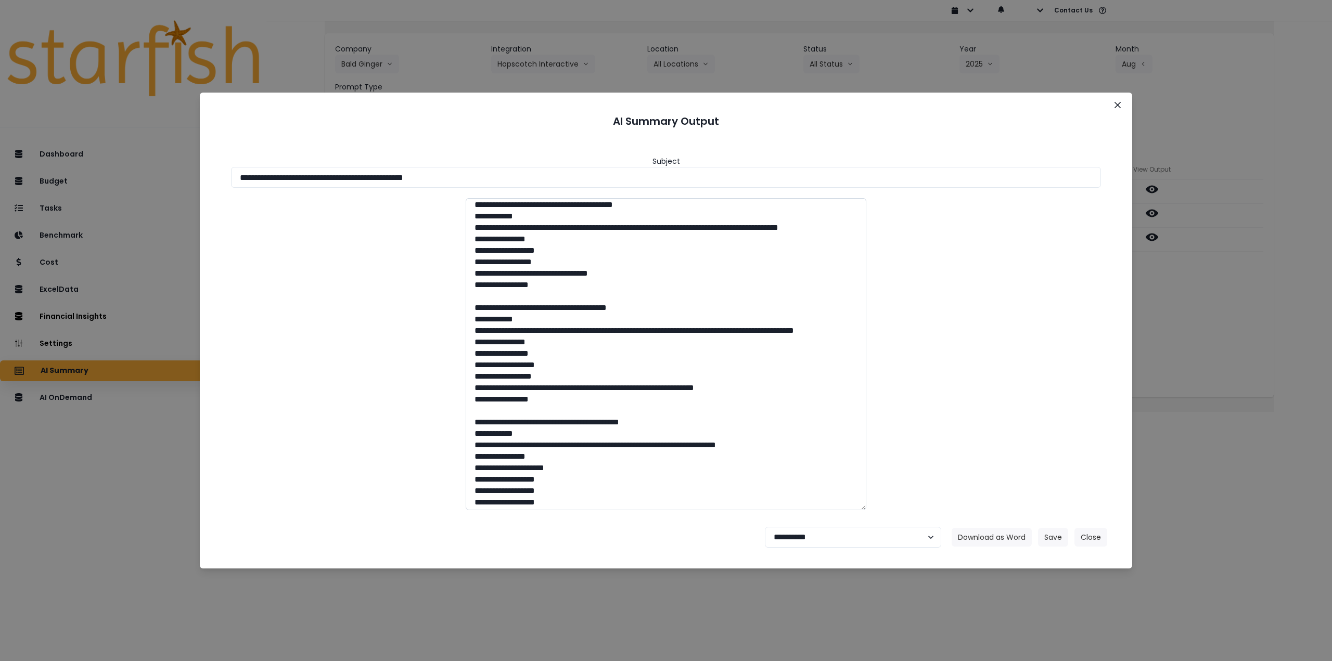
scroll to position [4023, 0]
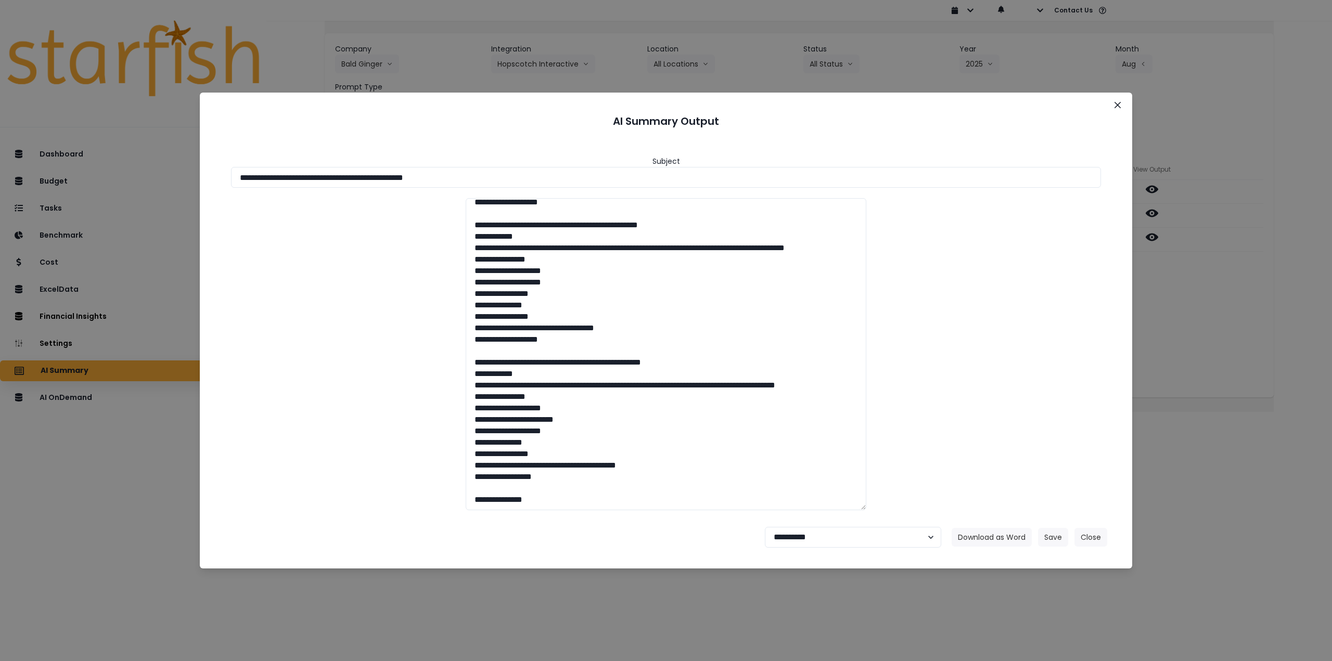
drag, startPoint x: 1111, startPoint y: 104, endPoint x: 1129, endPoint y: 143, distance: 43.3
click at [1112, 104] on button "Close" at bounding box center [1117, 105] width 17 height 17
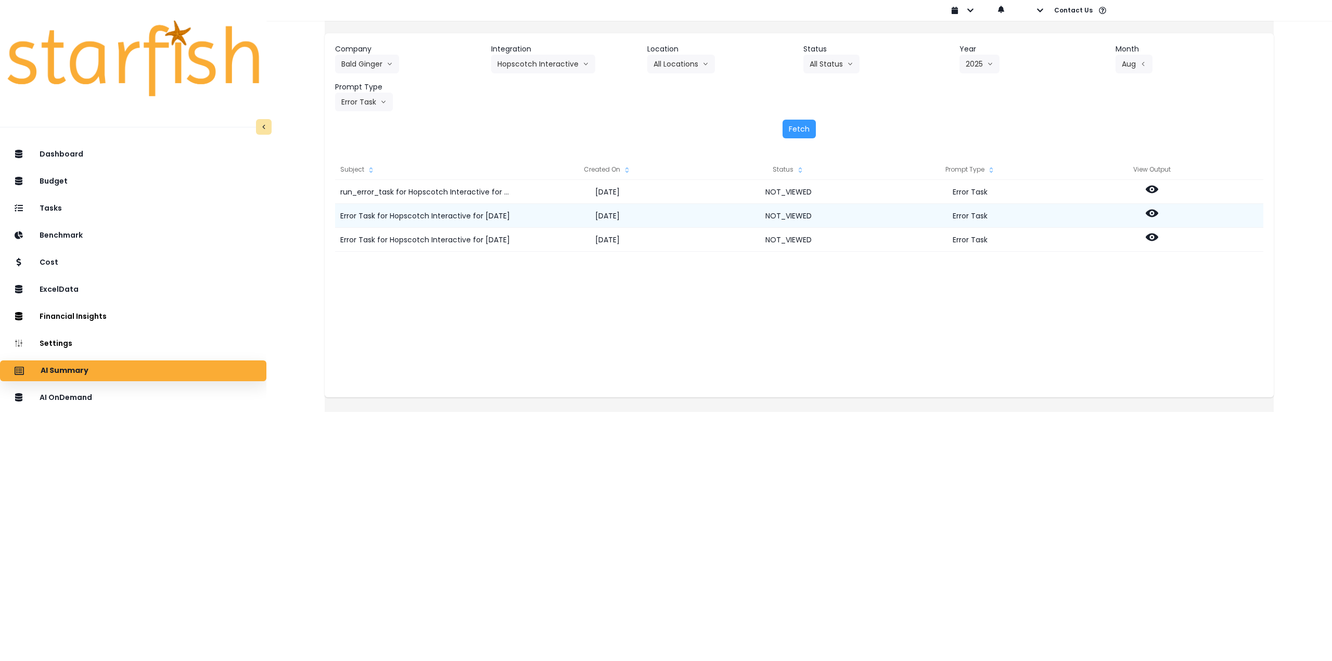
click at [1158, 214] on icon at bounding box center [1151, 213] width 12 height 12
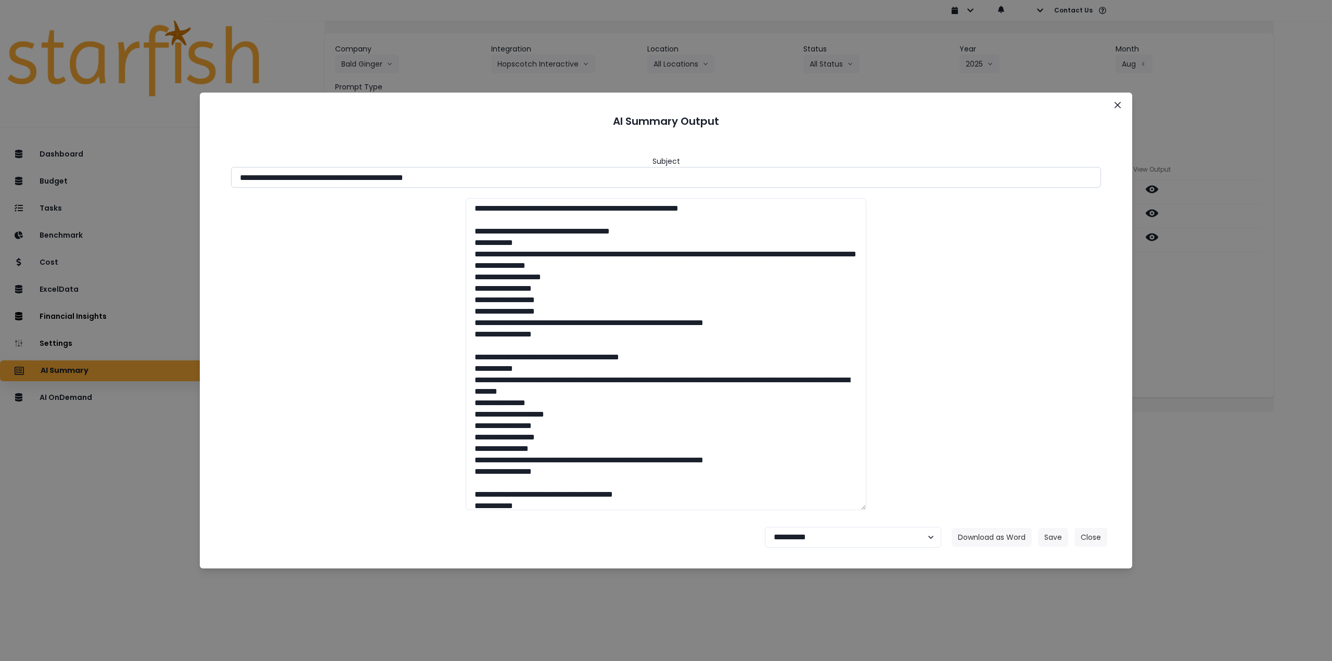
drag, startPoint x: 298, startPoint y: 177, endPoint x: 723, endPoint y: 302, distance: 443.4
click at [521, 179] on input "**********" at bounding box center [666, 177] width 870 height 21
click at [977, 533] on button "Download as Word" at bounding box center [991, 537] width 80 height 19
click at [1114, 107] on button "Close" at bounding box center [1117, 105] width 17 height 17
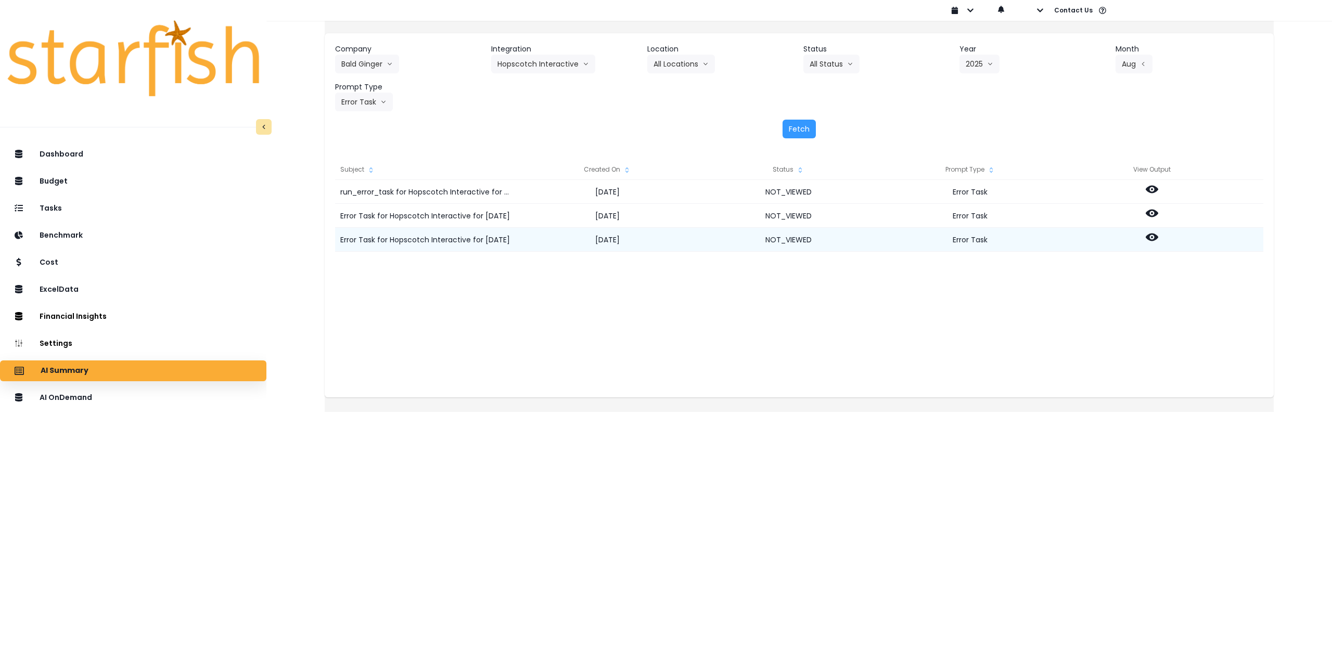
click at [1158, 239] on icon at bounding box center [1151, 237] width 12 height 12
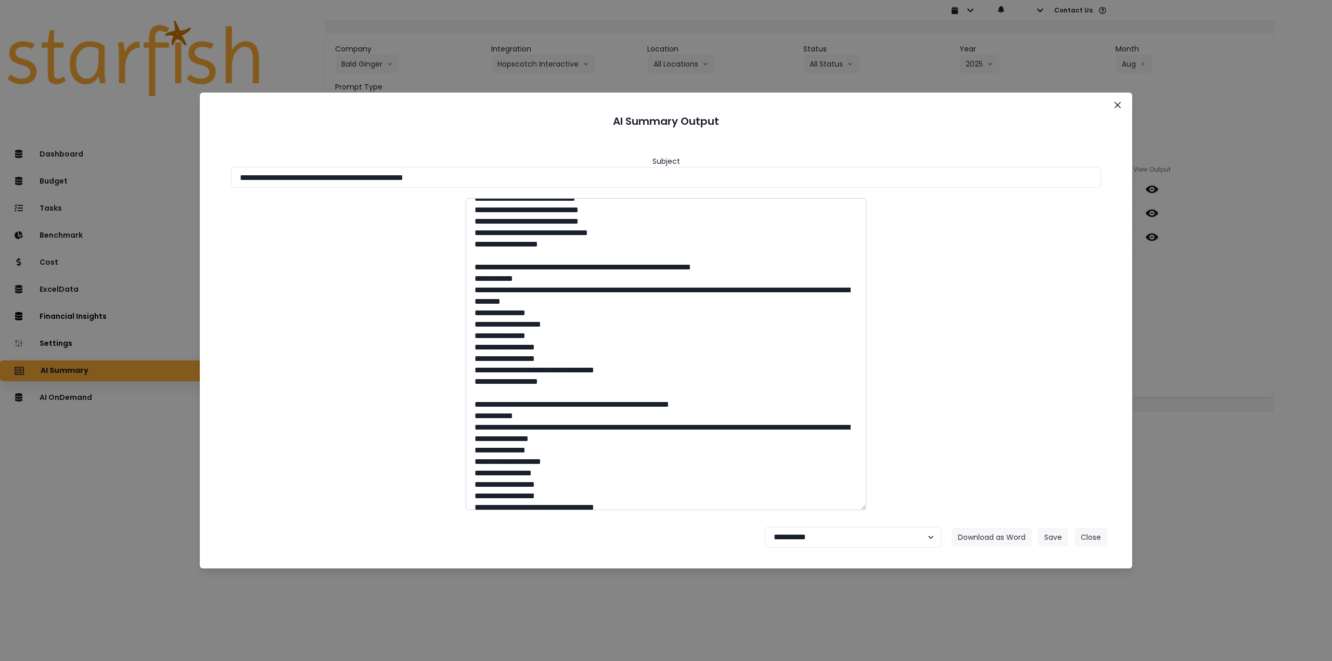
scroll to position [1196, 0]
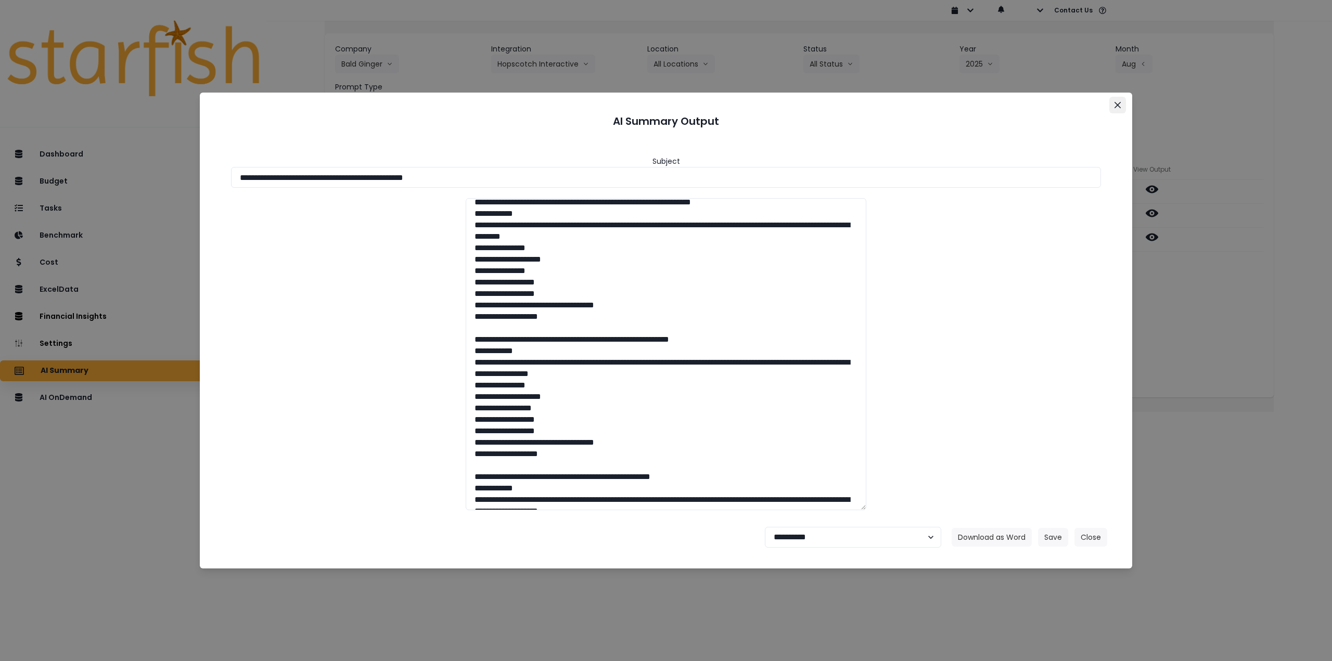
click at [1115, 107] on icon "Close" at bounding box center [1117, 105] width 6 height 6
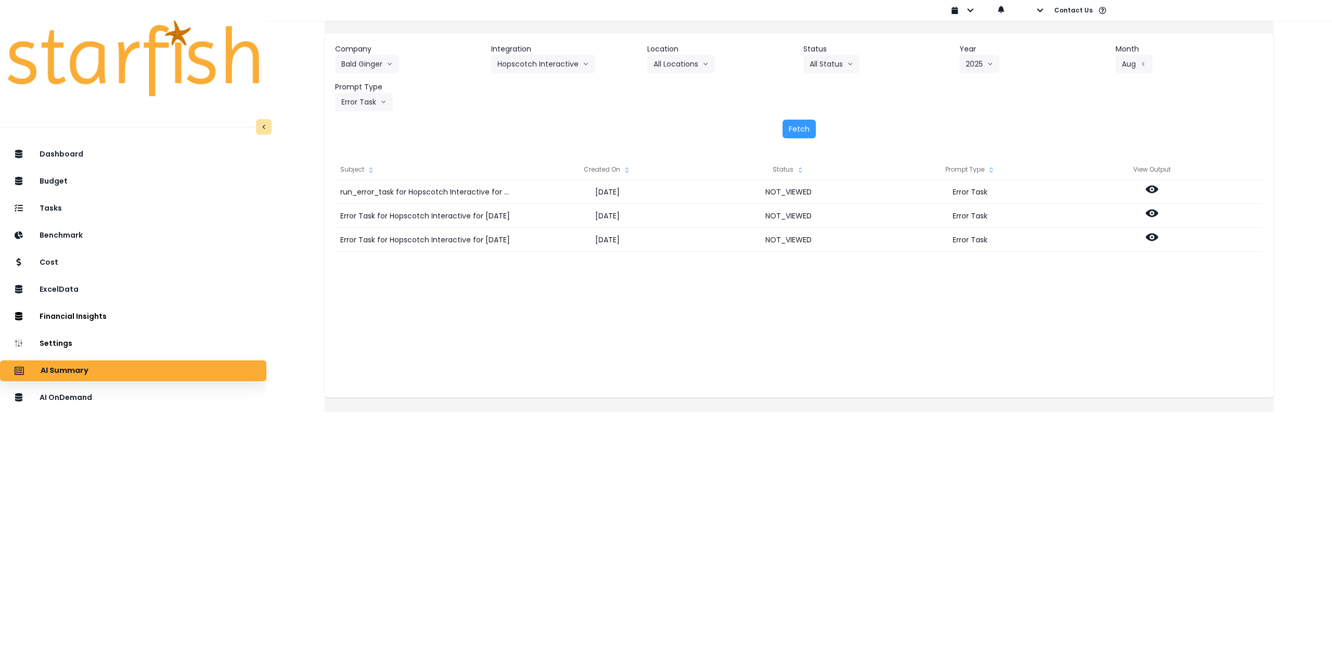
click at [239, 473] on div "Dashboard Budget Tasks Benchmark Cost ExcelData Financial Insights Location Ana…" at bounding box center [133, 433] width 266 height 583
click at [536, 65] on button "Hopscotch Interactive" at bounding box center [543, 64] width 104 height 19
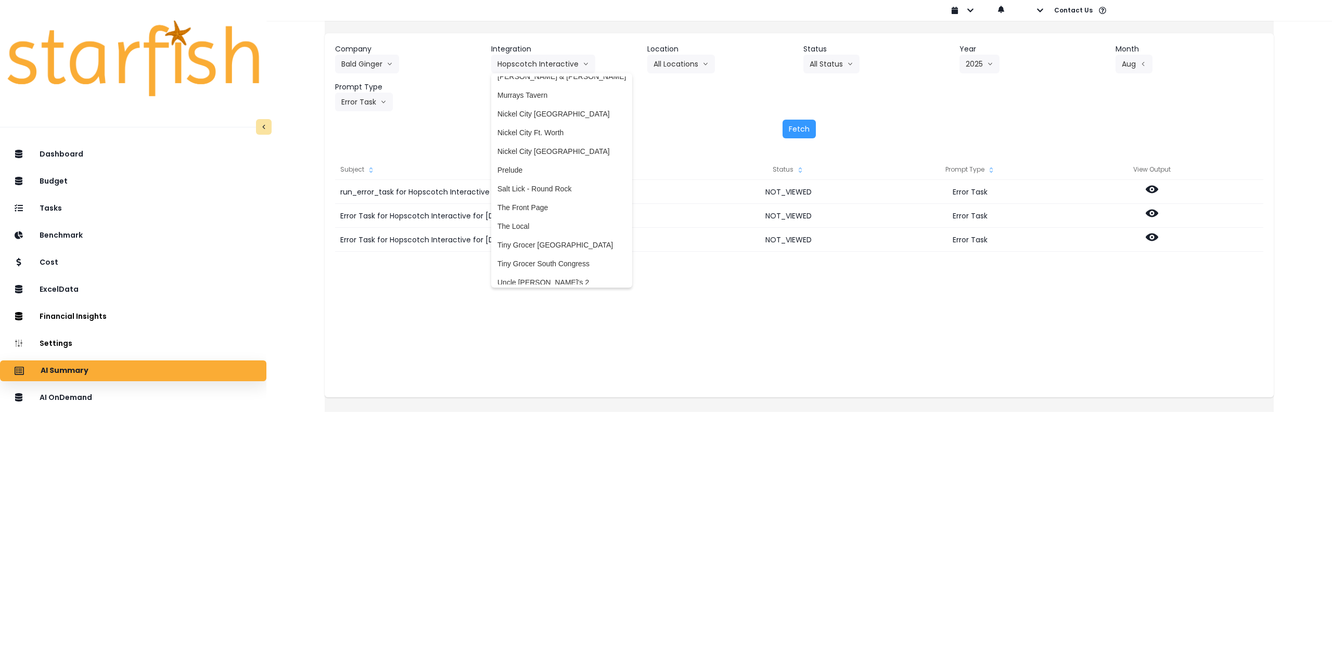
scroll to position [198, 0]
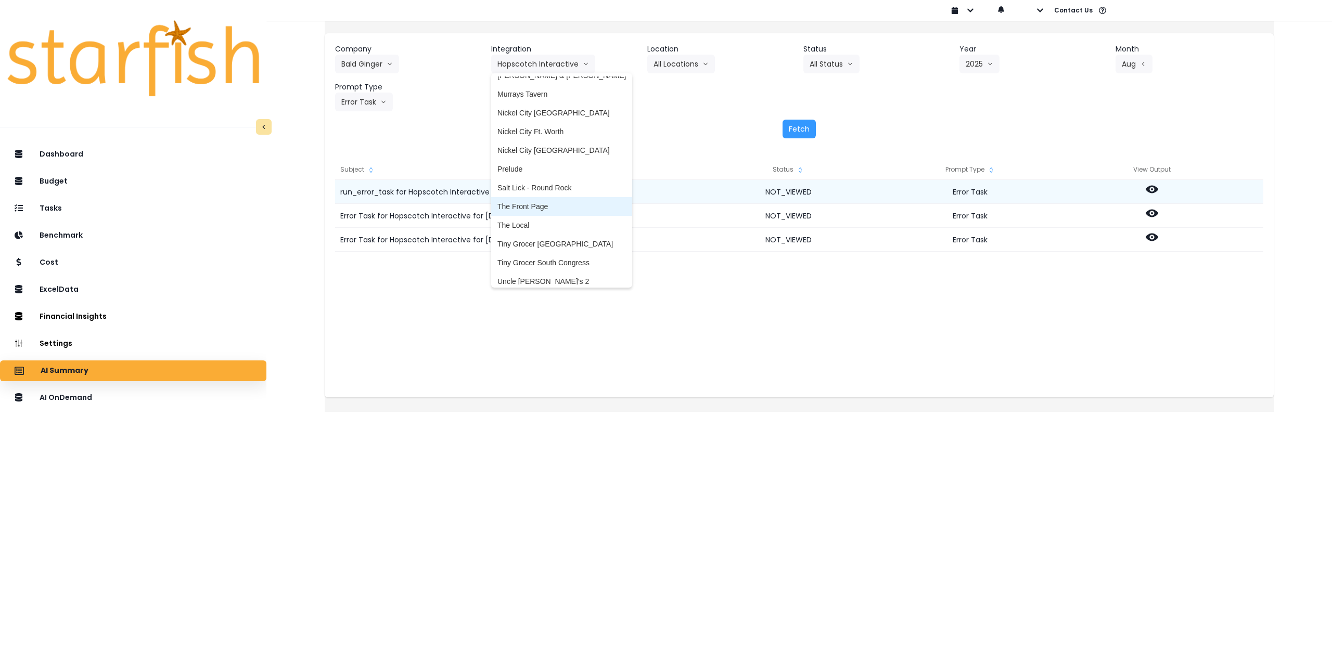
click at [561, 200] on li "The Front Page" at bounding box center [561, 206] width 141 height 19
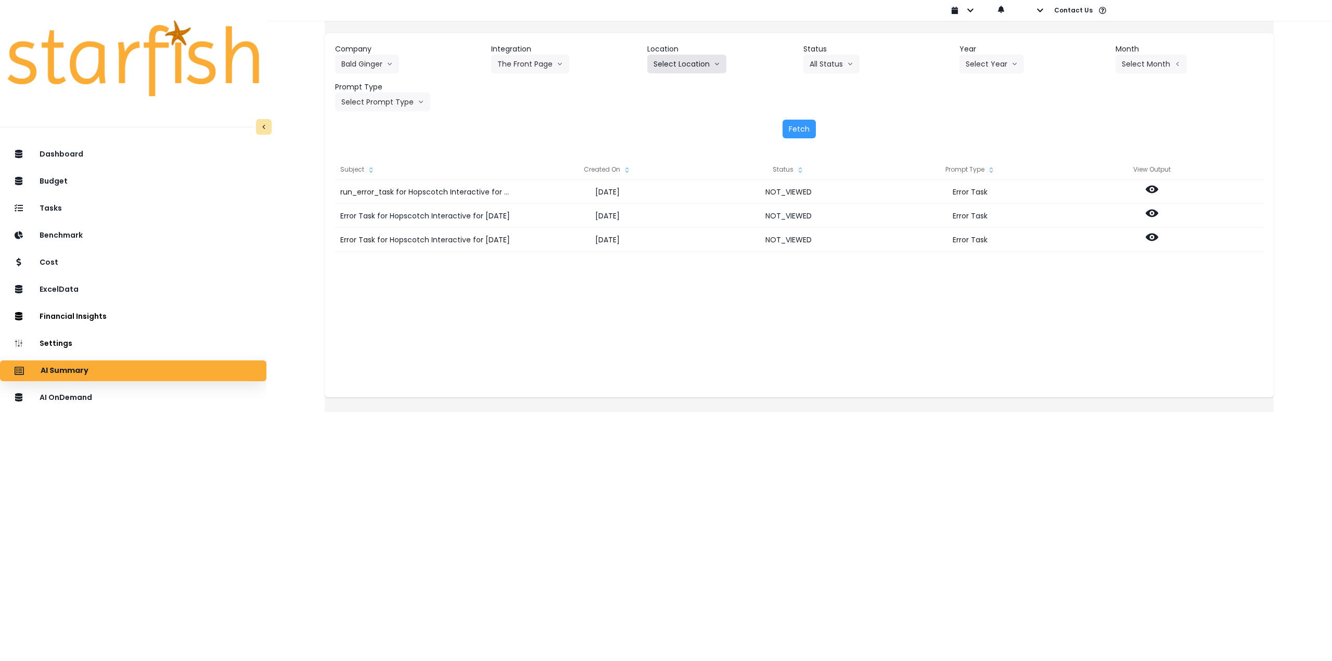
click at [698, 66] on button "Select Location" at bounding box center [686, 64] width 79 height 19
click at [682, 86] on span "All Locations" at bounding box center [673, 86] width 41 height 10
click at [971, 65] on button "Select Year" at bounding box center [991, 64] width 65 height 19
click at [969, 127] on span "2025" at bounding box center [973, 123] width 16 height 10
click at [1126, 61] on button "Select Month" at bounding box center [1150, 64] width 71 height 19
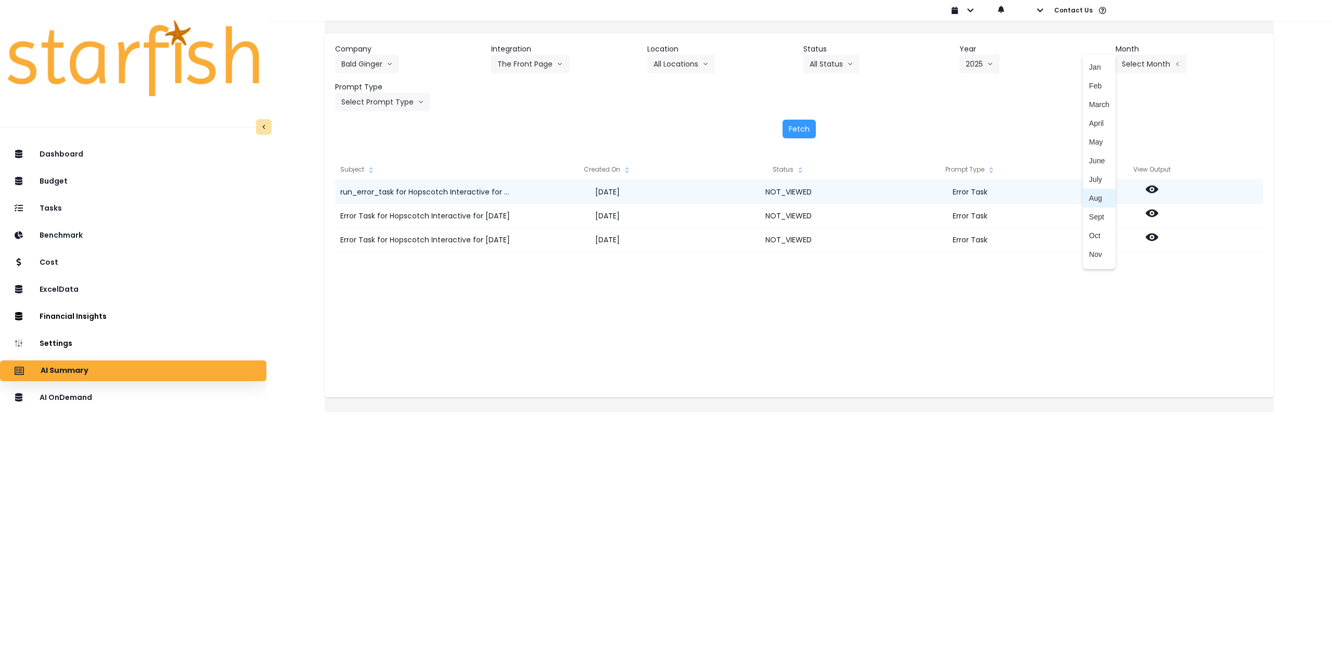
drag, startPoint x: 1084, startPoint y: 199, endPoint x: 1078, endPoint y: 201, distance: 6.6
click at [1089, 200] on span "Aug" at bounding box center [1099, 198] width 20 height 10
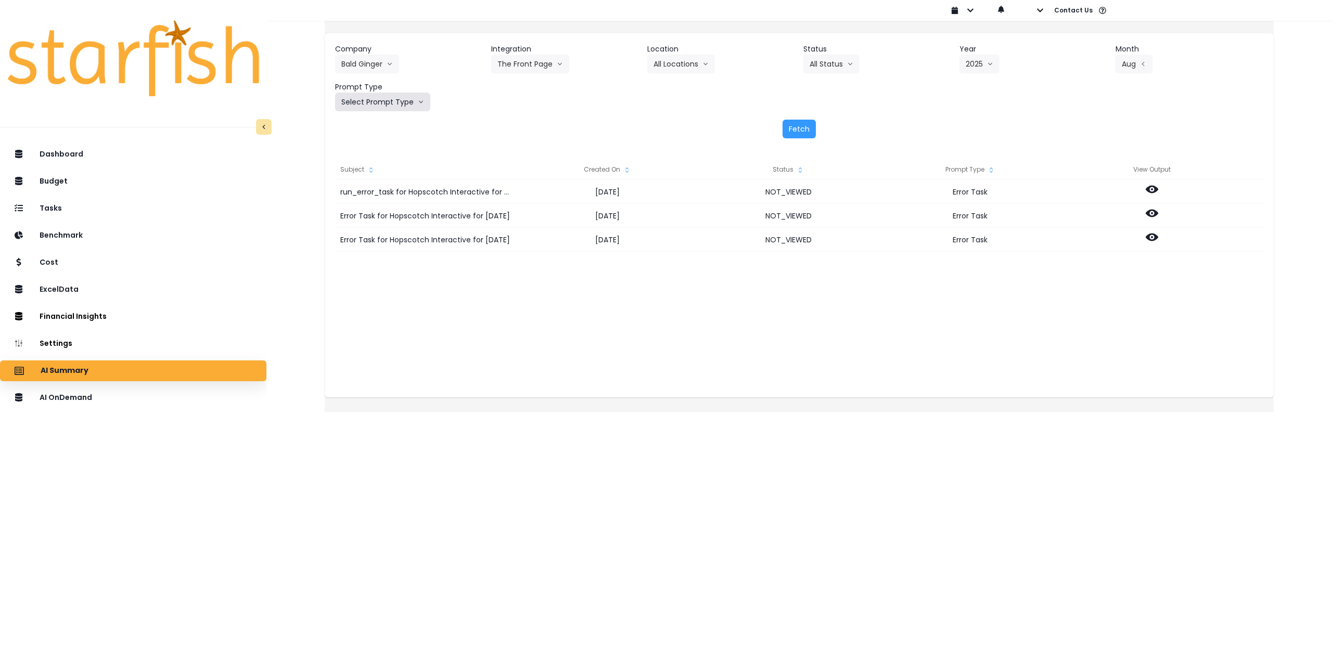
click at [396, 103] on button "Select Prompt Type" at bounding box center [382, 102] width 95 height 19
click at [381, 179] on span "Error Task" at bounding box center [370, 180] width 59 height 10
click at [795, 125] on button "Fetch" at bounding box center [798, 129] width 33 height 19
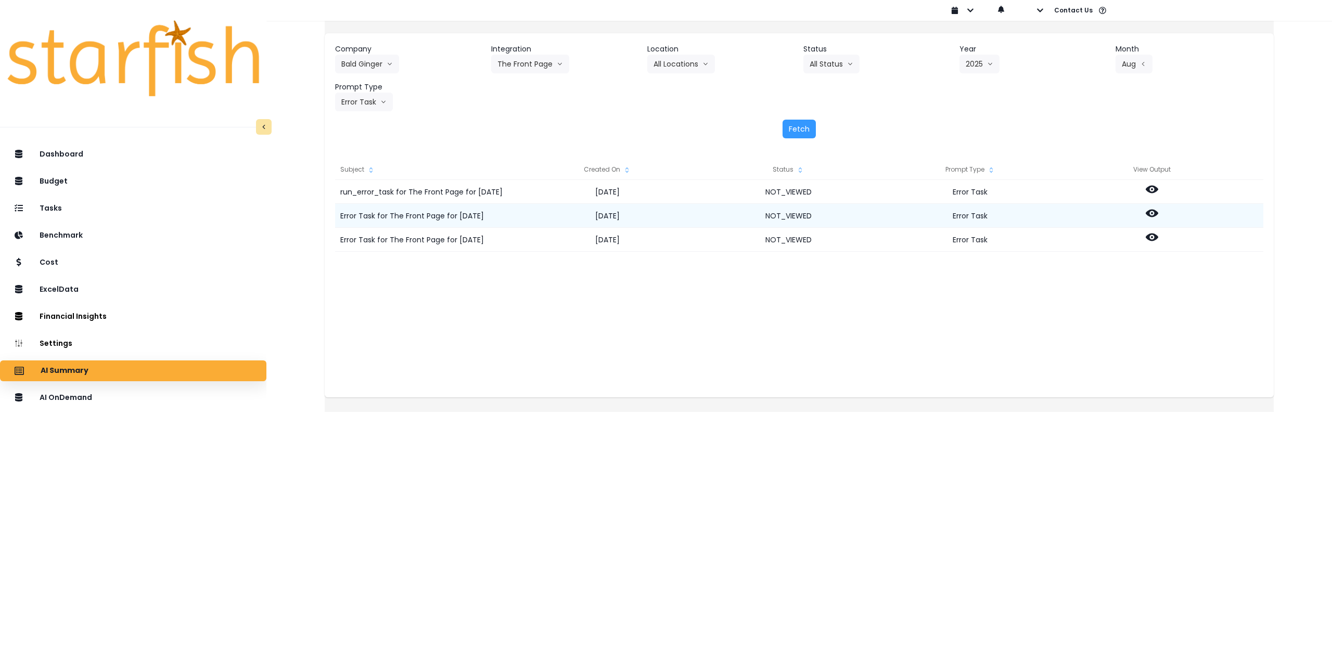
click at [1158, 214] on icon at bounding box center [1151, 214] width 12 height 8
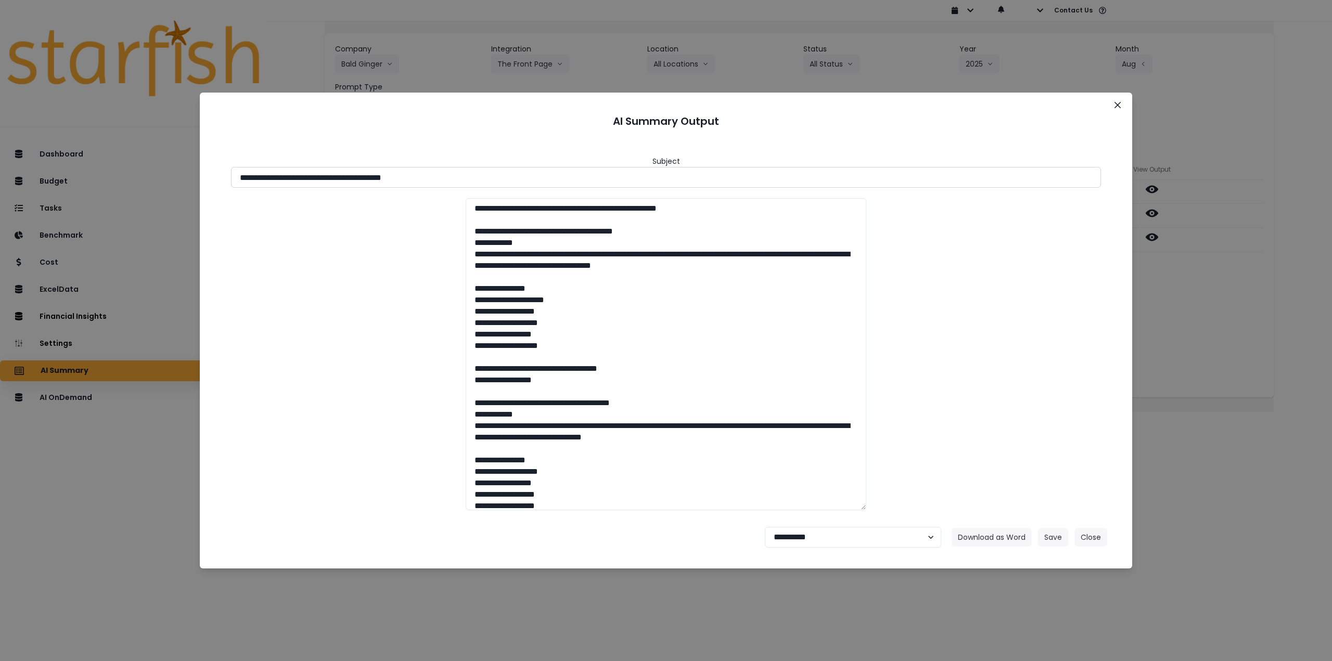
drag, startPoint x: 298, startPoint y: 176, endPoint x: 431, endPoint y: 177, distance: 133.2
click at [432, 177] on input "**********" at bounding box center [666, 177] width 870 height 21
click at [296, 180] on input "**********" at bounding box center [666, 177] width 870 height 21
drag, startPoint x: 295, startPoint y: 177, endPoint x: 678, endPoint y: 189, distance: 382.5
click at [473, 174] on input "**********" at bounding box center [666, 177] width 870 height 21
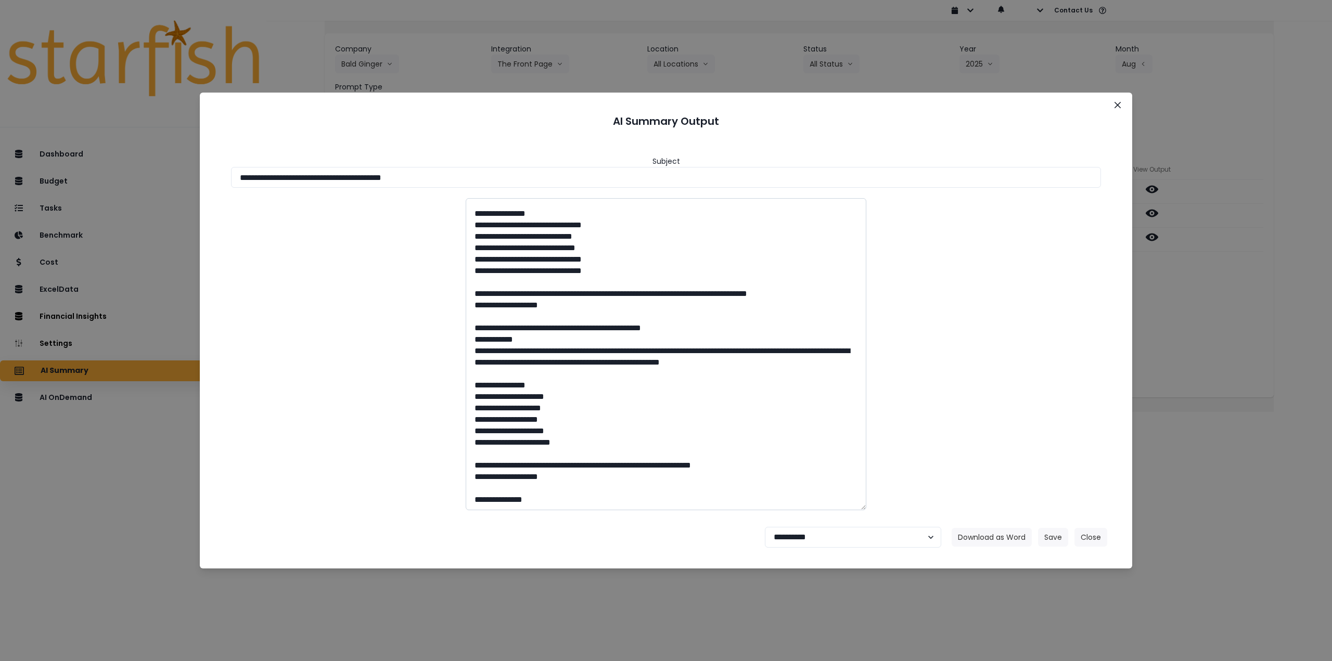
scroll to position [4126, 0]
click at [1057, 540] on button "Save" at bounding box center [1053, 537] width 30 height 19
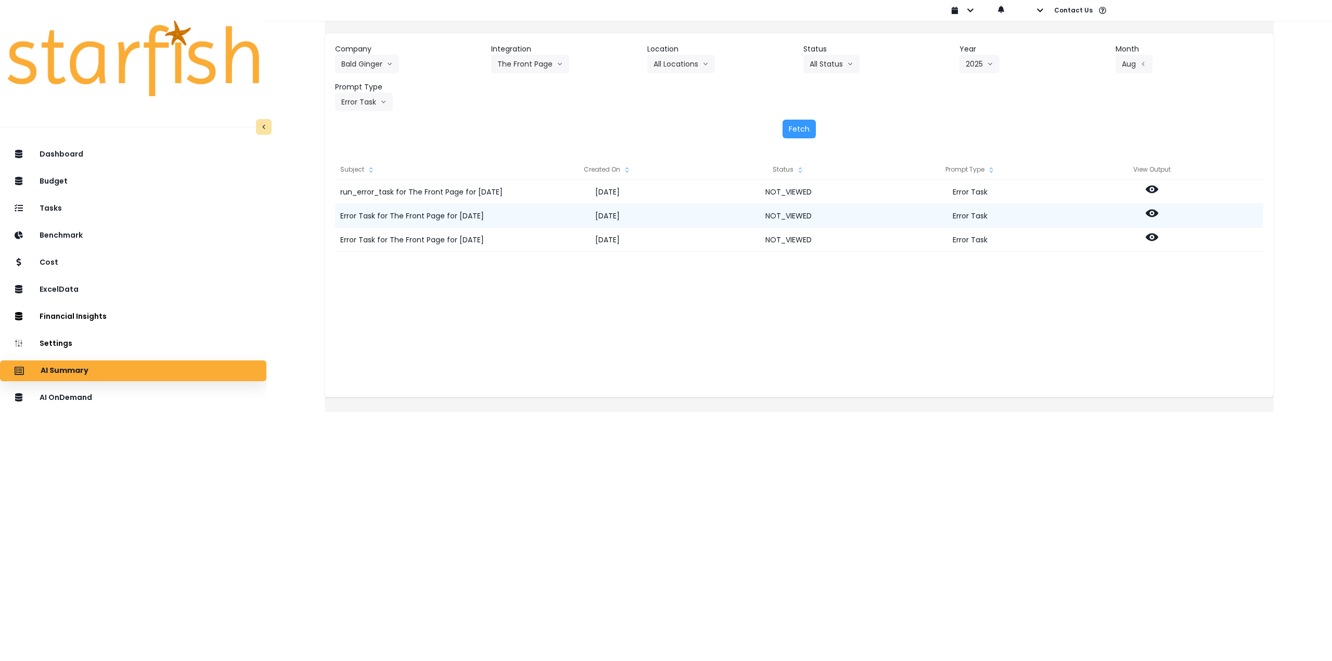
click at [1158, 213] on icon at bounding box center [1151, 213] width 12 height 12
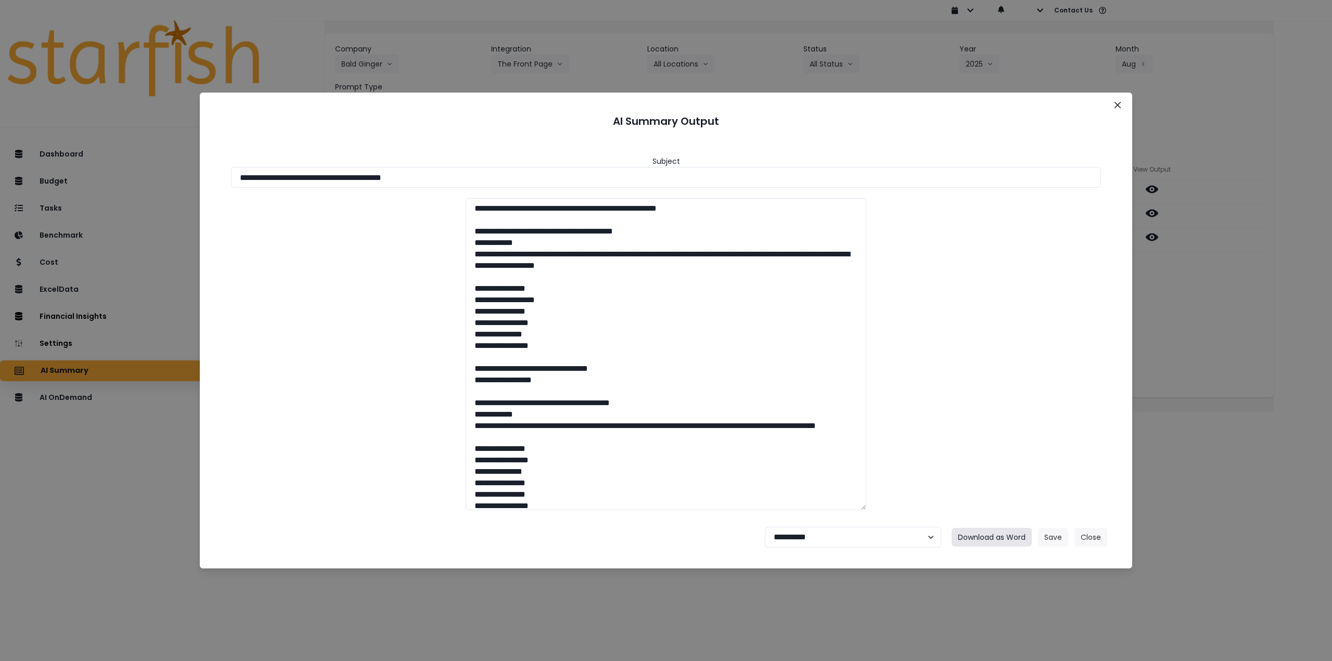
click at [981, 536] on button "Download as Word" at bounding box center [991, 537] width 80 height 19
click at [804, 538] on select "**********" at bounding box center [853, 537] width 176 height 21
select select "********"
click at [765, 527] on select "**********" at bounding box center [853, 537] width 176 height 21
click at [1056, 537] on button "Save" at bounding box center [1053, 537] width 30 height 19
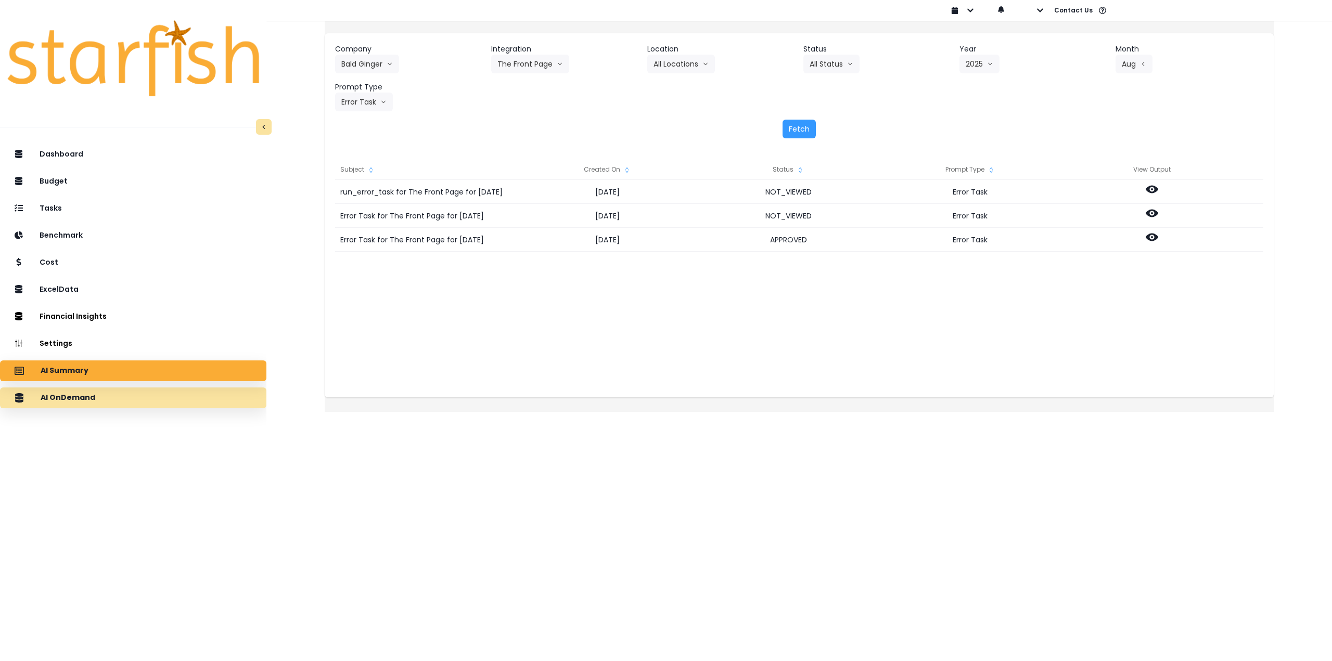
click at [114, 394] on div "AI OnDemand" at bounding box center [133, 398] width 250 height 22
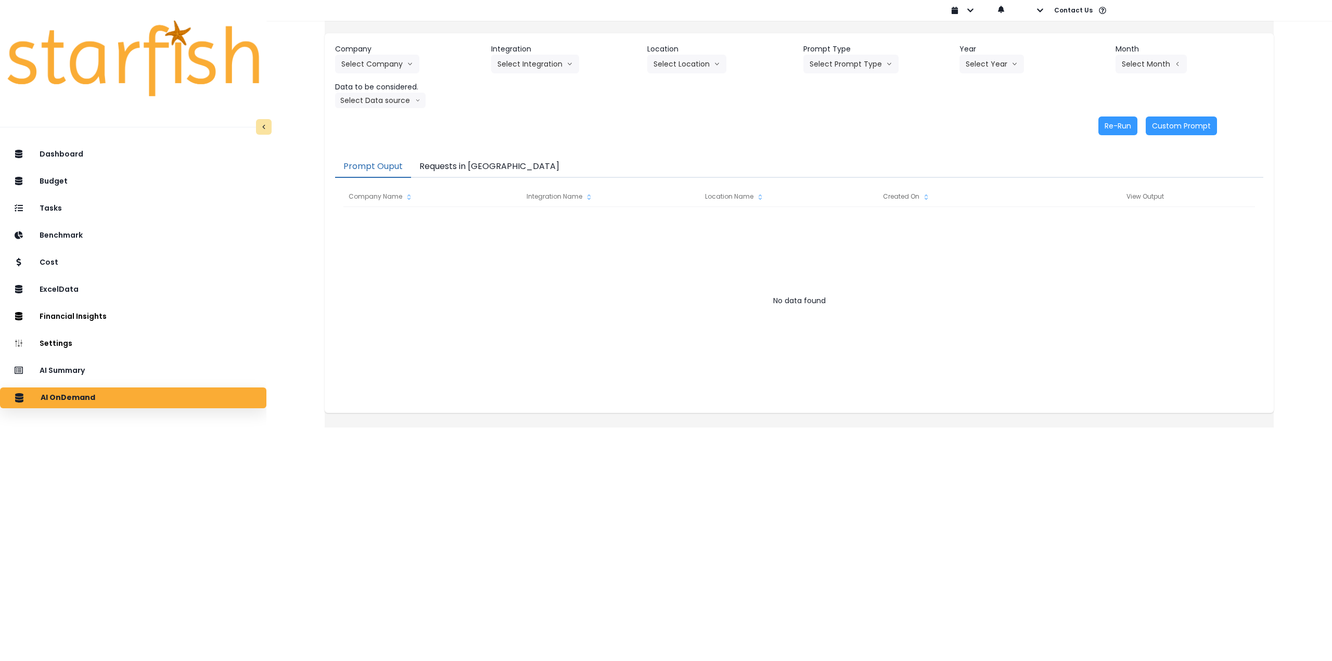
click at [470, 164] on button "Requests in [GEOGRAPHIC_DATA]" at bounding box center [489, 167] width 157 height 22
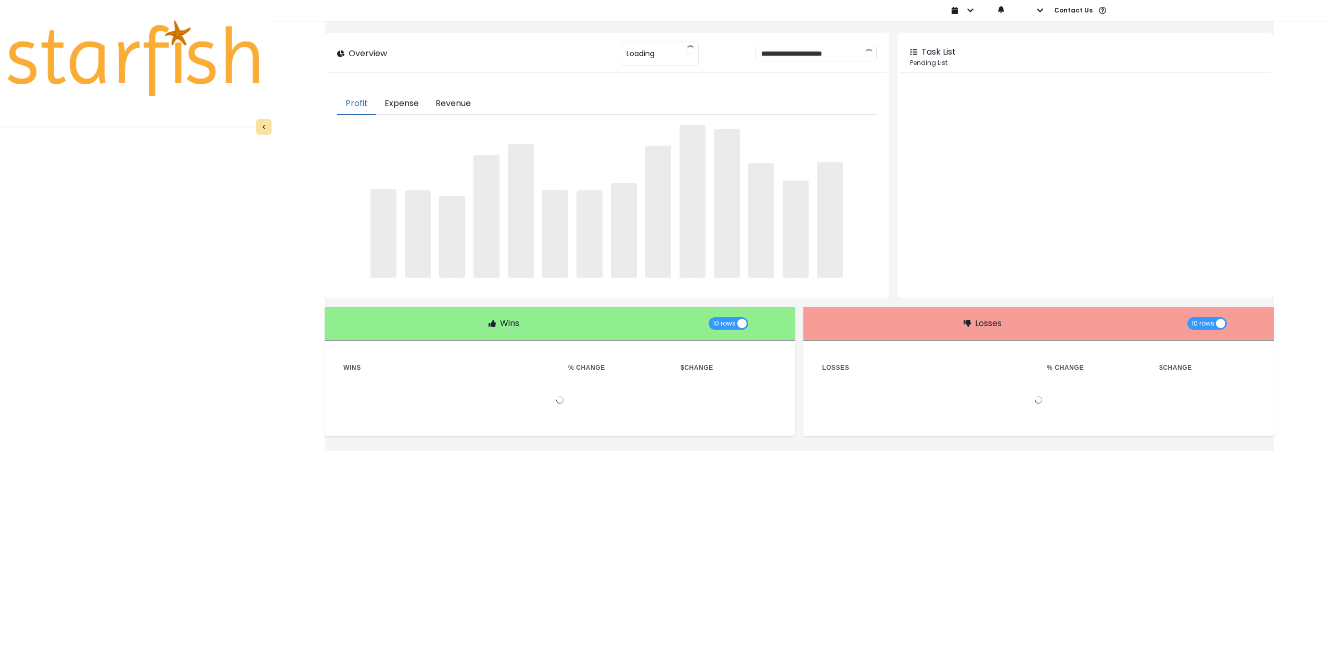
type input "********"
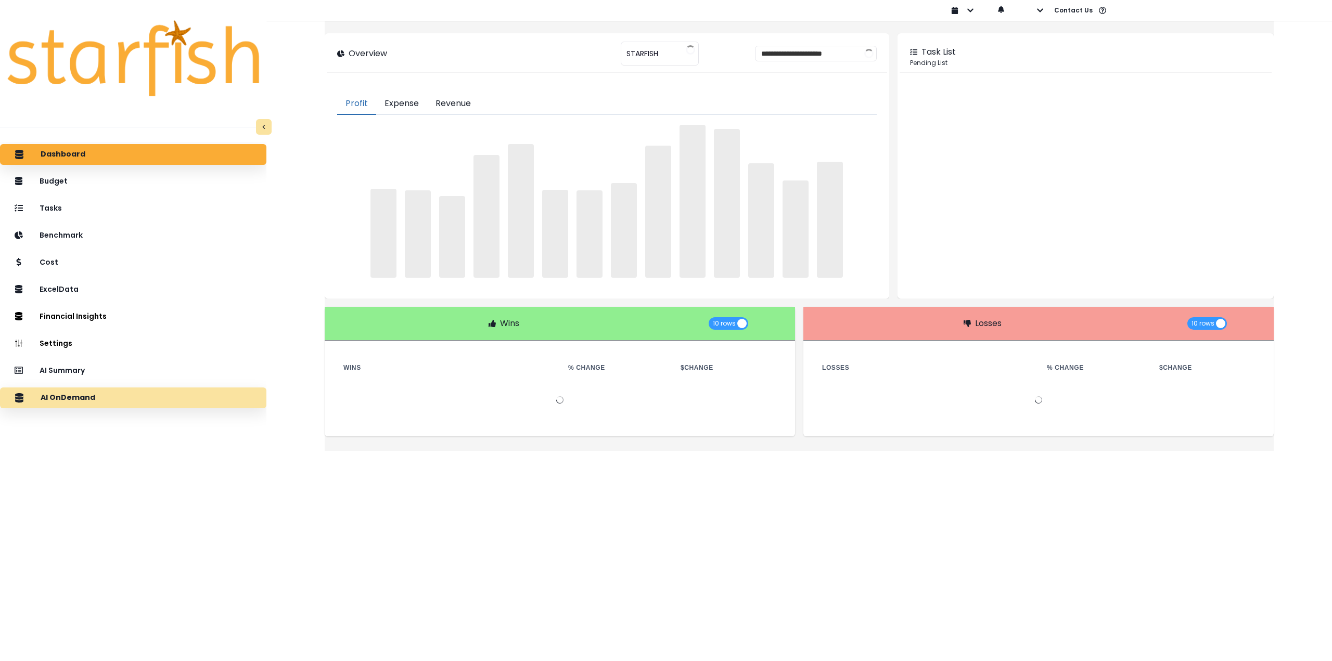
click at [141, 396] on div "AI OnDemand" at bounding box center [133, 398] width 250 height 22
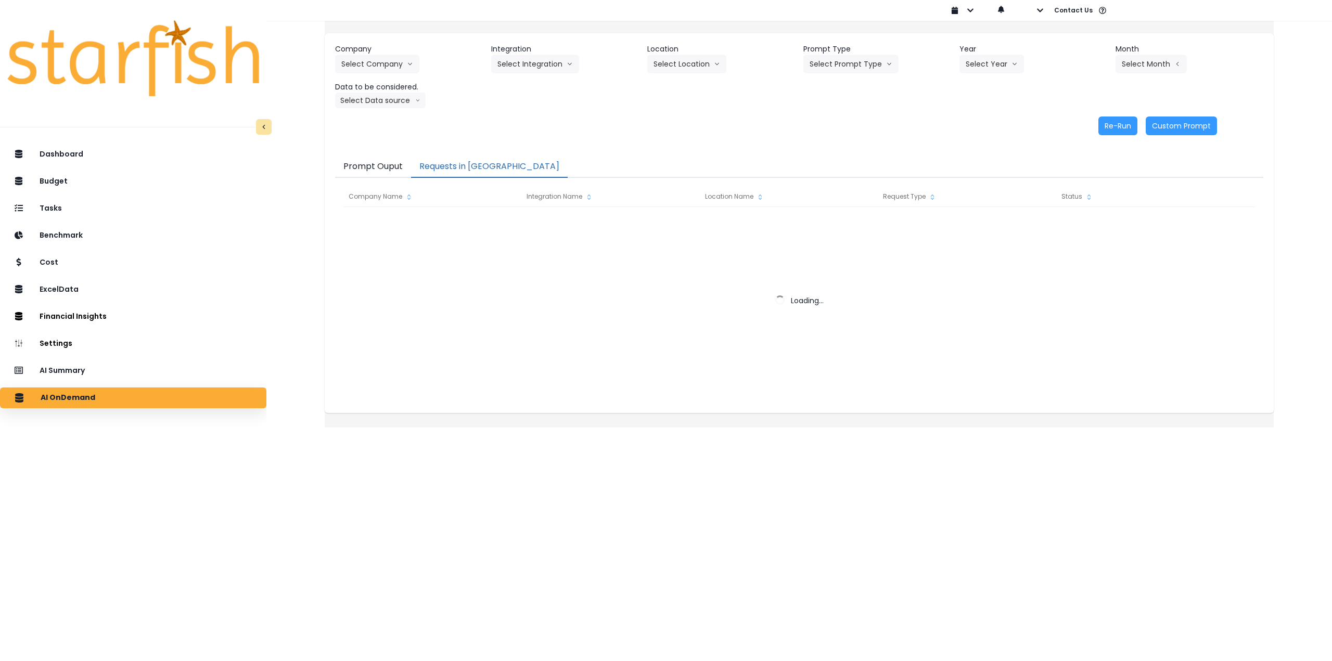
click at [457, 164] on button "Requests in [GEOGRAPHIC_DATA]" at bounding box center [489, 167] width 157 height 22
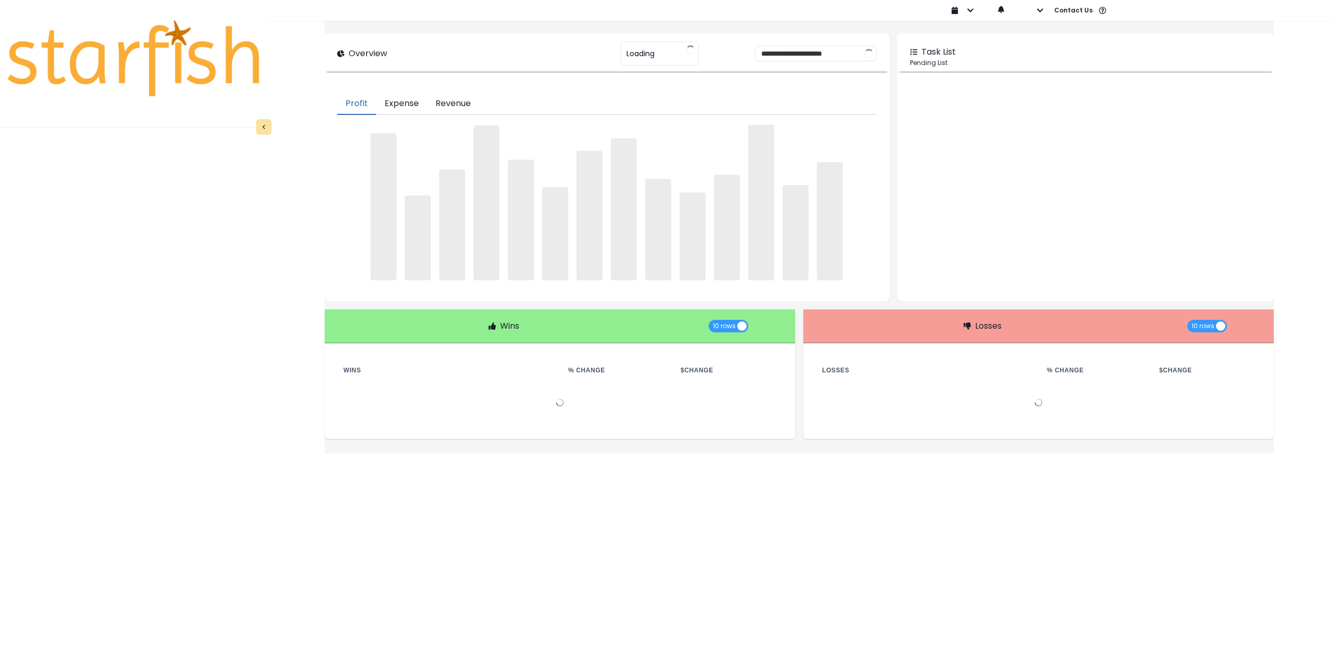
type input "********"
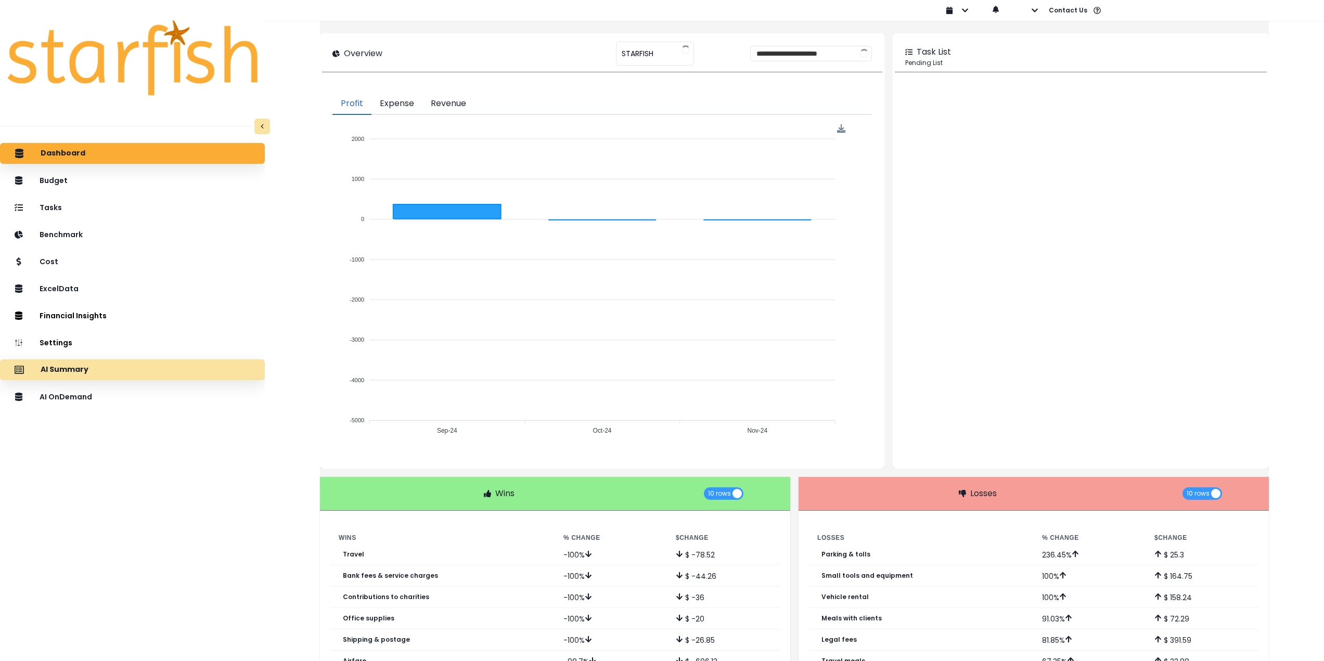
click at [157, 376] on div "AI Summary" at bounding box center [132, 370] width 248 height 22
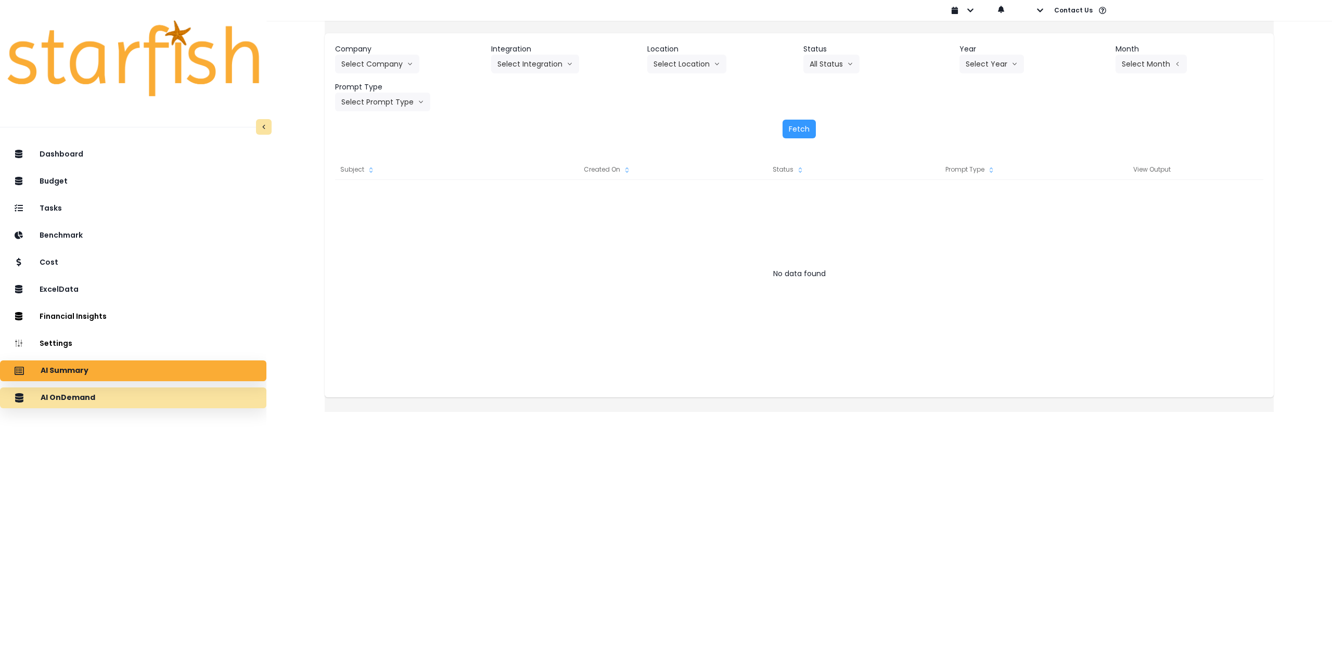
click at [163, 398] on div "AI OnDemand" at bounding box center [133, 398] width 250 height 22
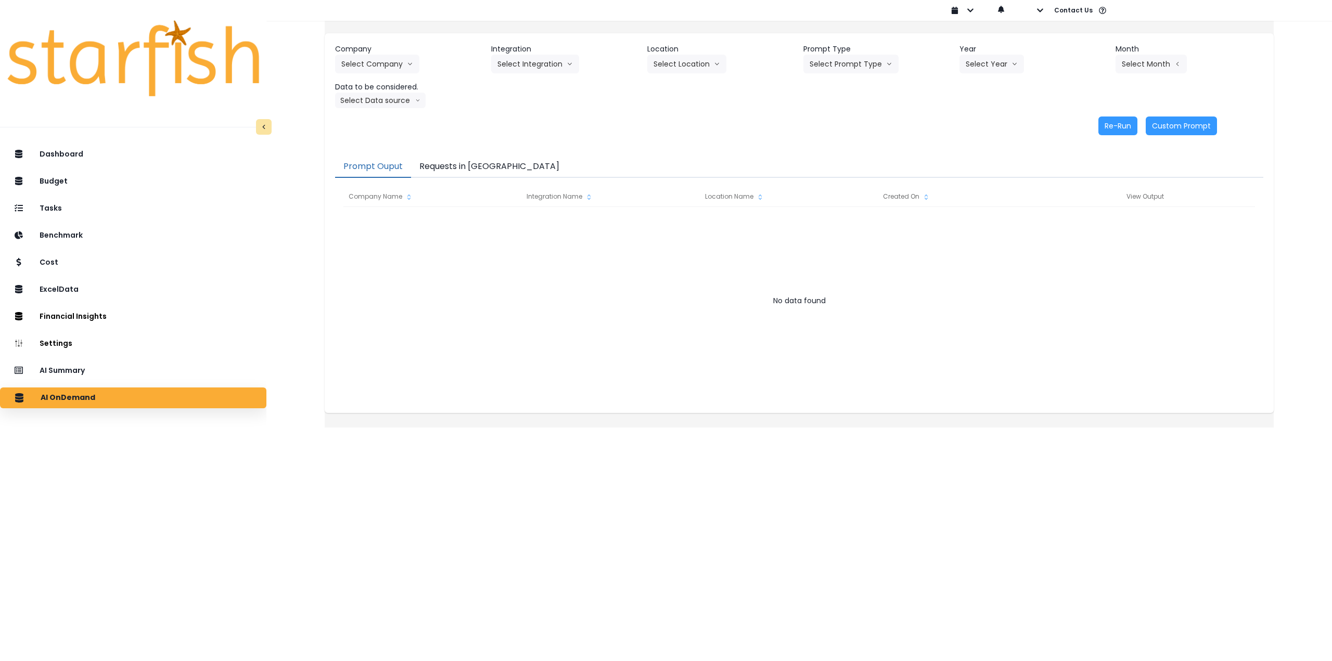
click at [483, 166] on button "Requests in [GEOGRAPHIC_DATA]" at bounding box center [489, 167] width 157 height 22
